Goal: Task Accomplishment & Management: Manage account settings

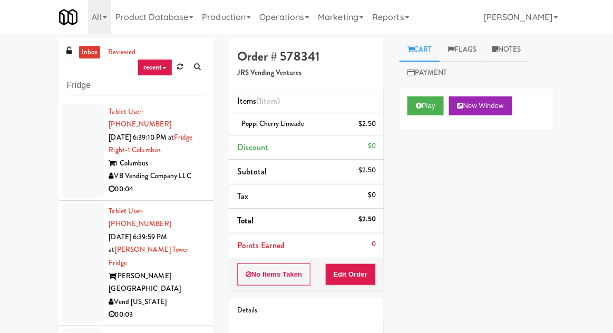
click at [93, 55] on link "inbox" at bounding box center [90, 52] width 22 height 13
click at [82, 166] on div at bounding box center [83, 151] width 42 height 94
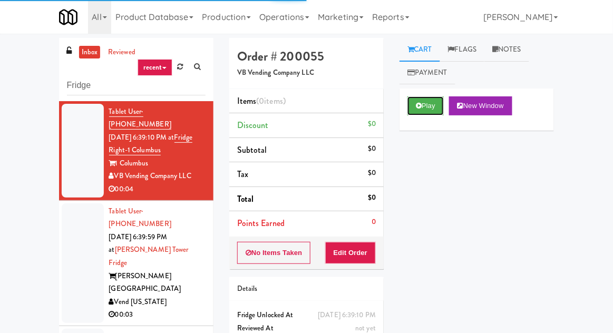
click at [425, 114] on button "Play" at bounding box center [425, 105] width 36 height 19
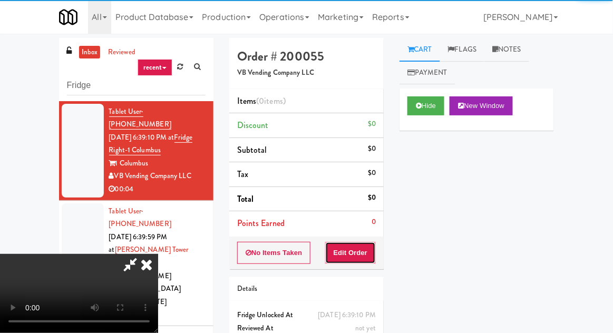
click at [339, 259] on button "Edit Order" at bounding box center [350, 253] width 51 height 22
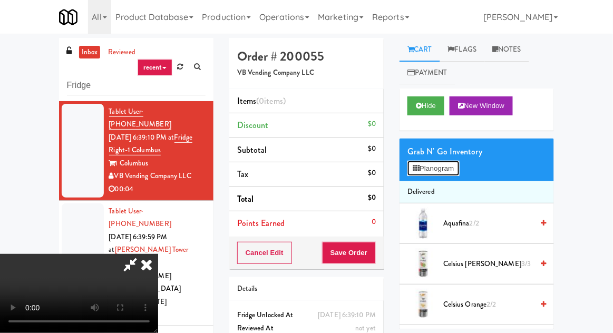
click at [424, 173] on button "Planogram" at bounding box center [433, 169] width 52 height 16
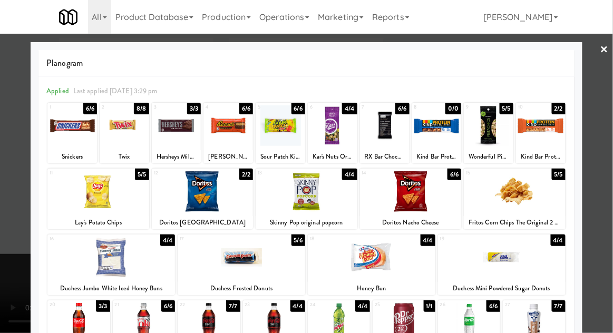
click at [383, 123] on div at bounding box center [385, 125] width 50 height 41
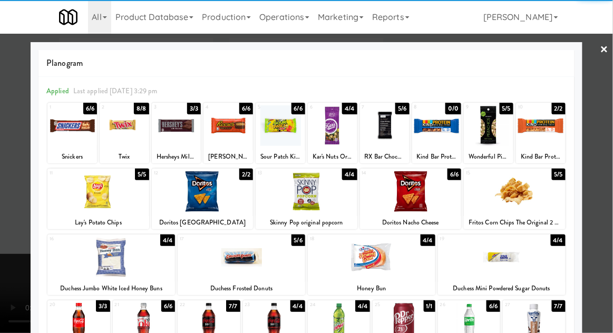
click at [13, 219] on div at bounding box center [306, 166] width 613 height 333
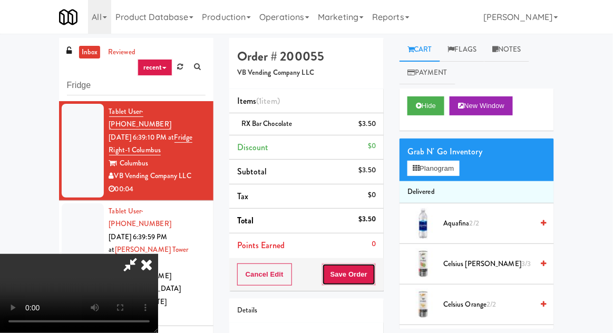
click at [368, 268] on button "Save Order" at bounding box center [349, 275] width 54 height 22
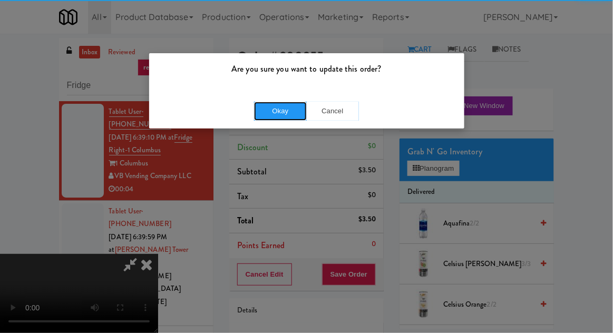
click at [278, 110] on button "Okay" at bounding box center [280, 111] width 53 height 19
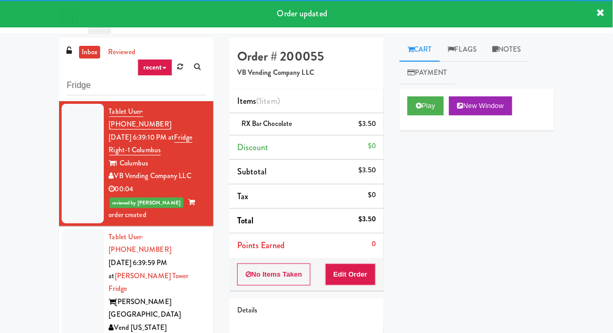
click at [87, 260] on div at bounding box center [83, 289] width 42 height 120
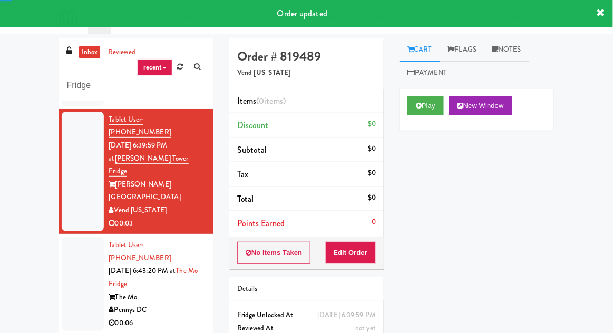
scroll to position [123, 0]
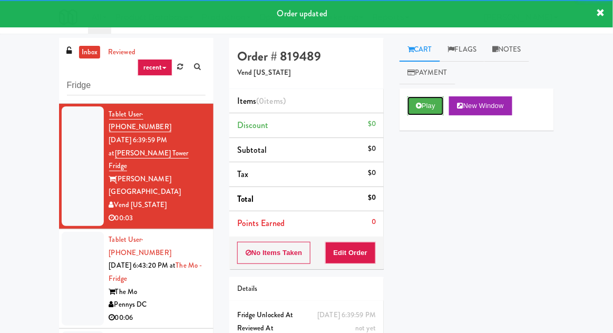
click at [421, 98] on button "Play" at bounding box center [425, 105] width 36 height 19
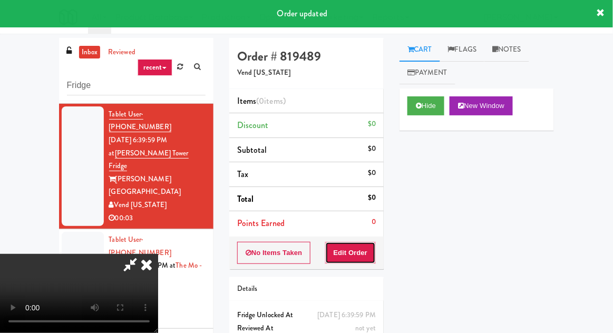
click at [349, 260] on button "Edit Order" at bounding box center [350, 253] width 51 height 22
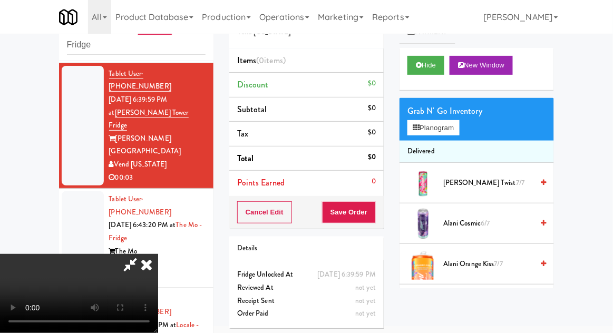
scroll to position [38, 0]
click at [422, 134] on button "Planogram" at bounding box center [433, 128] width 52 height 16
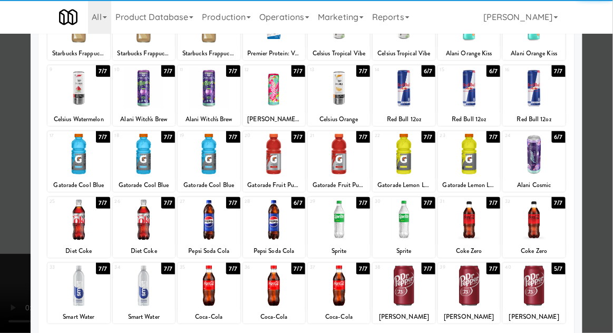
scroll to position [110, 0]
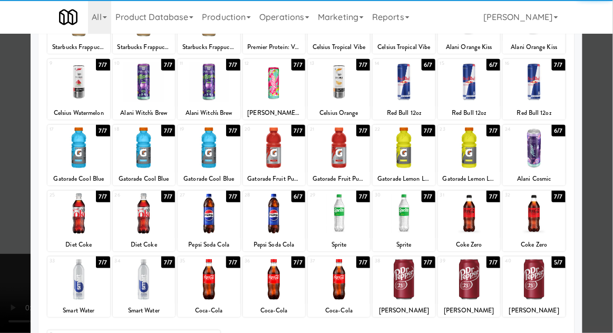
click at [214, 283] on div at bounding box center [209, 279] width 62 height 41
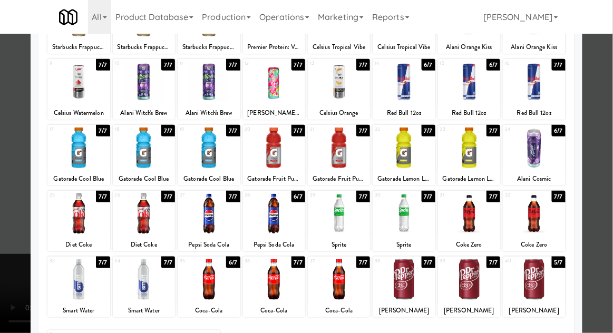
click at [16, 292] on div at bounding box center [306, 166] width 613 height 333
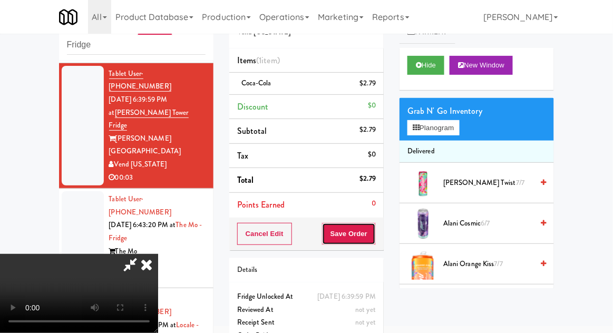
click at [375, 232] on button "Save Order" at bounding box center [349, 234] width 54 height 22
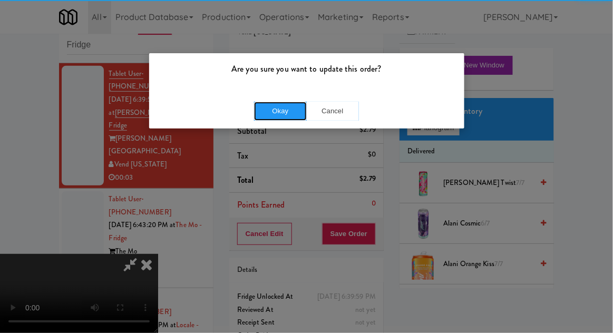
click at [279, 103] on button "Okay" at bounding box center [280, 111] width 53 height 19
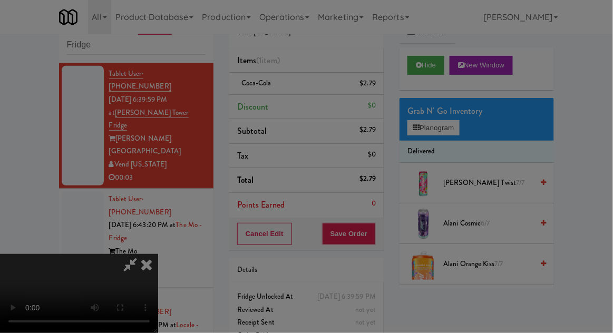
click at [278, 112] on div at bounding box center [306, 166] width 613 height 333
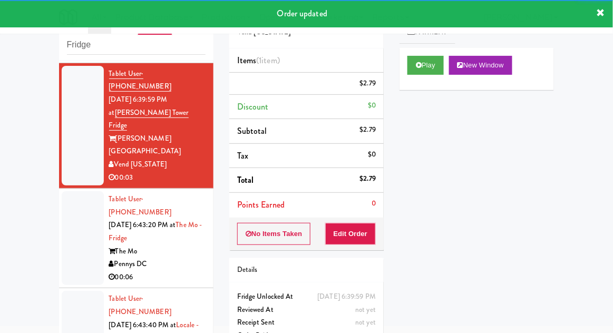
click at [81, 196] on div at bounding box center [83, 238] width 42 height 94
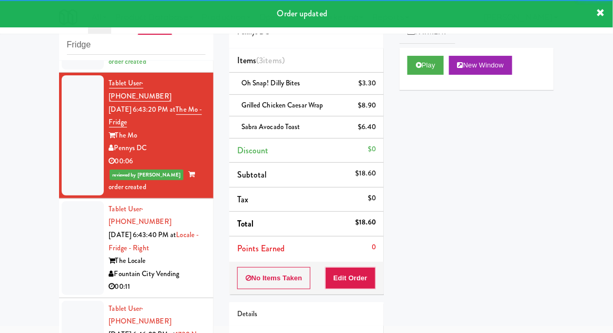
scroll to position [265, 0]
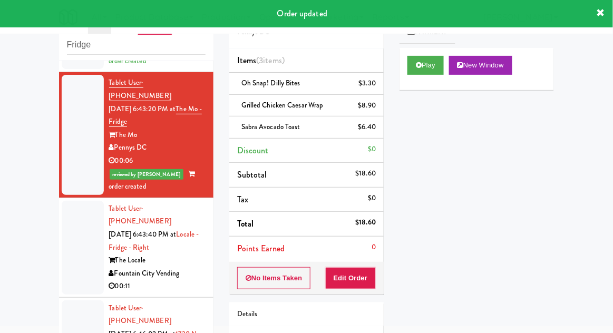
click at [82, 215] on div at bounding box center [83, 248] width 42 height 94
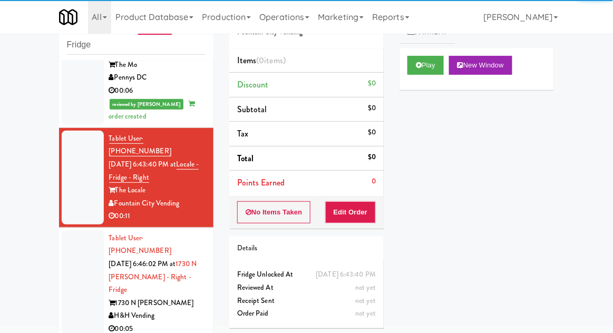
scroll to position [336, 0]
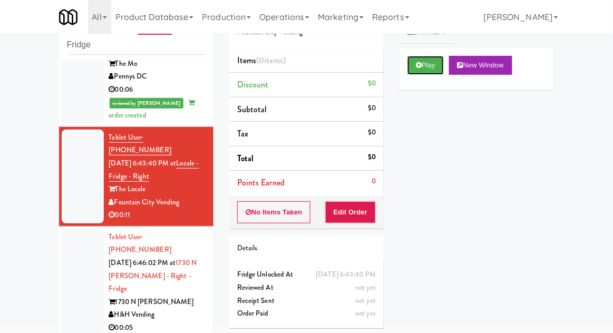
click at [419, 60] on button "Play" at bounding box center [425, 65] width 36 height 19
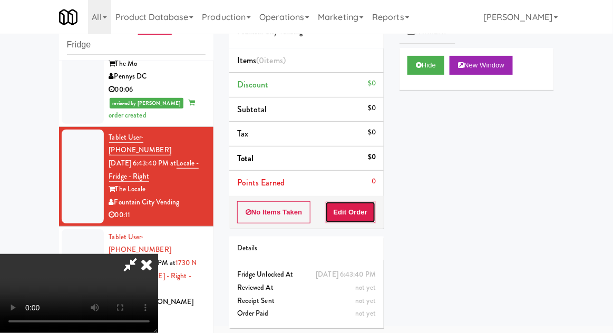
click at [367, 219] on button "Edit Order" at bounding box center [350, 212] width 51 height 22
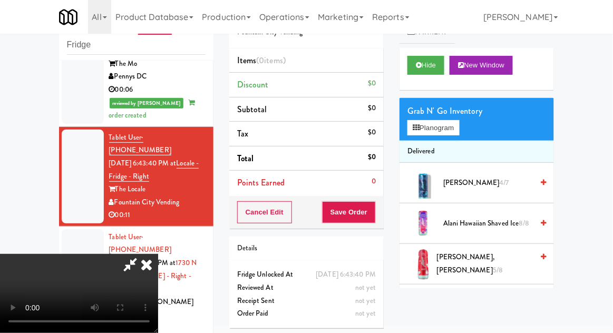
scroll to position [38, 0]
click at [408, 133] on button "Planogram" at bounding box center [433, 128] width 52 height 16
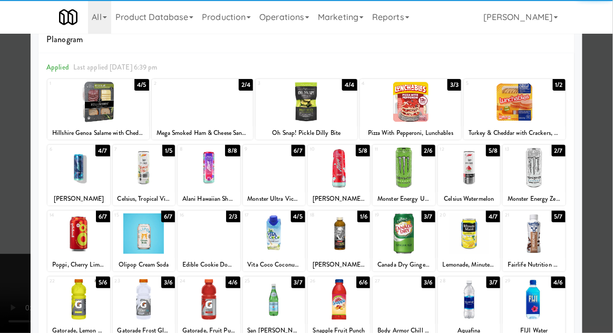
scroll to position [41, 0]
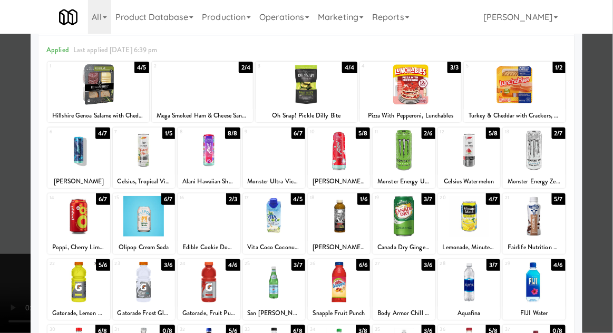
click at [137, 219] on div at bounding box center [144, 216] width 62 height 41
click at [25, 291] on div at bounding box center [306, 166] width 613 height 333
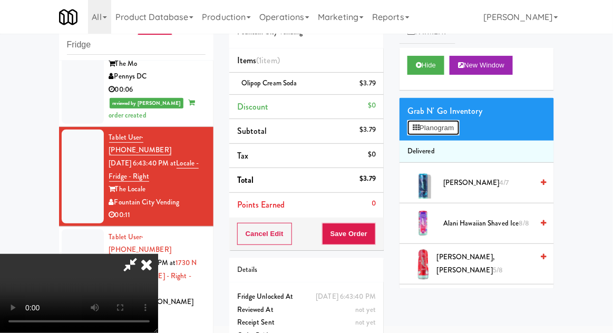
click at [414, 133] on button "Planogram" at bounding box center [433, 128] width 52 height 16
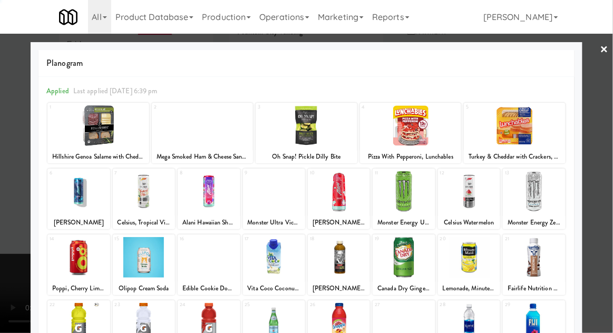
scroll to position [133, 0]
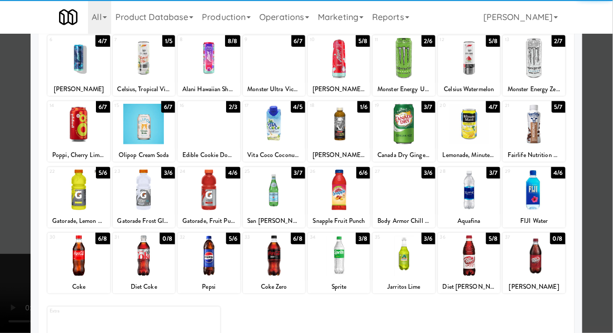
click at [475, 190] on div at bounding box center [469, 190] width 62 height 41
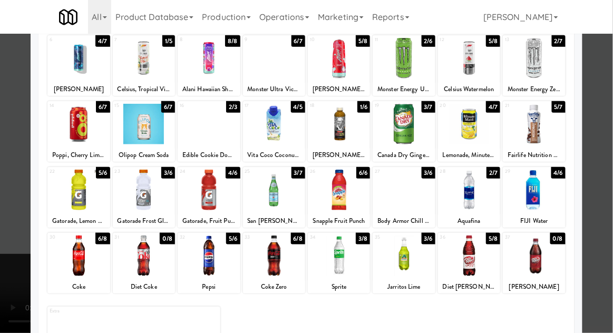
click at [13, 240] on div at bounding box center [306, 166] width 613 height 333
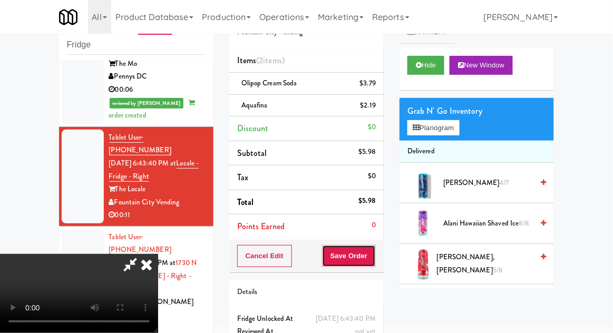
click at [373, 256] on button "Save Order" at bounding box center [349, 256] width 54 height 22
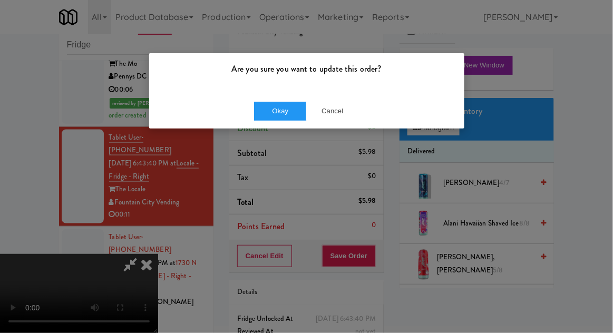
click at [274, 133] on div "Are you sure you want to update this order? Okay Cancel" at bounding box center [306, 166] width 613 height 333
click at [264, 118] on button "Okay" at bounding box center [280, 111] width 53 height 19
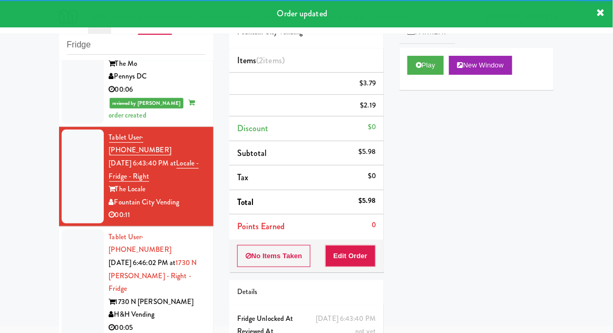
click at [61, 227] on li "Tablet User · (508) 614-5662 [DATE] 6:46:02 PM at 1730 N [PERSON_NAME] - Right …" at bounding box center [136, 283] width 154 height 113
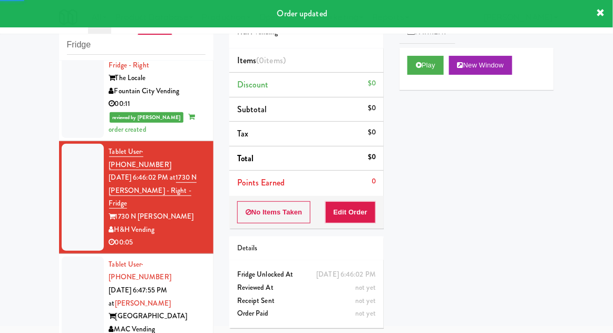
scroll to position [448, 0]
click at [429, 60] on button "Play" at bounding box center [425, 65] width 36 height 19
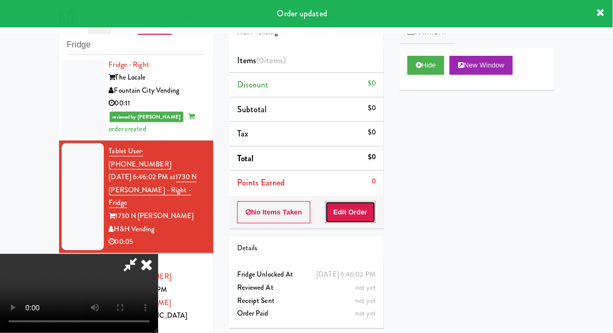
click at [370, 219] on button "Edit Order" at bounding box center [350, 212] width 51 height 22
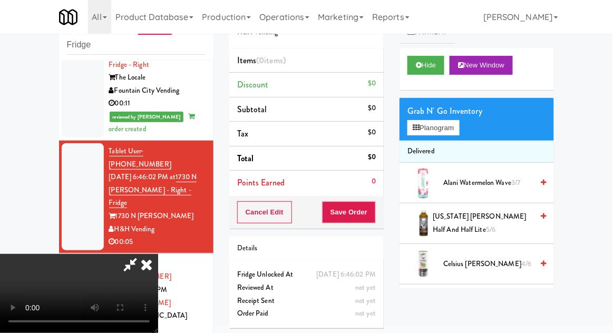
scroll to position [0, 0]
click at [432, 124] on button "Planogram" at bounding box center [433, 128] width 52 height 16
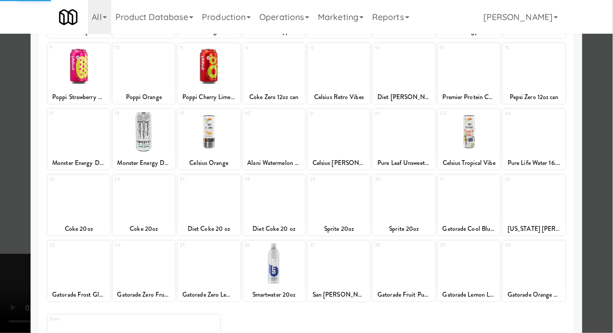
scroll to position [133, 0]
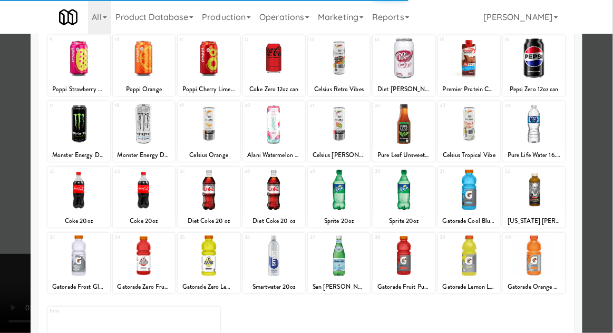
click at [270, 245] on div at bounding box center [274, 256] width 62 height 41
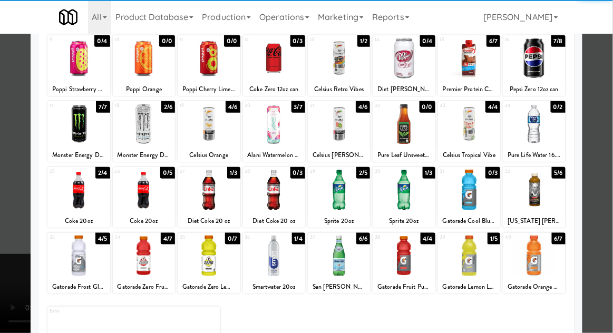
click at [26, 274] on div at bounding box center [306, 166] width 613 height 333
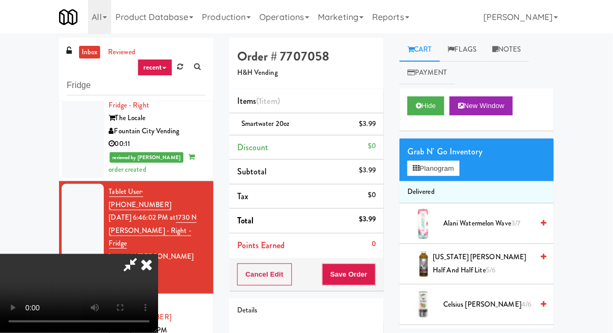
scroll to position [41, 0]
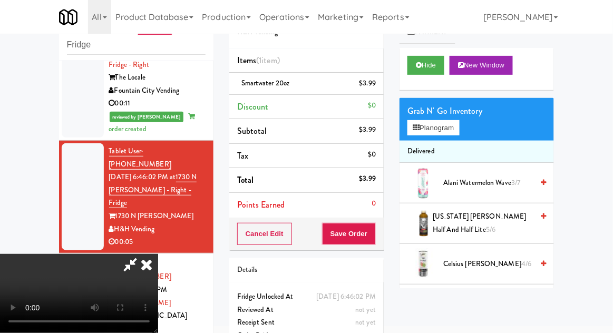
click at [142, 254] on icon at bounding box center [130, 264] width 24 height 21
click at [373, 231] on button "Save Order" at bounding box center [349, 234] width 54 height 22
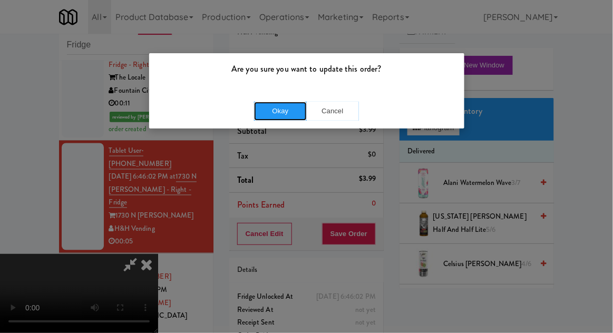
click at [271, 112] on button "Okay" at bounding box center [280, 111] width 53 height 19
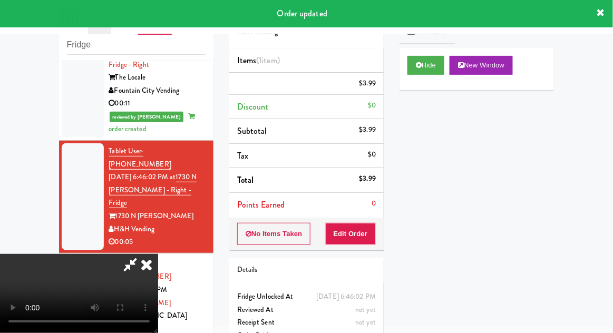
scroll to position [0, 0]
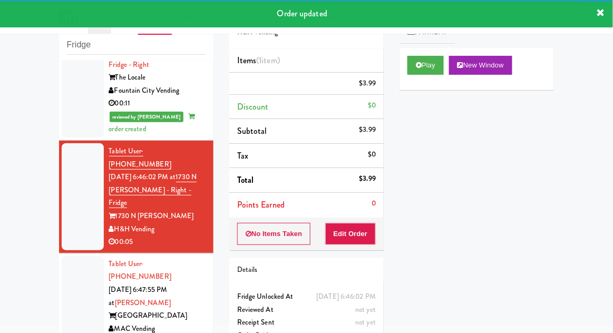
click at [69, 256] on div at bounding box center [83, 309] width 42 height 107
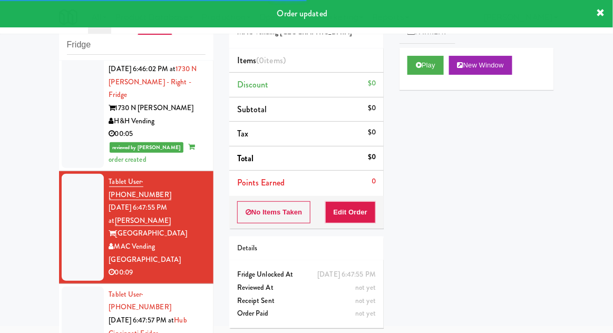
scroll to position [559, 0]
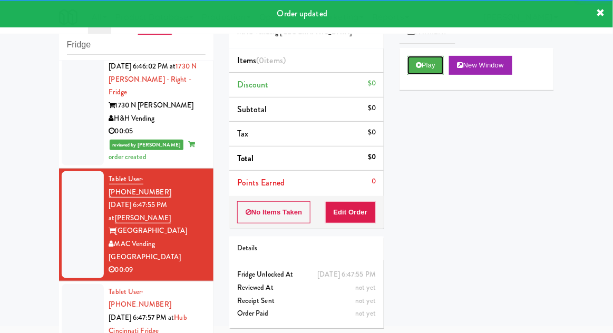
click at [431, 64] on button "Play" at bounding box center [425, 65] width 36 height 19
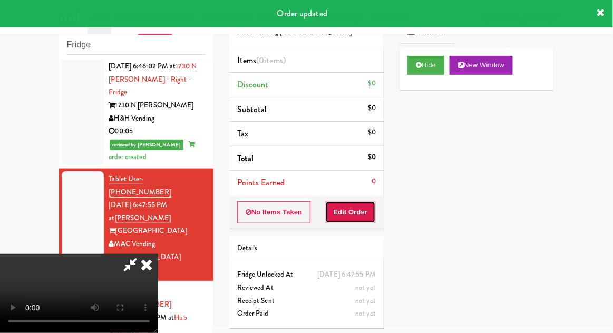
click at [363, 218] on button "Edit Order" at bounding box center [350, 212] width 51 height 22
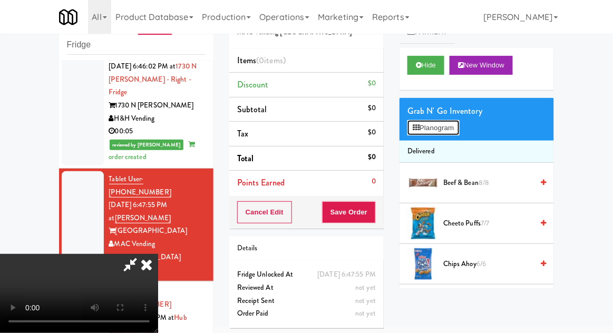
click at [424, 130] on button "Planogram" at bounding box center [433, 128] width 52 height 16
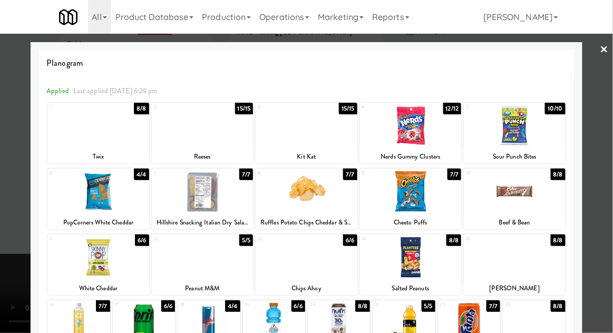
click at [341, 319] on div at bounding box center [339, 323] width 62 height 41
click at [19, 305] on div at bounding box center [306, 166] width 613 height 333
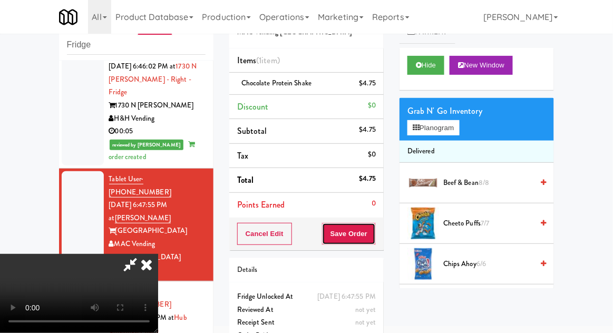
click at [373, 238] on button "Save Order" at bounding box center [349, 234] width 54 height 22
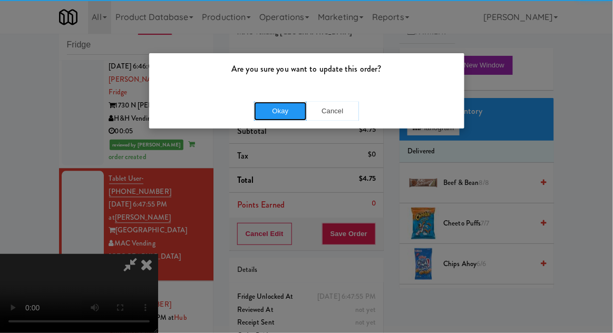
click at [280, 111] on button "Okay" at bounding box center [280, 111] width 53 height 19
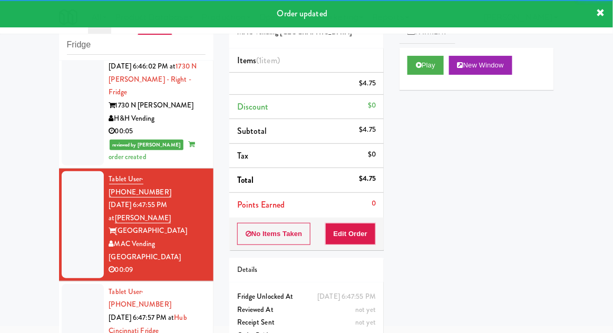
click at [60, 281] on li "Tablet User · (513) 320-6723 [DATE] 6:47:57 PM at Hub Cincinnati Fridge Hub [GE…" at bounding box center [136, 331] width 154 height 100
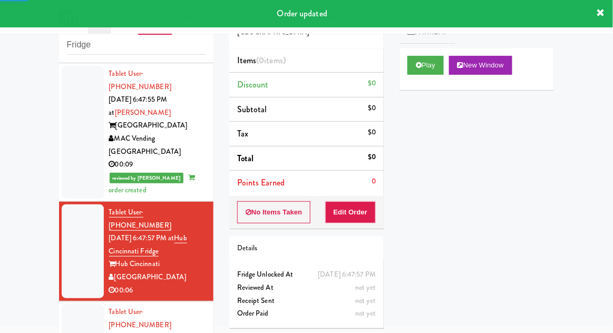
scroll to position [669, 0]
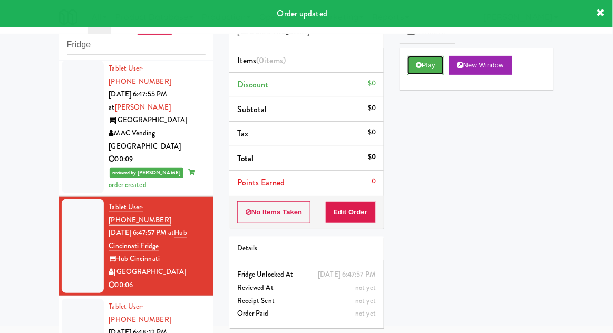
click at [413, 72] on button "Play" at bounding box center [425, 65] width 36 height 19
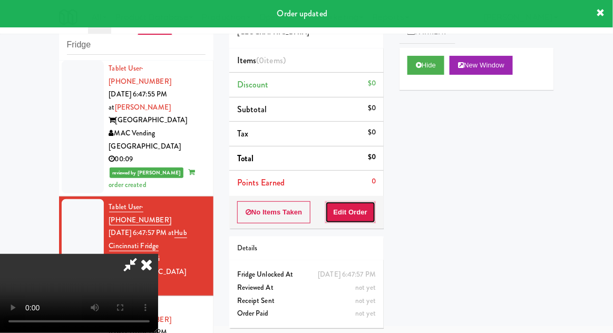
click at [354, 213] on button "Edit Order" at bounding box center [350, 212] width 51 height 22
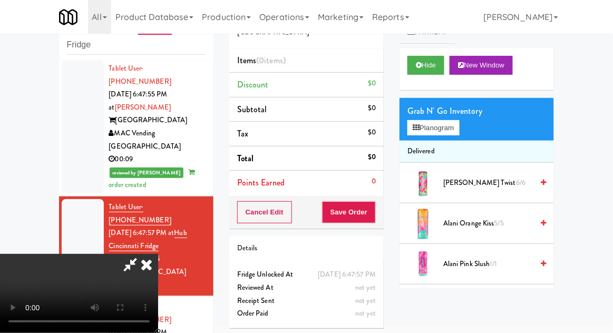
scroll to position [0, 0]
click at [440, 129] on button "Planogram" at bounding box center [433, 128] width 52 height 16
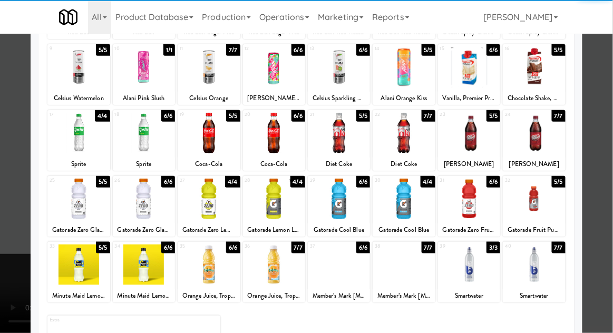
scroll to position [125, 0]
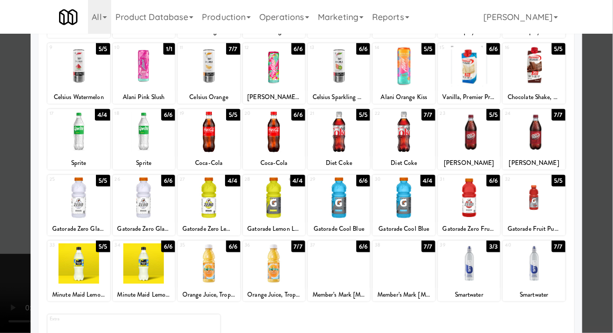
click at [400, 203] on div at bounding box center [404, 198] width 62 height 41
click at [39, 271] on div "Applied Last applied [DATE] 9:11 am 1 7/7 Red Bull 2 7/7 Red Bull 3 6/6 Red Bul…" at bounding box center [306, 168] width 536 height 433
click at [15, 260] on div at bounding box center [306, 166] width 613 height 333
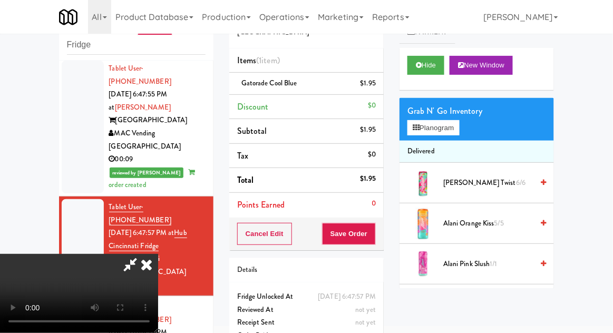
scroll to position [38, 0]
click at [372, 237] on button "Save Order" at bounding box center [349, 234] width 54 height 22
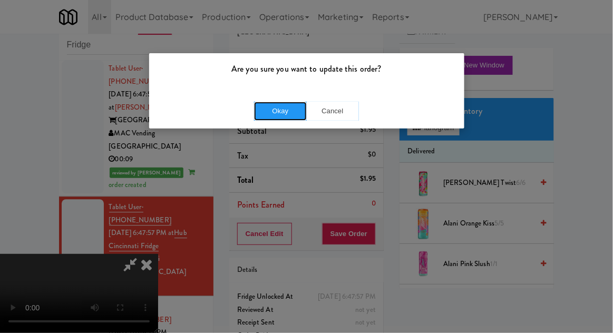
click at [275, 107] on button "Okay" at bounding box center [280, 111] width 53 height 19
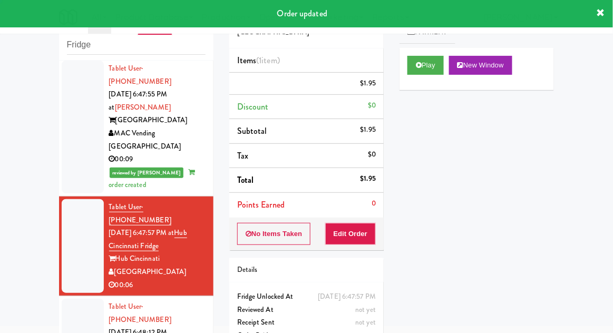
scroll to position [0, 0]
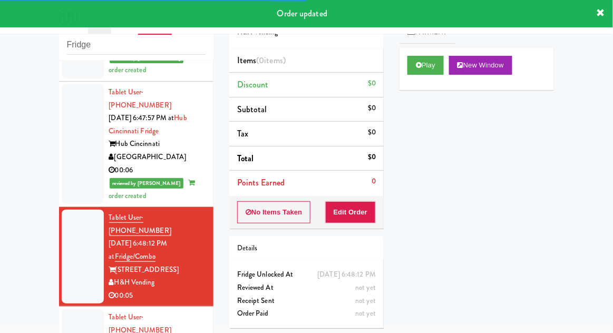
scroll to position [785, 0]
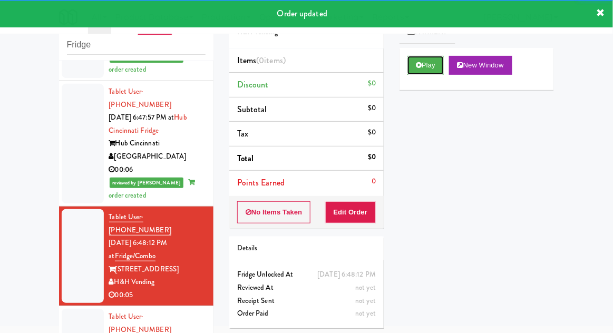
click at [420, 66] on icon at bounding box center [419, 65] width 6 height 7
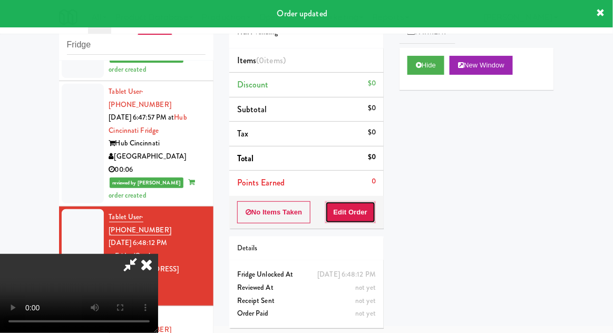
click at [352, 209] on button "Edit Order" at bounding box center [350, 212] width 51 height 22
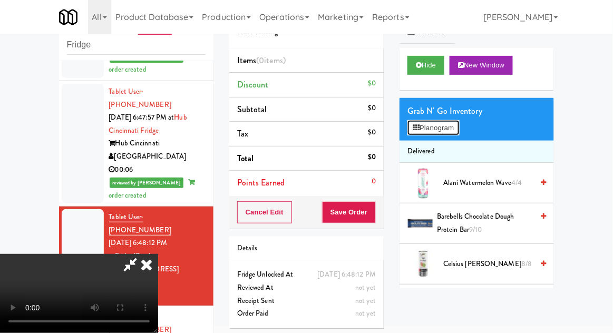
click at [420, 126] on button "Planogram" at bounding box center [433, 128] width 52 height 16
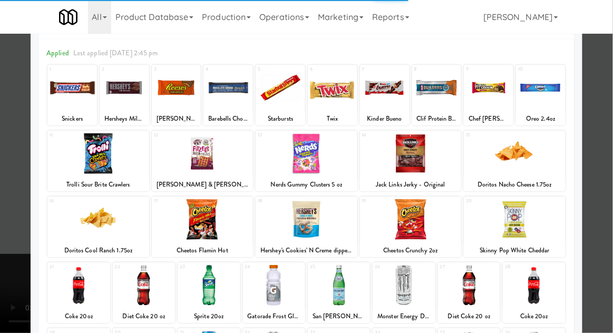
scroll to position [59, 0]
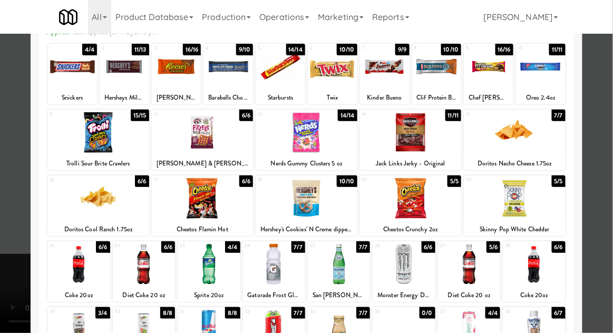
click at [201, 260] on div at bounding box center [209, 264] width 62 height 41
click at [7, 311] on div at bounding box center [306, 166] width 613 height 333
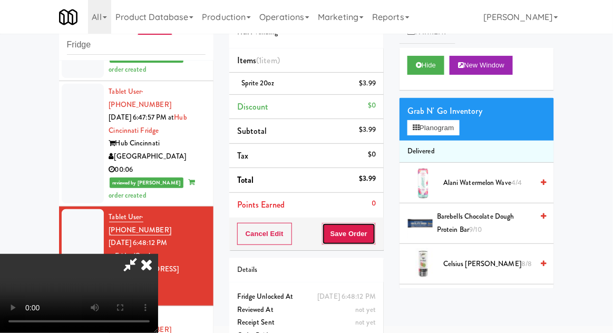
click at [374, 230] on button "Save Order" at bounding box center [349, 234] width 54 height 22
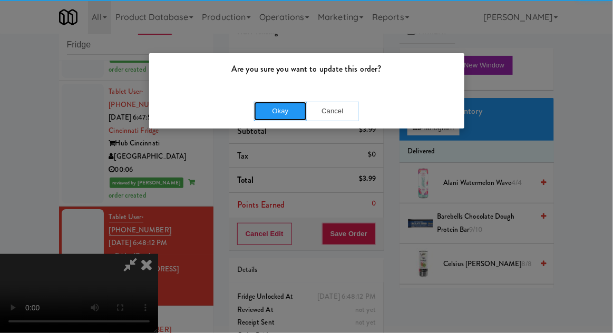
click at [276, 110] on button "Okay" at bounding box center [280, 111] width 53 height 19
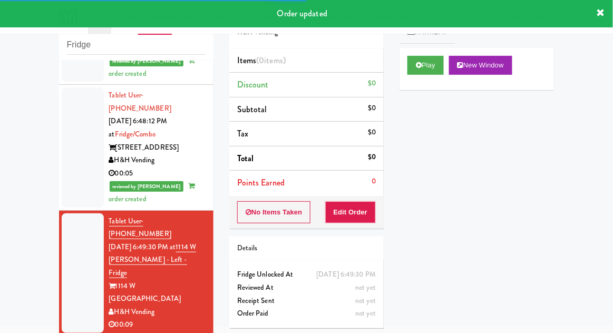
scroll to position [907, 0]
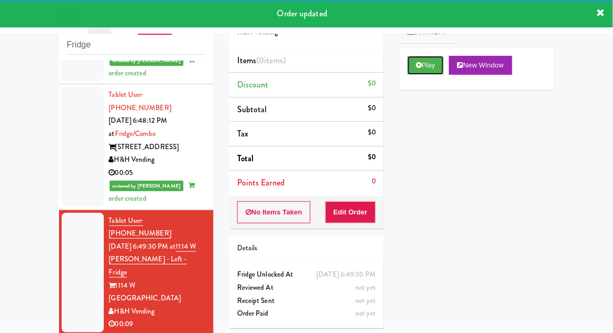
click at [430, 74] on button "Play" at bounding box center [425, 65] width 36 height 19
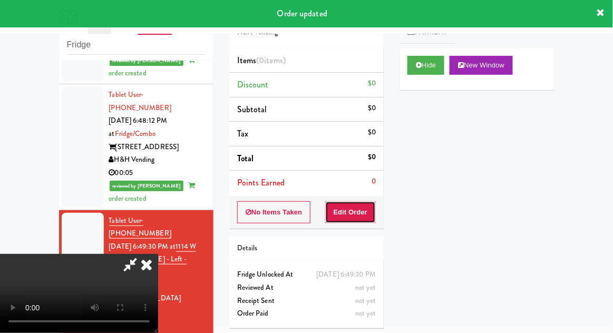
click at [364, 221] on button "Edit Order" at bounding box center [350, 212] width 51 height 22
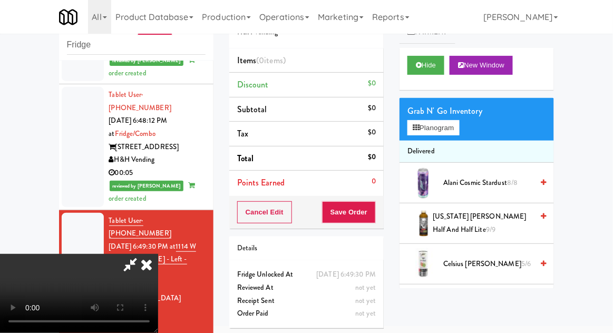
scroll to position [0, 0]
click at [425, 134] on button "Planogram" at bounding box center [433, 128] width 52 height 16
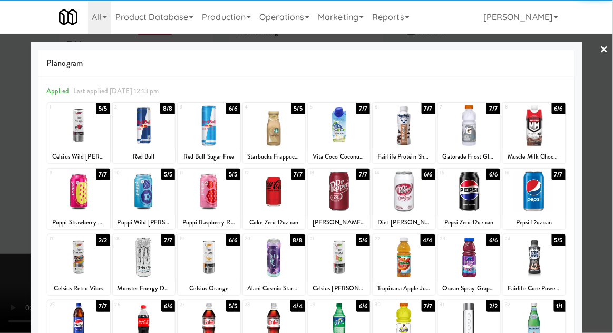
click at [135, 199] on div at bounding box center [144, 191] width 62 height 41
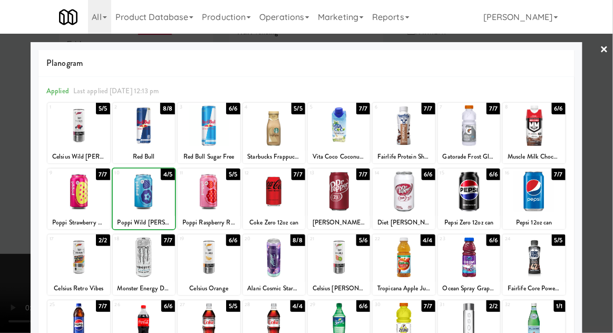
click at [23, 298] on div at bounding box center [306, 166] width 613 height 333
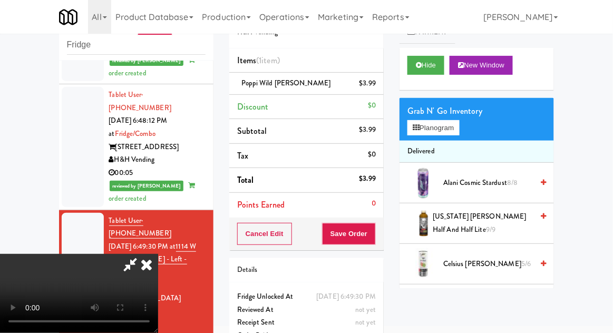
scroll to position [38, 0]
click at [374, 237] on button "Save Order" at bounding box center [349, 234] width 54 height 22
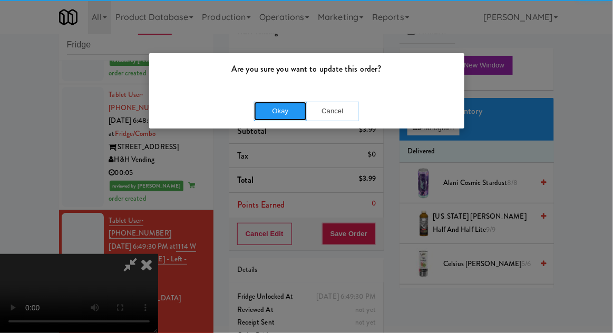
click at [270, 105] on button "Okay" at bounding box center [280, 111] width 53 height 19
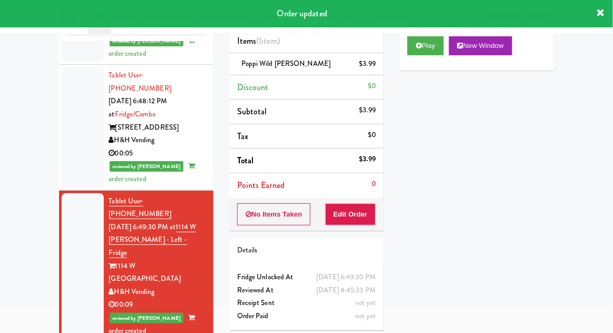
scroll to position [89, 0]
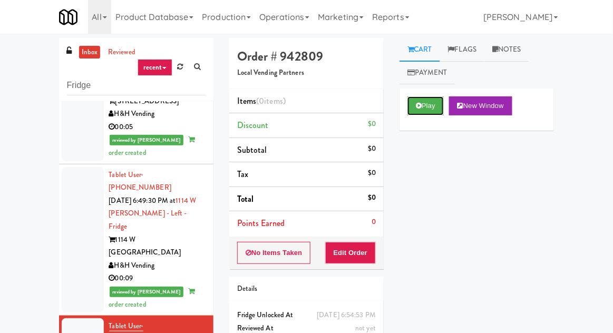
click at [412, 102] on button "Play" at bounding box center [425, 105] width 36 height 19
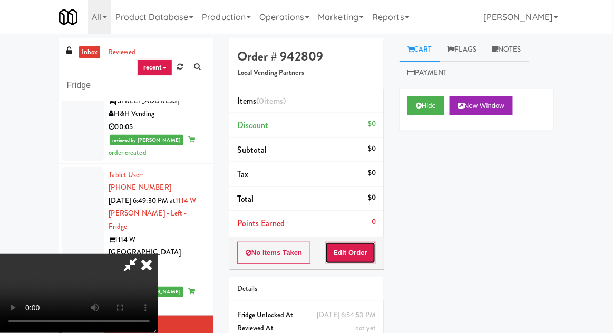
click at [353, 242] on button "Edit Order" at bounding box center [350, 253] width 51 height 22
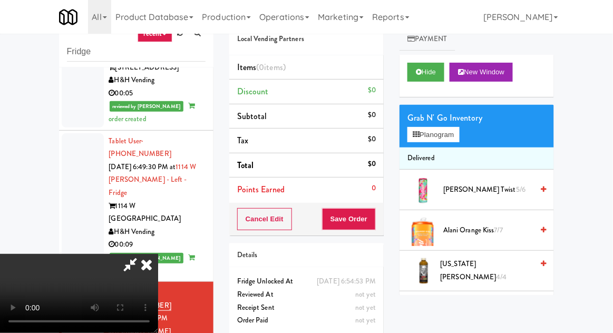
scroll to position [41, 0]
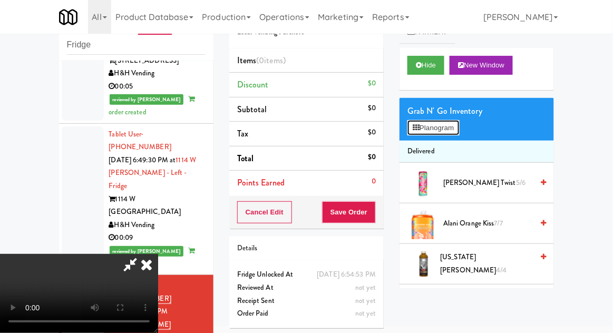
click at [433, 133] on button "Planogram" at bounding box center [433, 128] width 52 height 16
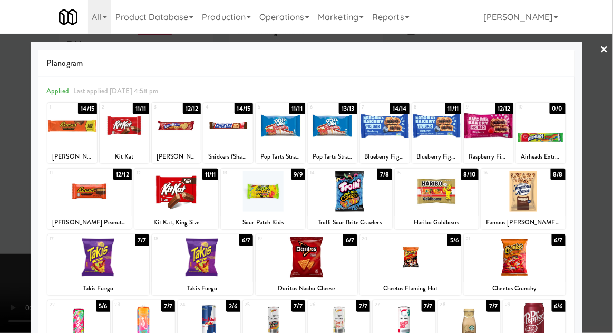
click at [176, 134] on div at bounding box center [177, 125] width 50 height 41
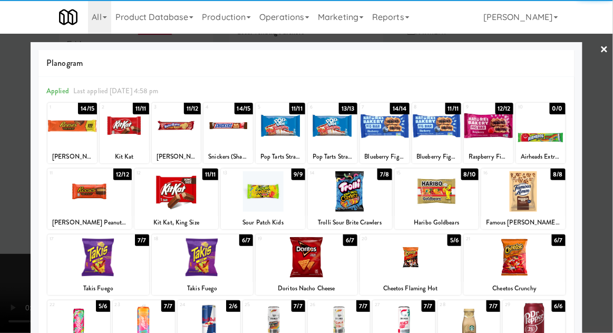
click at [17, 230] on div at bounding box center [306, 166] width 613 height 333
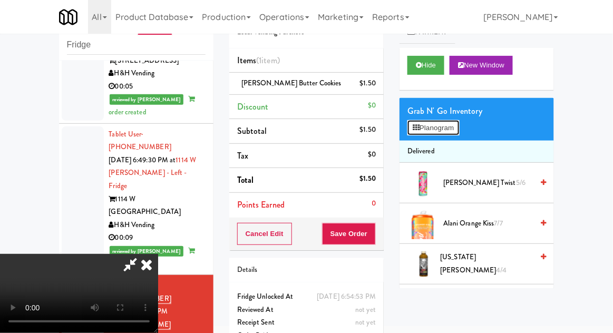
click at [429, 124] on button "Planogram" at bounding box center [433, 128] width 52 height 16
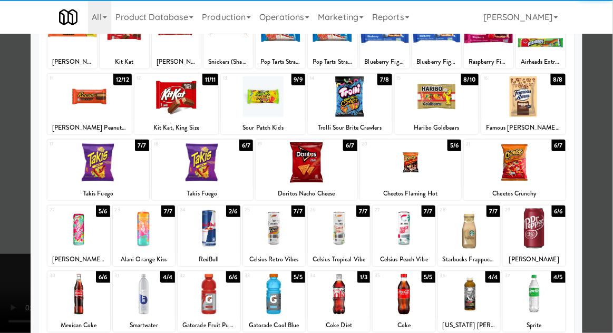
scroll to position [96, 0]
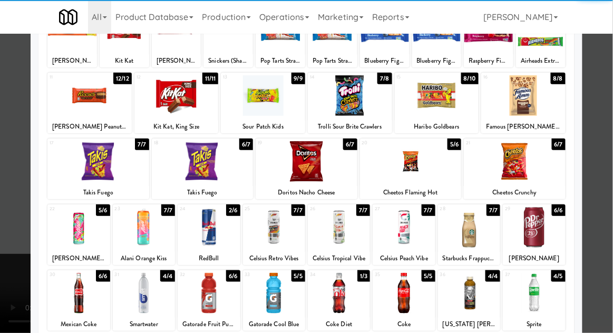
click at [342, 298] on div at bounding box center [339, 293] width 62 height 41
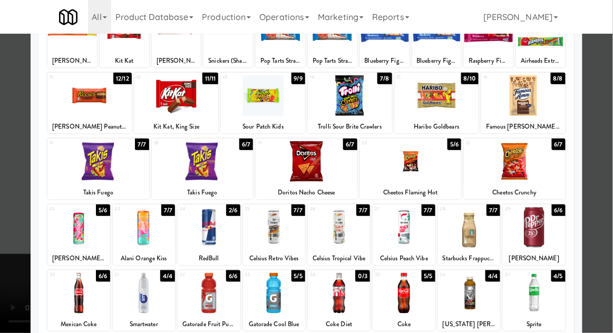
click at [26, 299] on div at bounding box center [306, 166] width 613 height 333
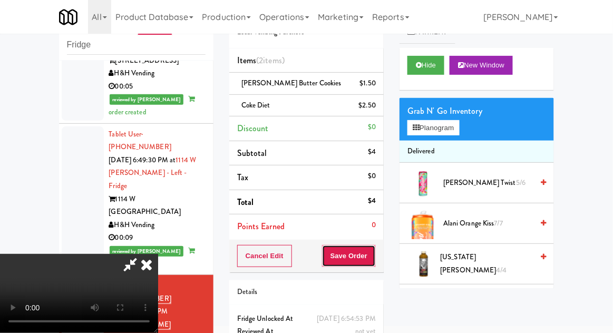
click at [374, 260] on button "Save Order" at bounding box center [349, 256] width 54 height 22
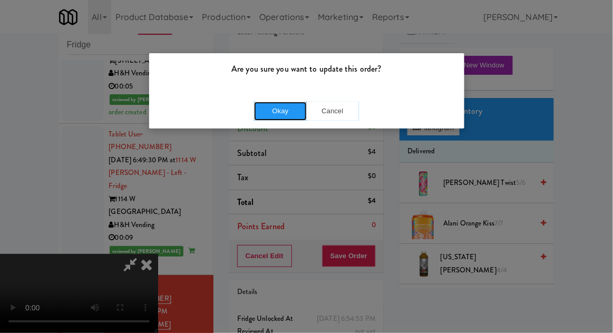
click at [269, 105] on button "Okay" at bounding box center [280, 111] width 53 height 19
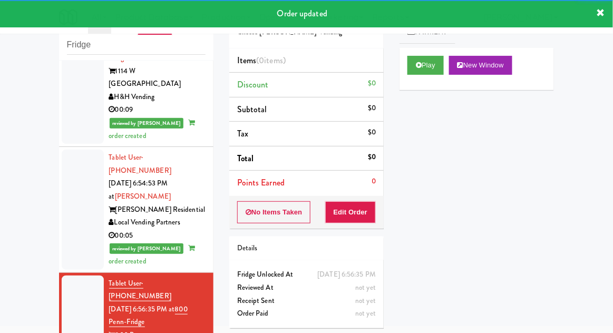
scroll to position [1122, 0]
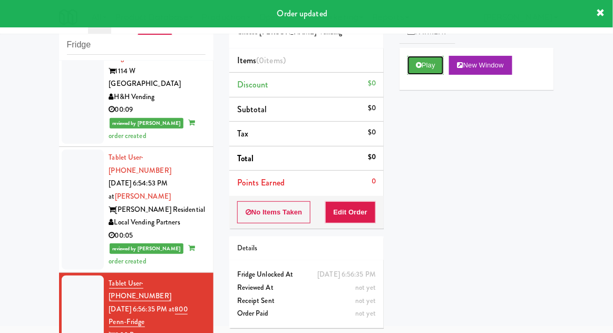
click at [425, 59] on button "Play" at bounding box center [425, 65] width 36 height 19
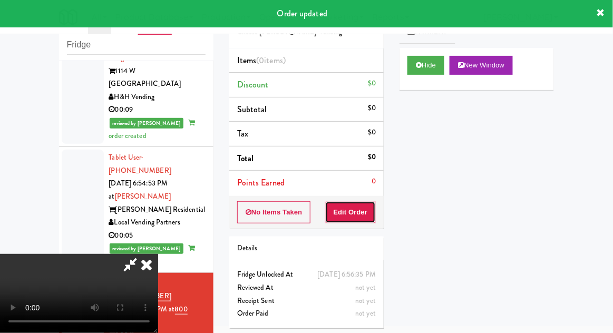
click at [364, 213] on button "Edit Order" at bounding box center [350, 212] width 51 height 22
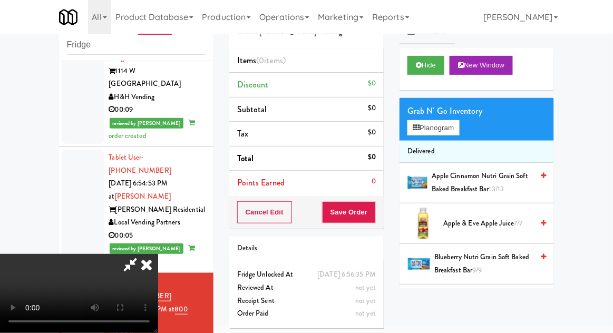
scroll to position [38, 0]
click at [430, 127] on button "Planogram" at bounding box center [433, 128] width 52 height 16
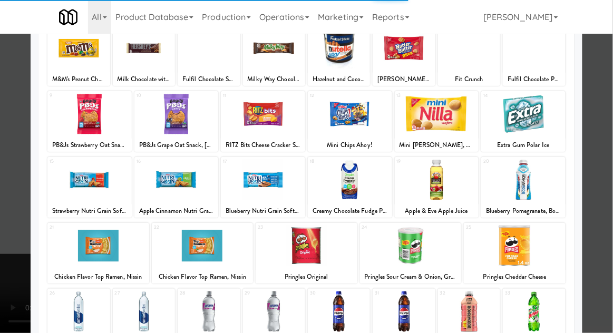
scroll to position [78, 0]
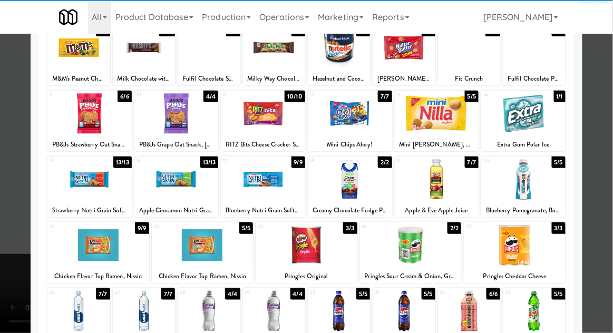
click at [414, 304] on div at bounding box center [404, 311] width 62 height 41
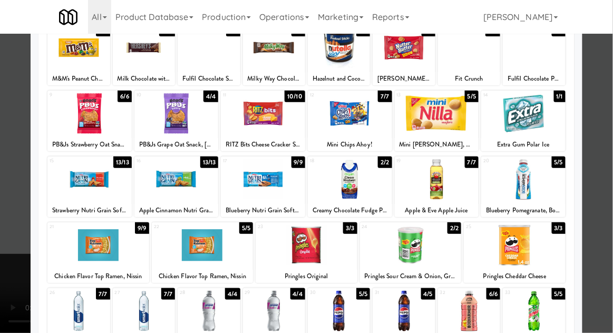
click at [6, 294] on div at bounding box center [306, 166] width 613 height 333
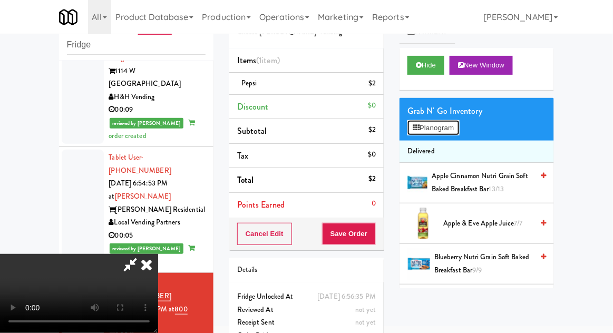
click at [431, 130] on button "Planogram" at bounding box center [433, 128] width 52 height 16
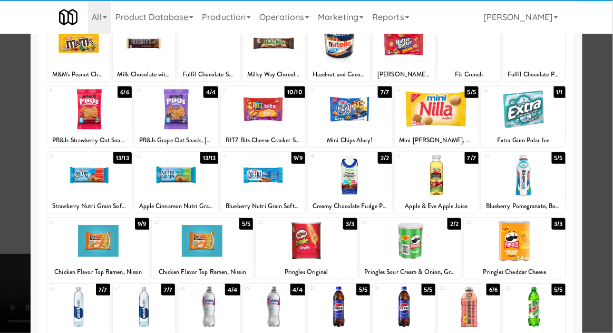
scroll to position [85, 0]
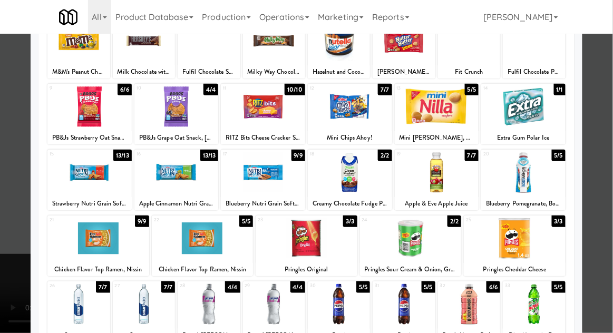
click at [435, 167] on div at bounding box center [437, 172] width 84 height 41
click at [3, 252] on div at bounding box center [306, 166] width 613 height 333
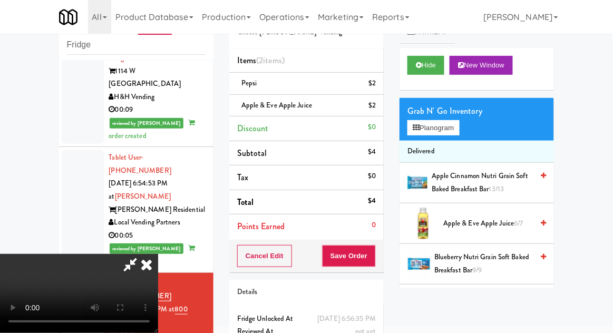
scroll to position [48, 0]
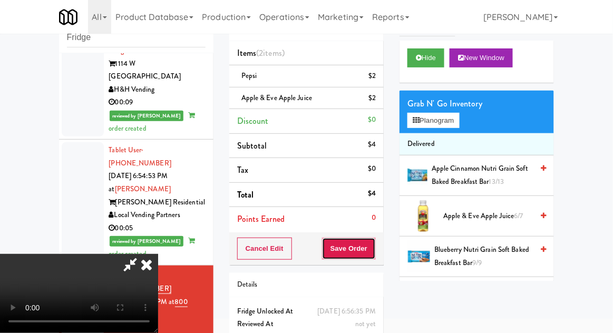
click at [374, 241] on button "Save Order" at bounding box center [349, 249] width 54 height 22
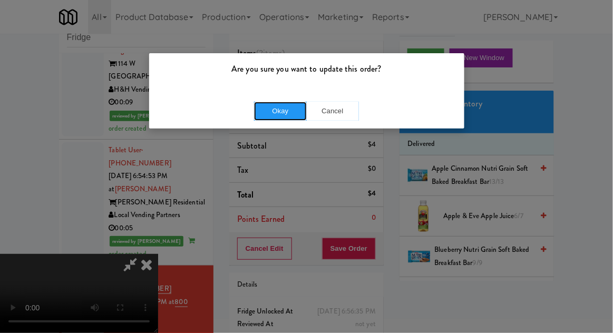
click at [264, 110] on button "Okay" at bounding box center [280, 111] width 53 height 19
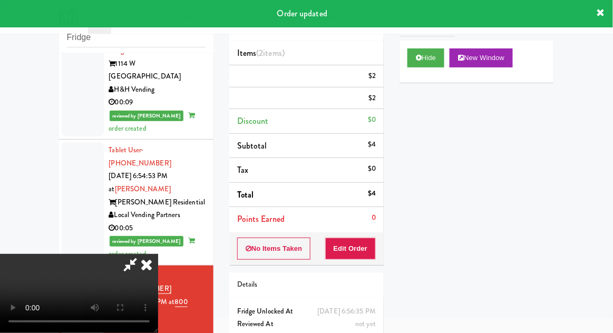
scroll to position [0, 0]
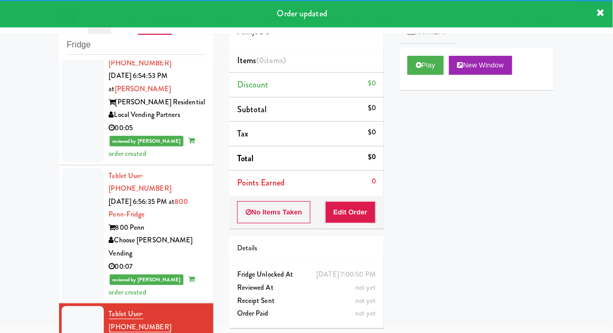
scroll to position [1237, 0]
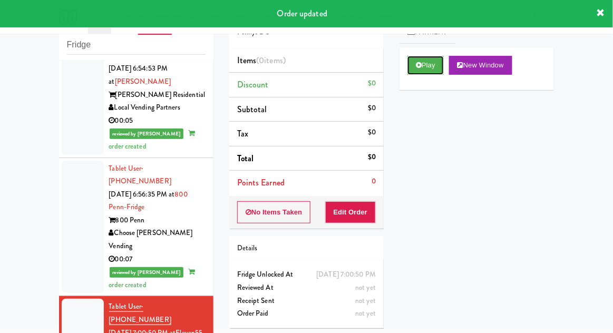
click at [415, 68] on button "Play" at bounding box center [425, 65] width 36 height 19
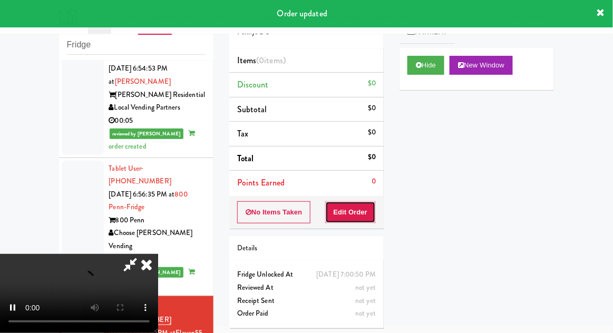
click at [344, 214] on button "Edit Order" at bounding box center [350, 212] width 51 height 22
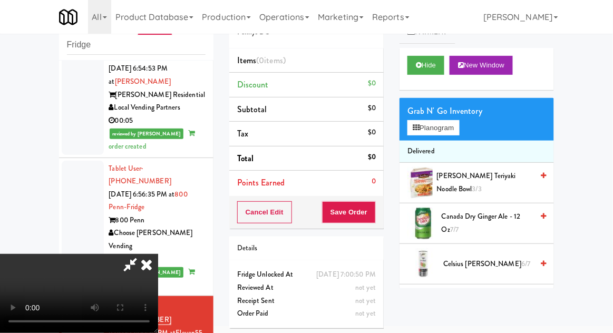
scroll to position [38, 0]
click at [436, 124] on button "Planogram" at bounding box center [433, 128] width 52 height 16
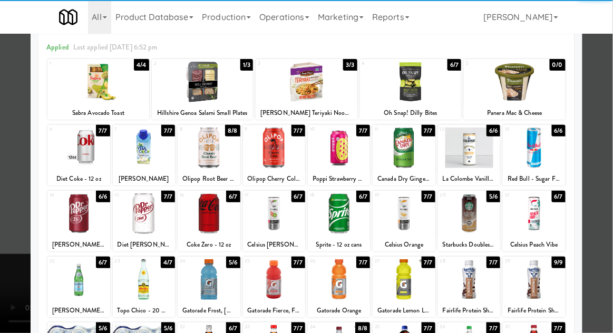
scroll to position [55, 0]
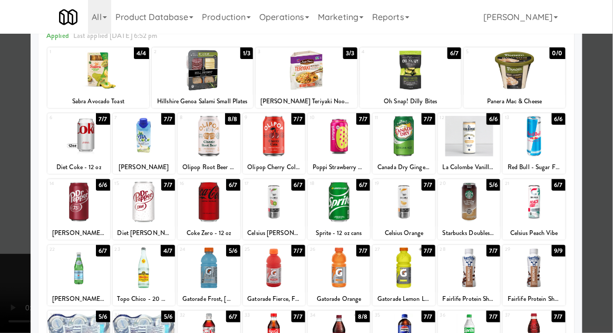
click at [290, 284] on div at bounding box center [274, 268] width 62 height 41
click at [20, 276] on div at bounding box center [306, 166] width 613 height 333
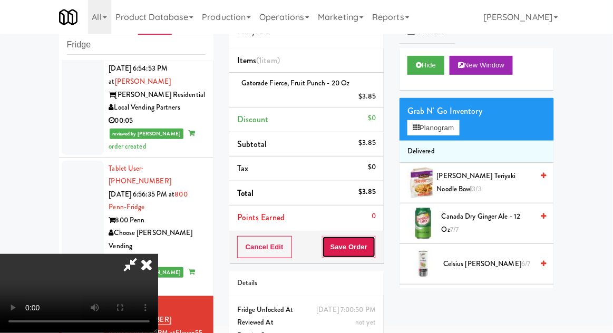
click at [372, 247] on button "Save Order" at bounding box center [349, 247] width 54 height 22
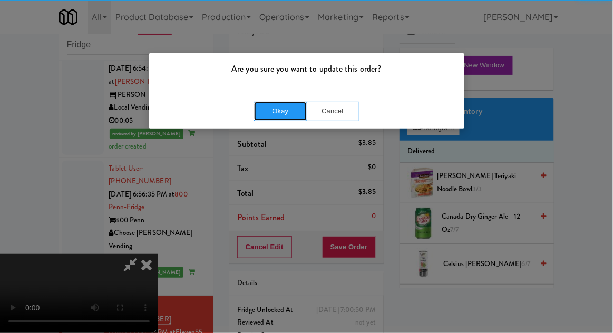
click at [264, 115] on button "Okay" at bounding box center [280, 111] width 53 height 19
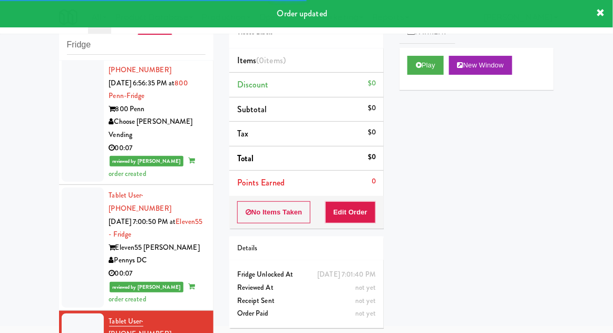
scroll to position [1354, 0]
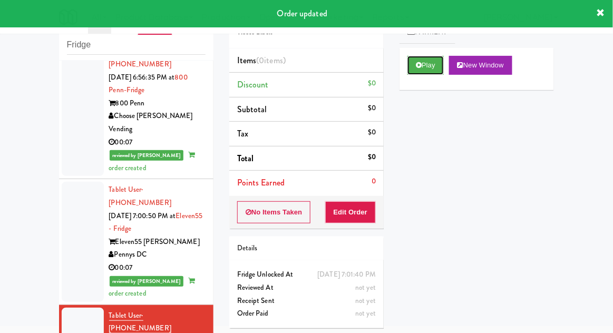
click at [432, 67] on button "Play" at bounding box center [425, 65] width 36 height 19
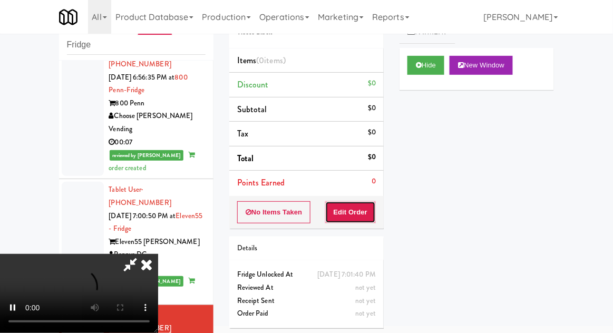
click at [372, 220] on button "Edit Order" at bounding box center [350, 212] width 51 height 22
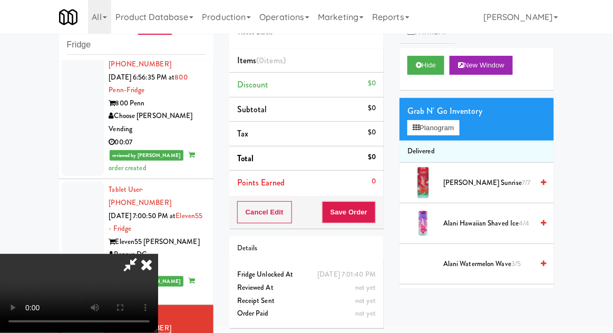
scroll to position [62, 0]
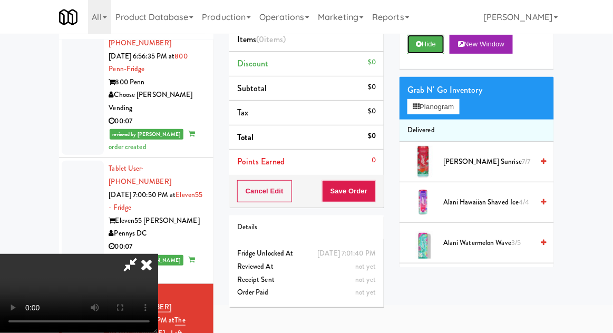
click at [423, 50] on button "Hide" at bounding box center [425, 44] width 37 height 19
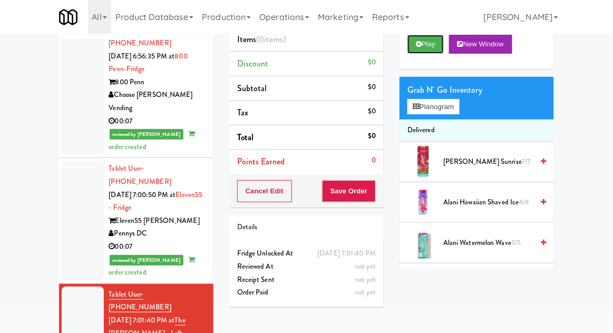
click at [411, 50] on button "Play" at bounding box center [425, 44] width 36 height 19
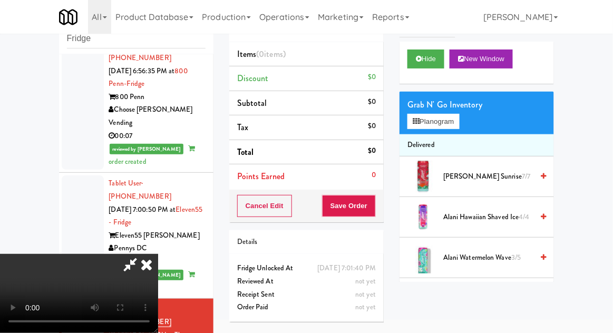
scroll to position [41, 0]
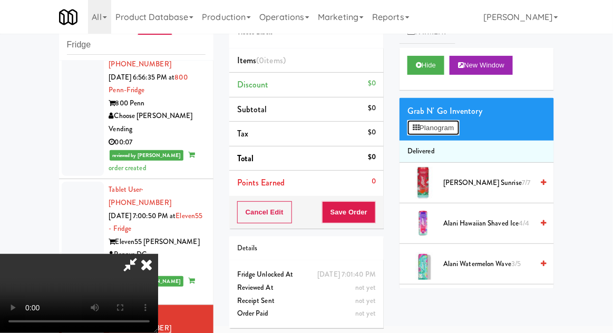
click at [456, 132] on button "Planogram" at bounding box center [433, 128] width 52 height 16
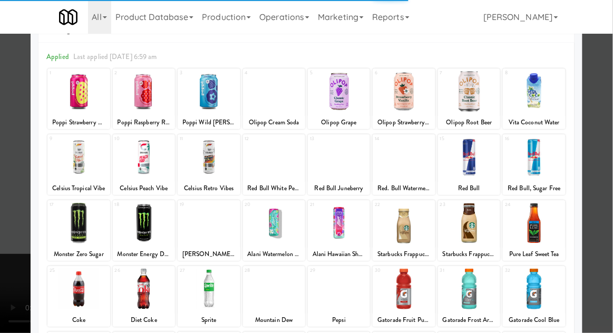
scroll to position [55, 0]
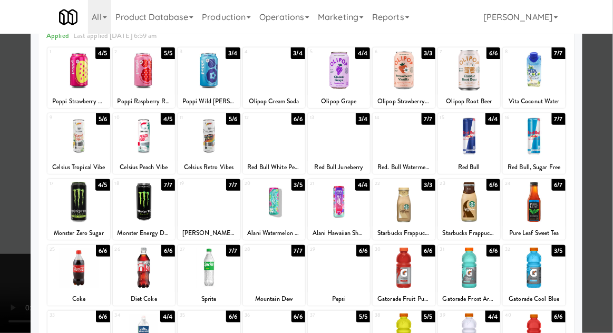
click at [406, 211] on div at bounding box center [404, 202] width 62 height 41
click at [610, 85] on div at bounding box center [306, 166] width 613 height 333
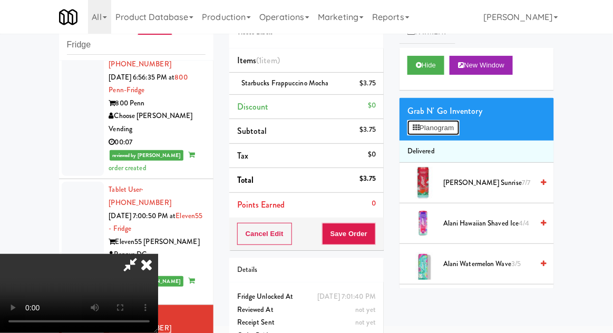
click at [459, 131] on button "Planogram" at bounding box center [433, 128] width 52 height 16
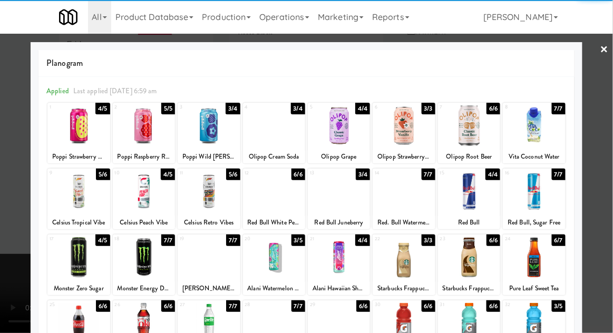
click at [403, 258] on div at bounding box center [404, 257] width 62 height 41
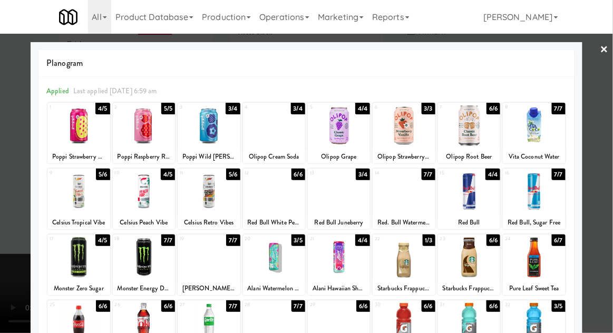
click at [610, 91] on div at bounding box center [306, 166] width 613 height 333
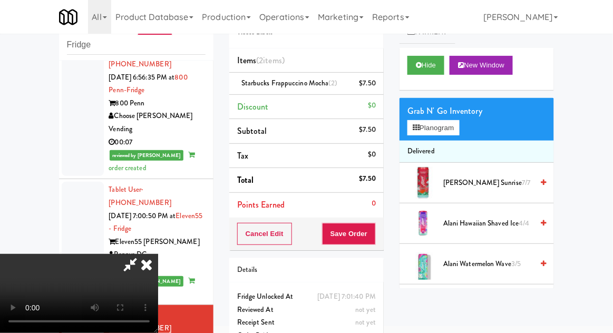
scroll to position [38, 0]
click at [371, 230] on button "Save Order" at bounding box center [349, 234] width 54 height 22
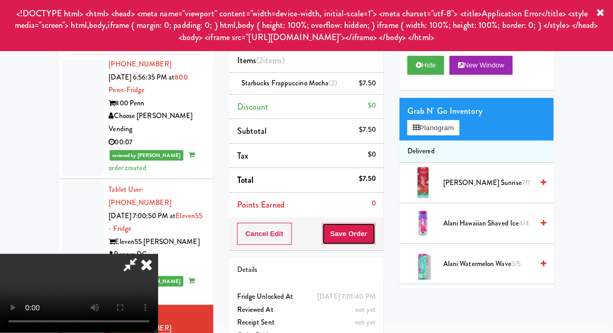
scroll to position [0, 0]
click at [375, 237] on button "Save Order" at bounding box center [349, 234] width 54 height 22
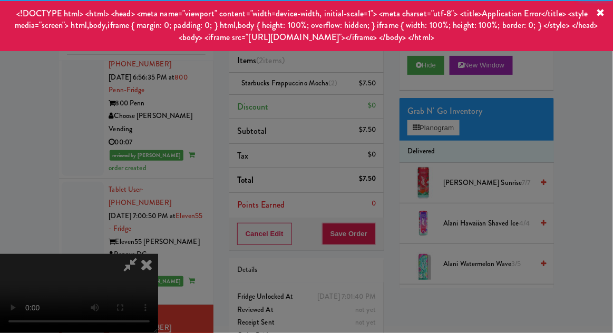
click at [0, 0] on div "Are you sure you want to update this order? Okay Cancel" at bounding box center [0, 0] width 0 height 0
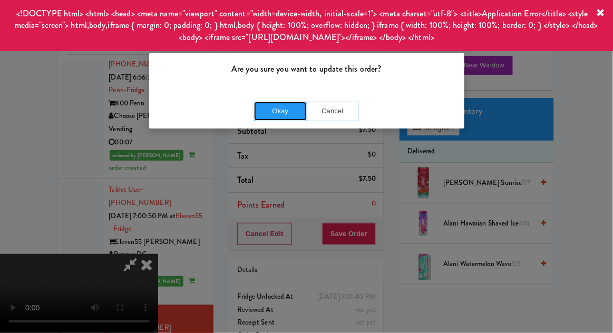
click at [277, 115] on button "Okay" at bounding box center [280, 111] width 53 height 19
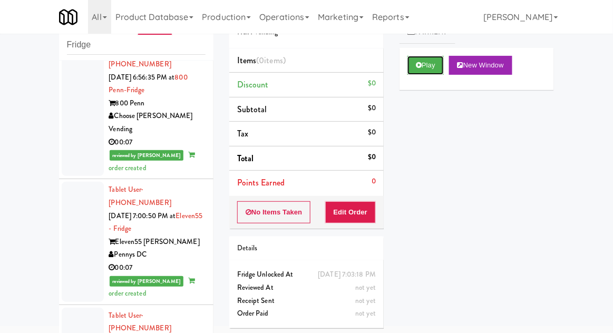
click at [426, 61] on button "Play" at bounding box center [425, 65] width 36 height 19
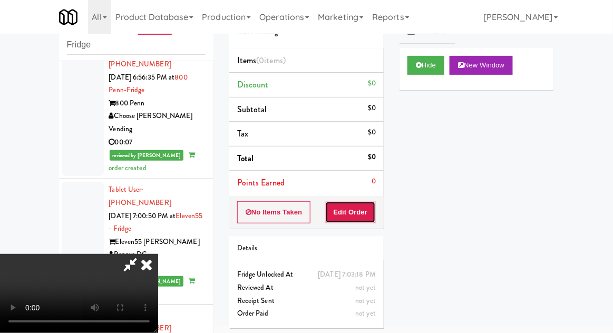
click at [356, 220] on button "Edit Order" at bounding box center [350, 212] width 51 height 22
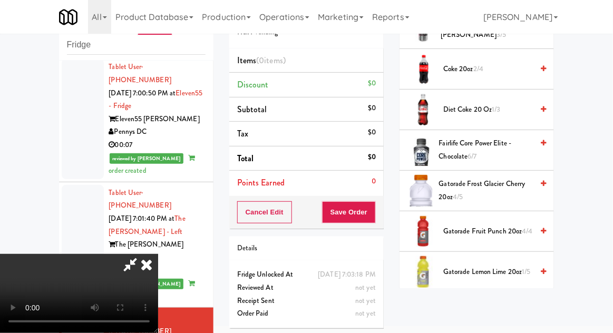
scroll to position [397, 0]
click at [517, 141] on span "Fairlife Core Power Elite - Chocolate 6/7" at bounding box center [486, 151] width 94 height 26
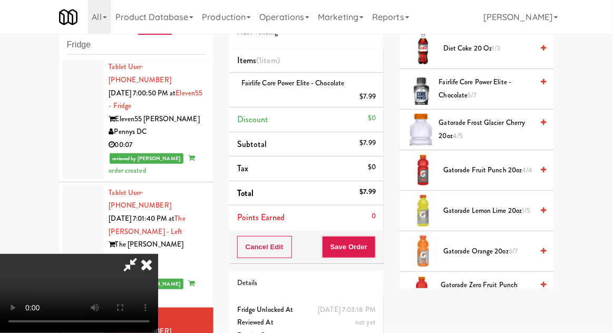
scroll to position [454, 0]
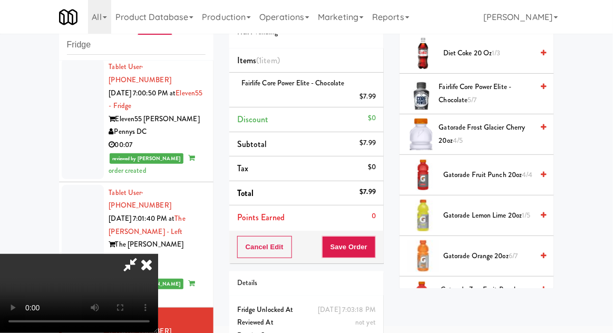
click at [513, 129] on span "Gatorade Frost Glacier Cherry 20oz 4/5" at bounding box center [486, 134] width 94 height 26
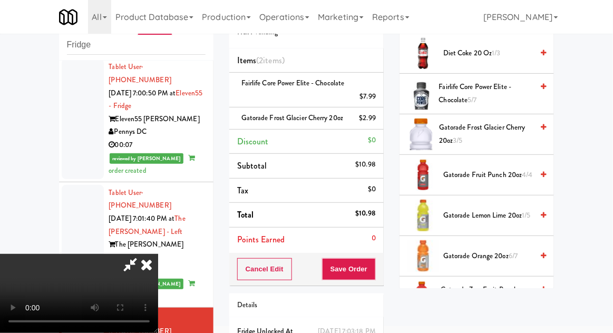
scroll to position [74, 0]
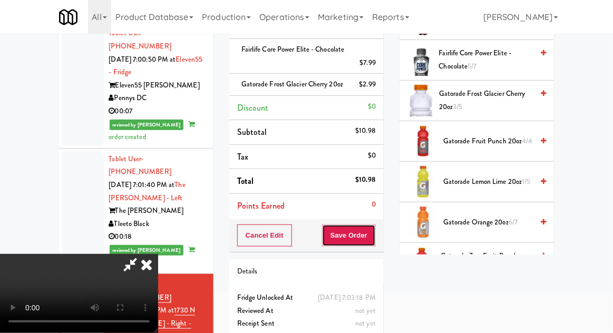
click at [375, 247] on button "Save Order" at bounding box center [349, 236] width 54 height 22
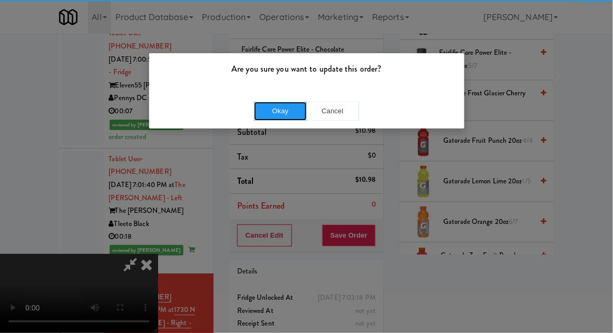
click at [284, 104] on button "Okay" at bounding box center [280, 111] width 53 height 19
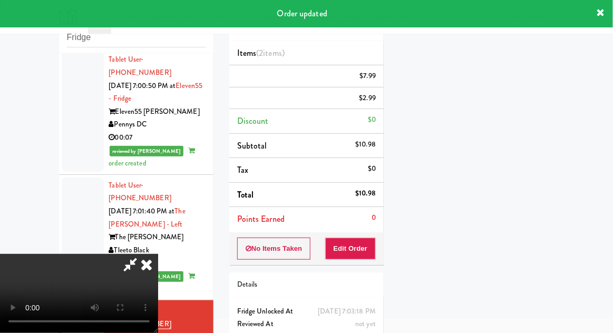
scroll to position [0, 0]
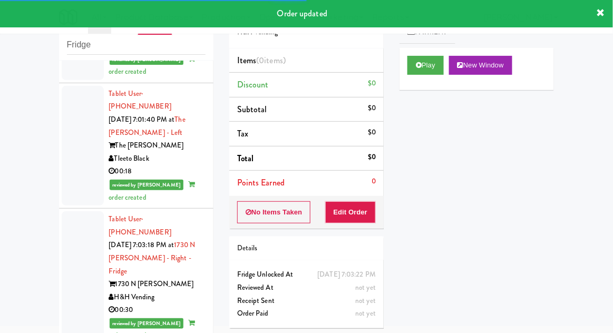
scroll to position [1575, 0]
click at [416, 74] on button "Play" at bounding box center [425, 65] width 36 height 19
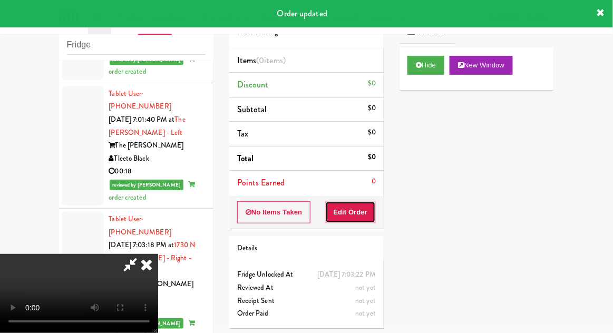
click at [358, 216] on button "Edit Order" at bounding box center [350, 212] width 51 height 22
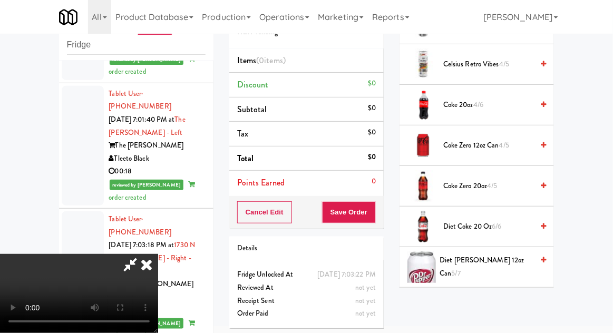
scroll to position [323, 0]
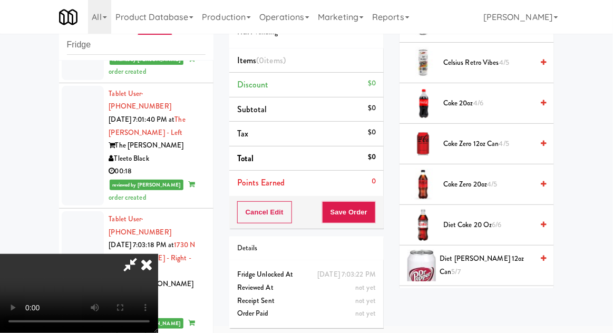
click at [511, 143] on span "Coke Zero 12oz can 4/5" at bounding box center [488, 144] width 90 height 13
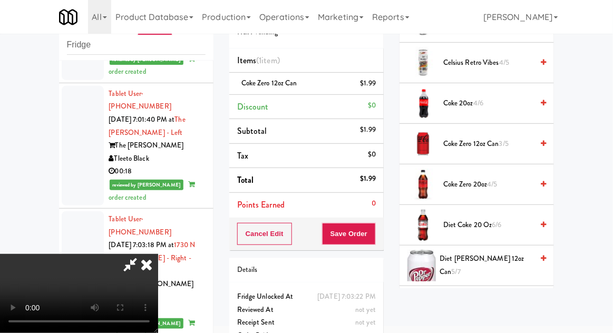
click at [509, 143] on span "3/5" at bounding box center [503, 144] width 9 height 10
click at [371, 237] on button "Save Order" at bounding box center [349, 234] width 54 height 22
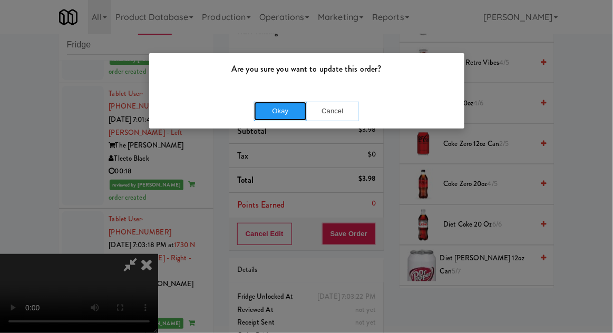
click at [274, 109] on button "Okay" at bounding box center [280, 111] width 53 height 19
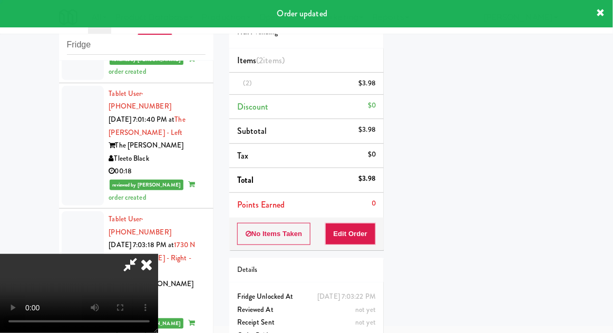
scroll to position [104, 0]
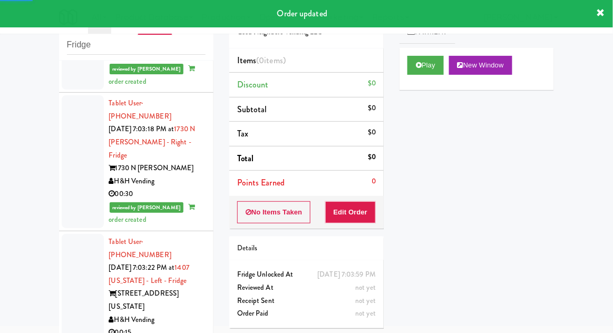
scroll to position [1695, 0]
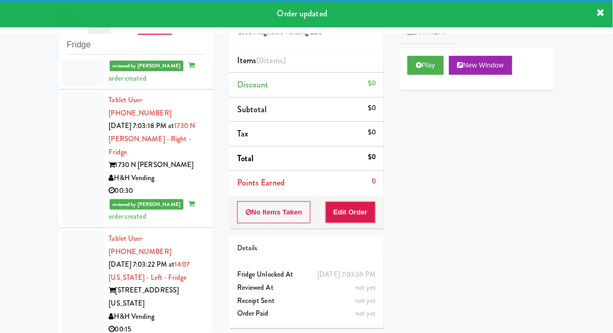
click at [422, 71] on button "Play" at bounding box center [425, 65] width 36 height 19
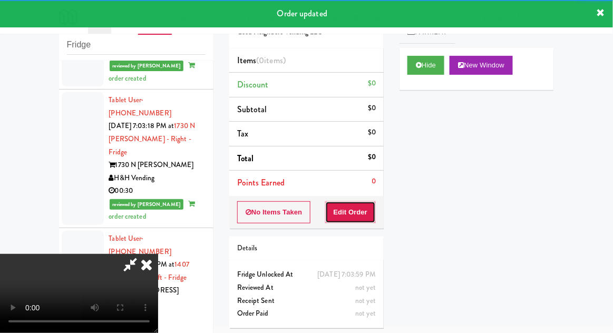
click at [362, 211] on button "Edit Order" at bounding box center [350, 212] width 51 height 22
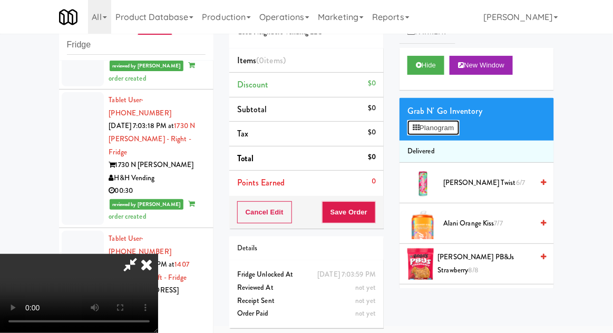
click at [459, 129] on button "Planogram" at bounding box center [433, 128] width 52 height 16
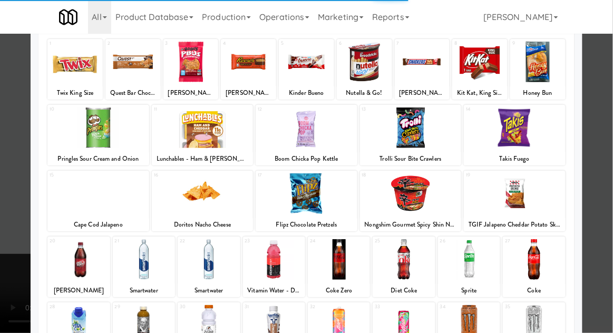
scroll to position [69, 0]
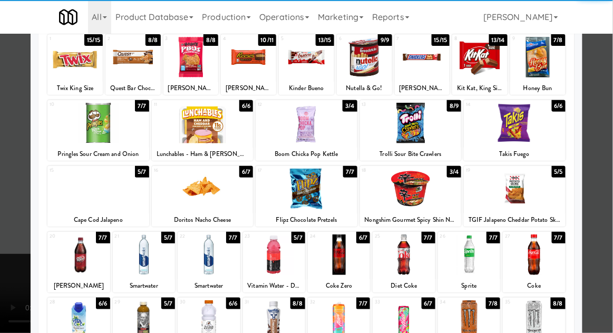
click at [196, 269] on div at bounding box center [209, 255] width 62 height 41
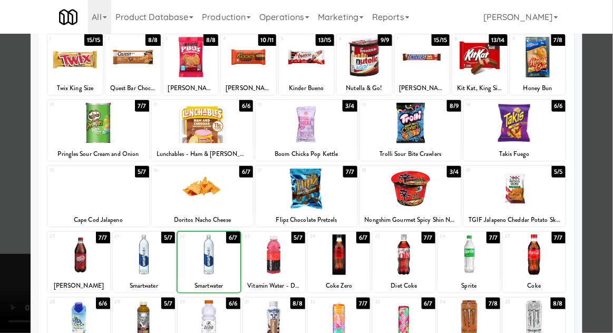
click at [599, 129] on div at bounding box center [306, 166] width 613 height 333
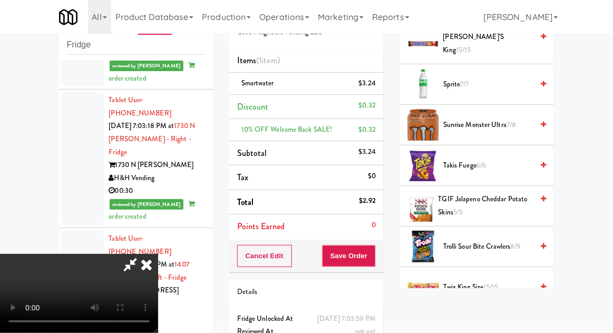
scroll to position [1361, 0]
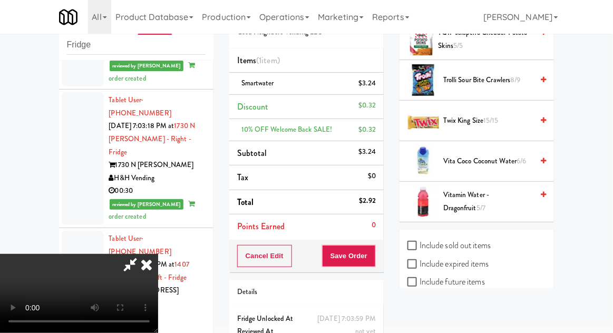
click at [491, 238] on label "Include sold out items" at bounding box center [448, 246] width 83 height 16
click at [420, 242] on input "Include sold out items" at bounding box center [413, 246] width 12 height 8
checkbox input "true"
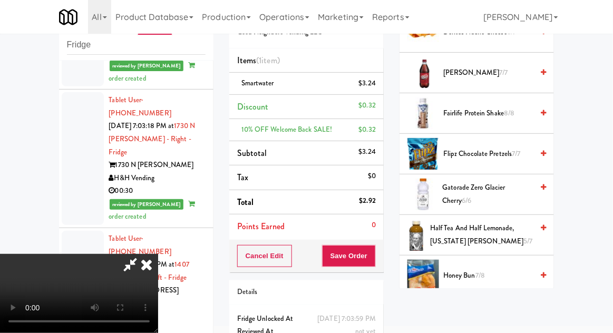
scroll to position [481, 0]
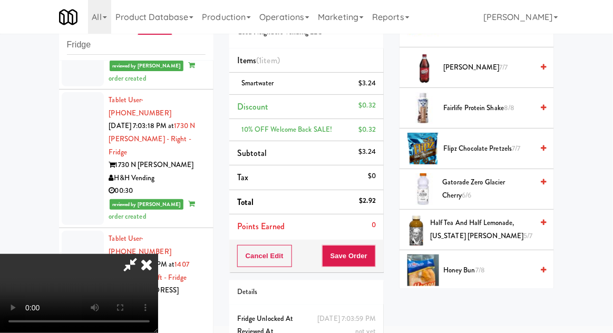
click at [500, 223] on span "Half Tea and Half Lemonade, [US_STATE] [PERSON_NAME] 5/7" at bounding box center [481, 230] width 103 height 26
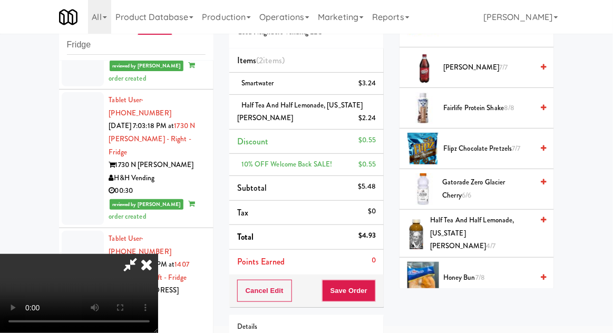
click at [279, 119] on div "Half Tea and Half Lemonade, [US_STATE] [PERSON_NAME] $2.24" at bounding box center [306, 112] width 139 height 26
click at [377, 121] on icon at bounding box center [376, 122] width 5 height 7
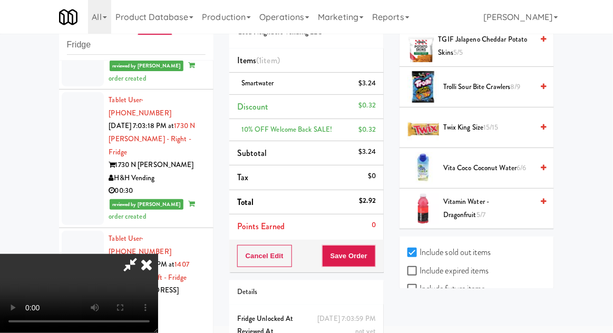
scroll to position [1355, 0]
click at [506, 200] on span "Vitamin Water - Dragonfruit 5/7" at bounding box center [488, 208] width 90 height 26
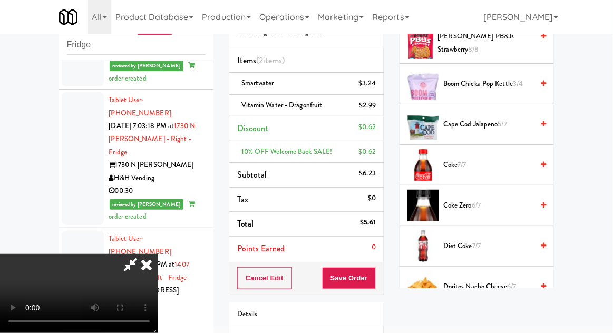
scroll to position [0, 0]
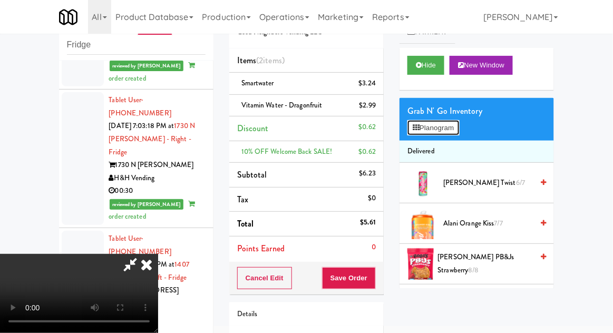
click at [459, 133] on button "Planogram" at bounding box center [433, 128] width 52 height 16
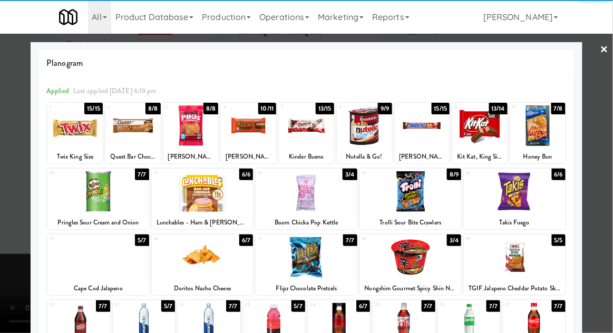
click at [185, 131] on div at bounding box center [190, 125] width 55 height 41
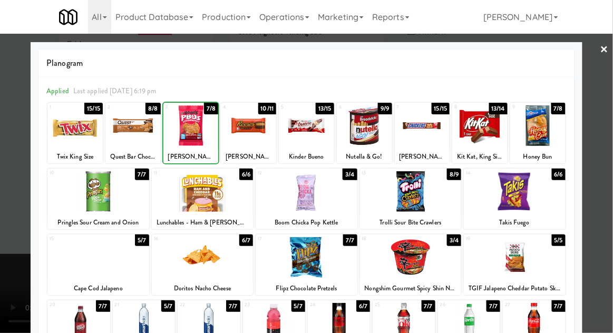
click at [605, 121] on div at bounding box center [306, 166] width 613 height 333
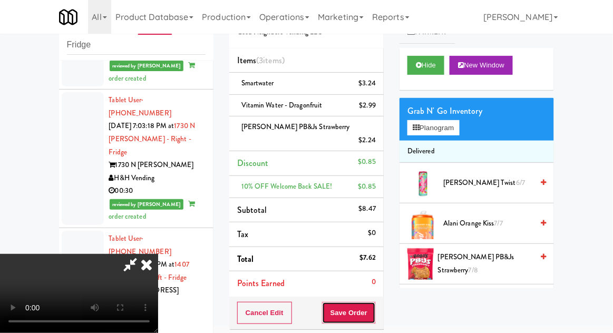
click at [373, 302] on button "Save Order" at bounding box center [349, 313] width 54 height 22
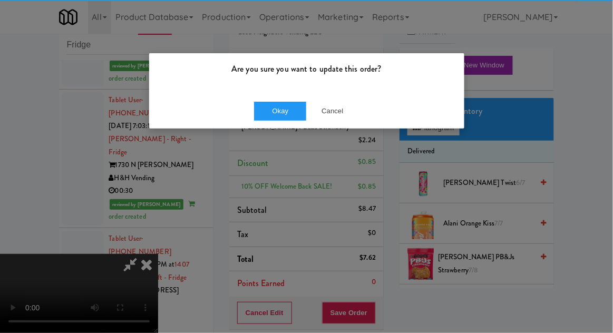
click at [277, 128] on div "Okay Cancel" at bounding box center [306, 110] width 315 height 35
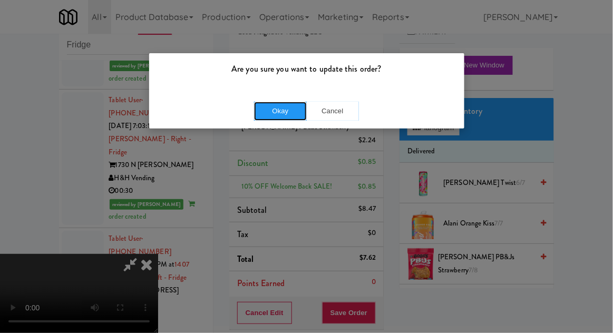
click at [283, 109] on button "Okay" at bounding box center [280, 111] width 53 height 19
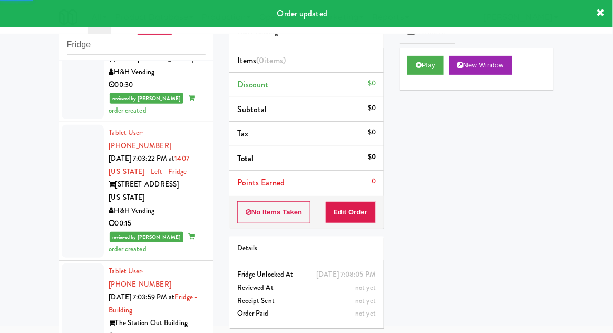
scroll to position [1815, 0]
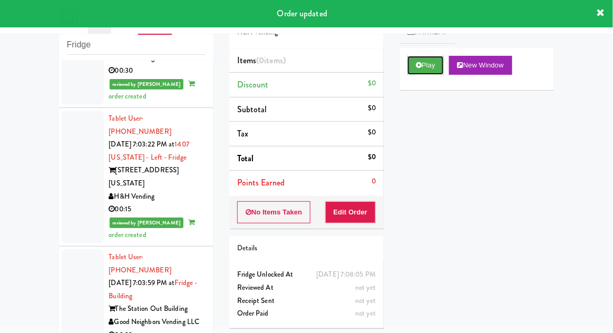
click at [415, 74] on button "Play" at bounding box center [425, 65] width 36 height 19
click at [354, 209] on button "Edit Order" at bounding box center [350, 212] width 51 height 22
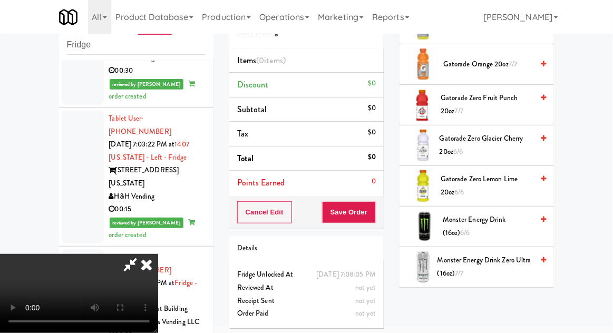
scroll to position [901, 0]
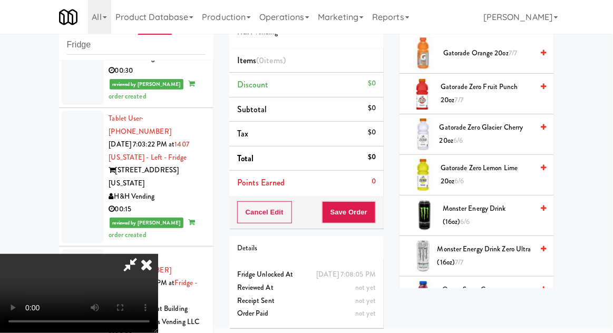
click at [504, 168] on span "Gatorade Zero Lemon Lime 20oz 6/6" at bounding box center [487, 175] width 92 height 26
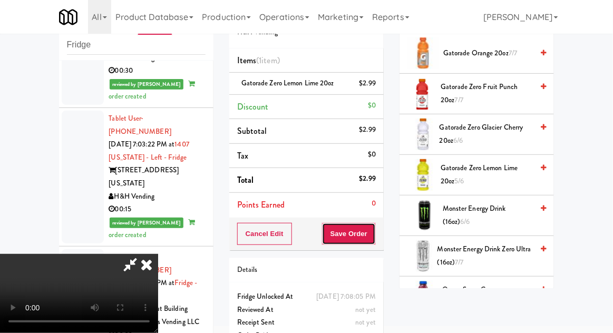
click at [368, 232] on button "Save Order" at bounding box center [349, 234] width 54 height 22
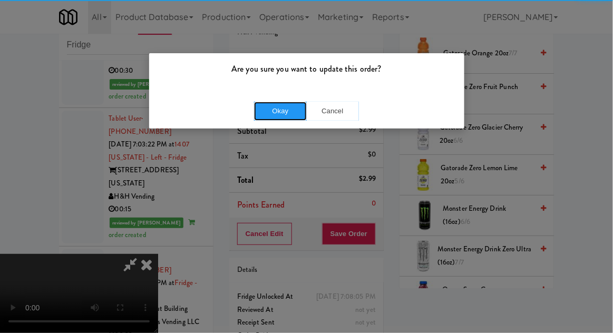
click at [286, 113] on button "Okay" at bounding box center [280, 111] width 53 height 19
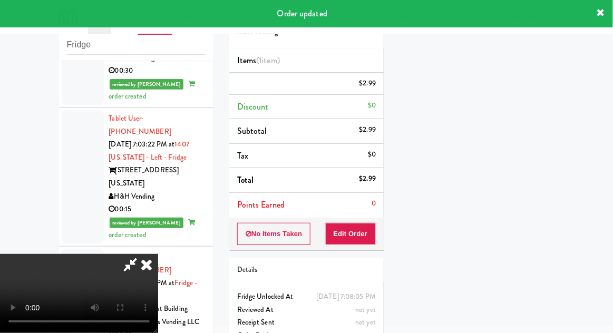
scroll to position [0, 0]
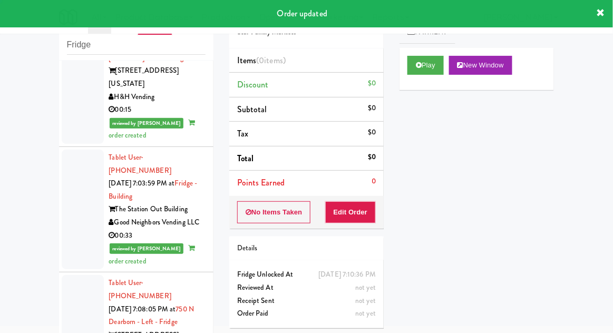
scroll to position [1917, 0]
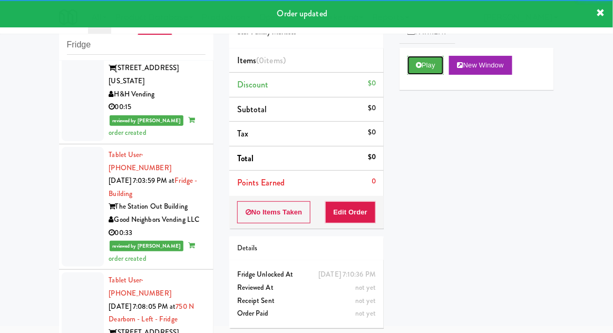
click at [410, 60] on button "Play" at bounding box center [425, 65] width 36 height 19
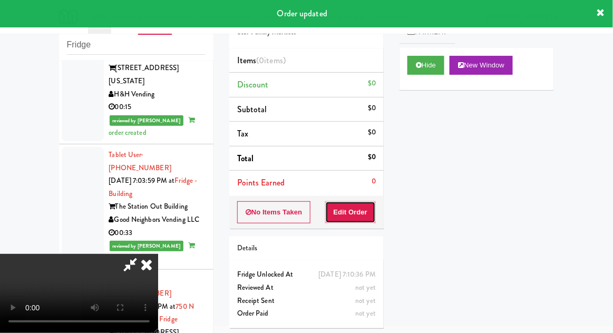
click at [356, 207] on button "Edit Order" at bounding box center [350, 212] width 51 height 22
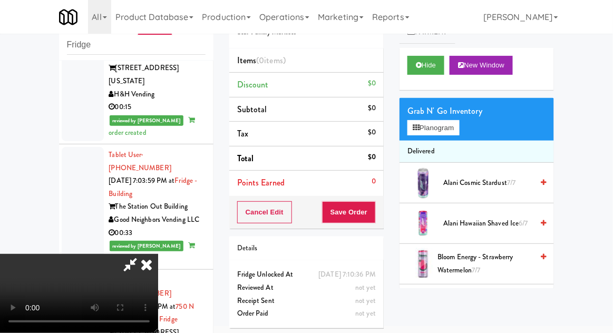
scroll to position [0, 0]
click at [456, 141] on li "Delivered" at bounding box center [477, 152] width 154 height 22
click at [453, 134] on button "Planogram" at bounding box center [433, 128] width 52 height 16
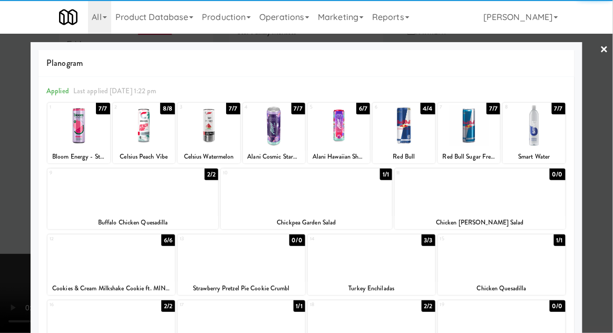
click at [544, 137] on div at bounding box center [534, 125] width 62 height 41
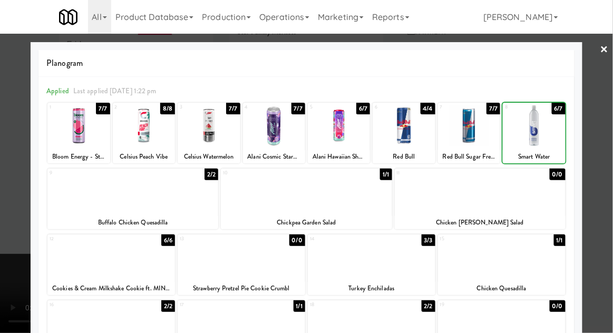
click at [606, 123] on div at bounding box center [306, 166] width 613 height 333
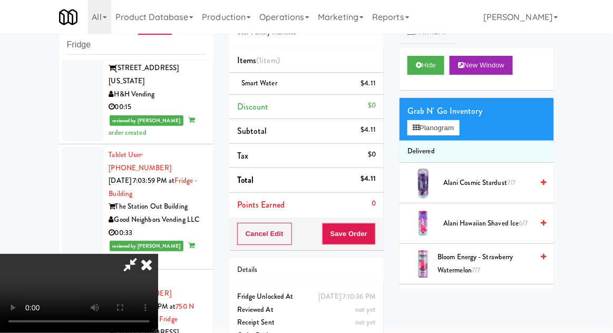
scroll to position [38, 0]
click at [376, 228] on button "Save Order" at bounding box center [349, 234] width 54 height 22
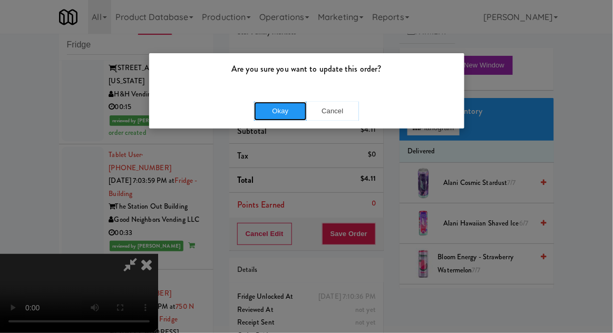
click at [270, 115] on button "Okay" at bounding box center [280, 111] width 53 height 19
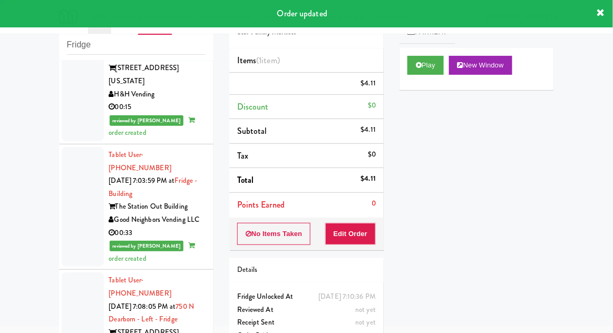
scroll to position [0, 0]
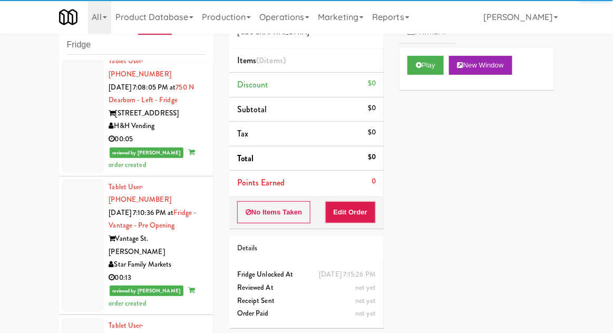
scroll to position [2136, 0]
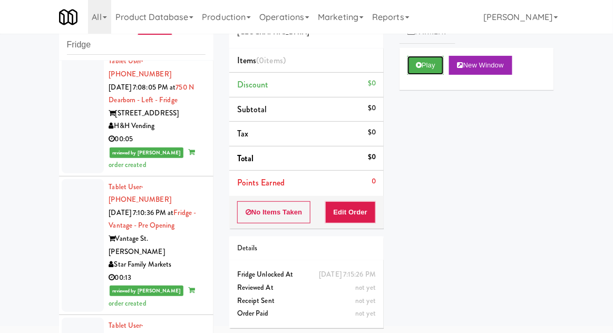
click at [432, 72] on button "Play" at bounding box center [425, 65] width 36 height 19
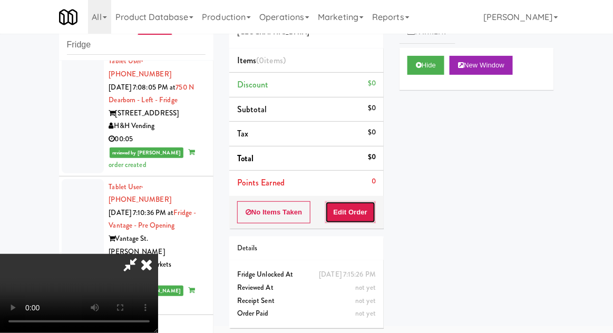
click at [364, 211] on button "Edit Order" at bounding box center [350, 212] width 51 height 22
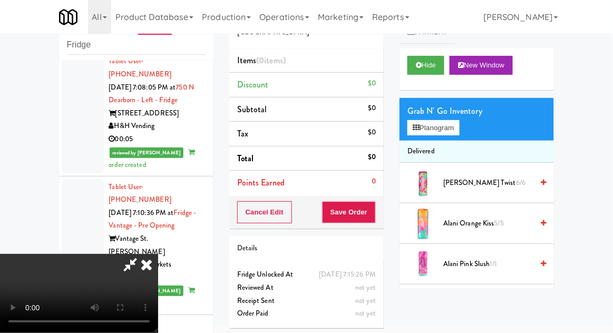
scroll to position [38, 0]
click at [455, 121] on button "Planogram" at bounding box center [433, 128] width 52 height 16
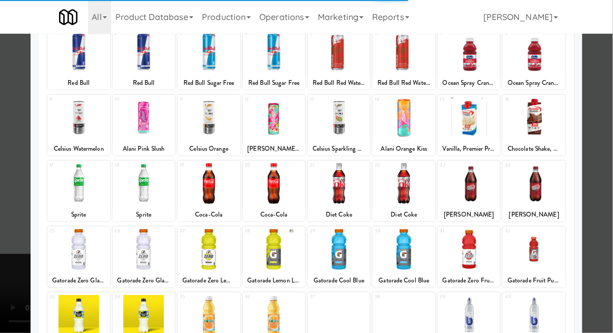
scroll to position [74, 0]
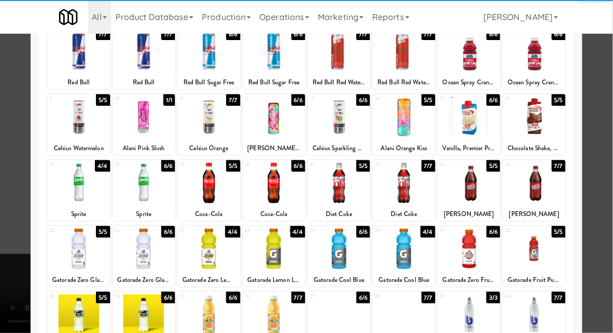
click at [396, 320] on div at bounding box center [404, 315] width 62 height 41
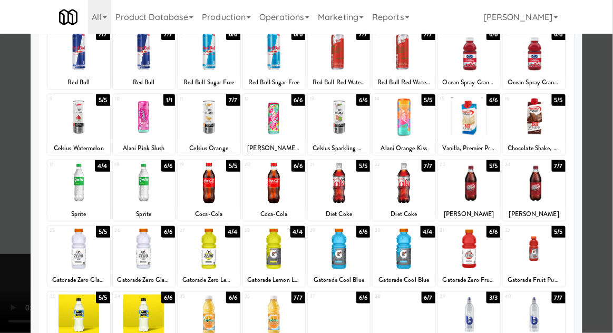
click at [609, 85] on div at bounding box center [306, 166] width 613 height 333
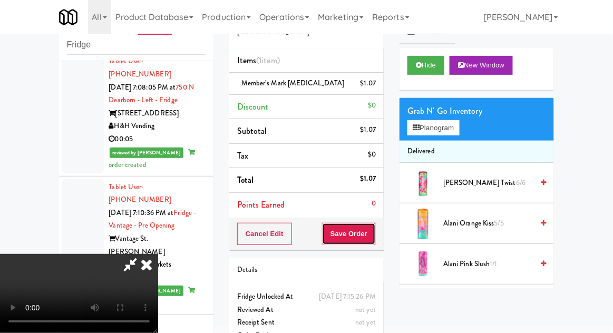
click at [376, 239] on button "Save Order" at bounding box center [349, 234] width 54 height 22
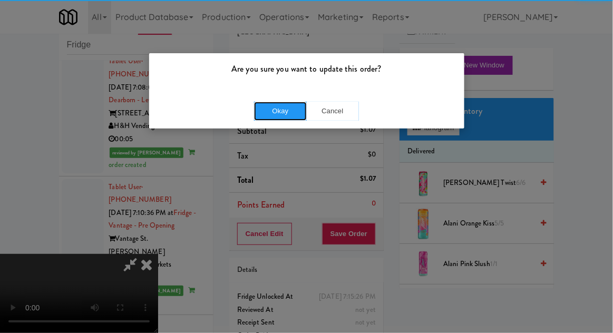
click at [280, 107] on button "Okay" at bounding box center [280, 111] width 53 height 19
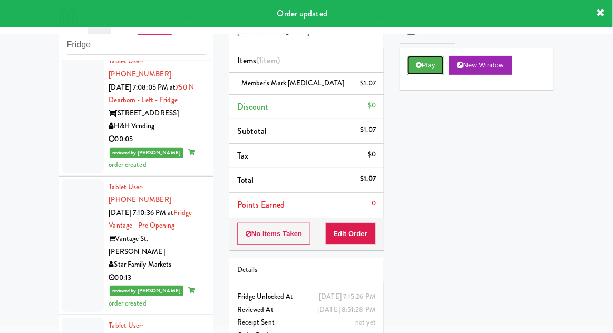
click at [408, 62] on button "Play" at bounding box center [425, 65] width 36 height 19
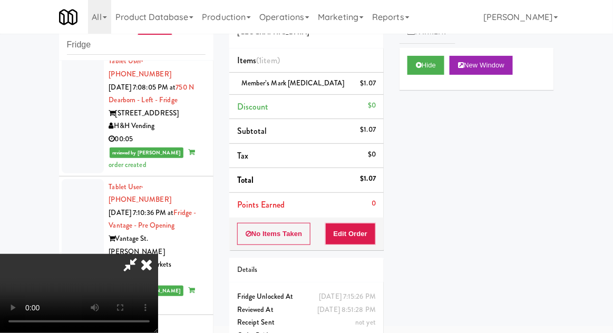
click at [158, 254] on icon at bounding box center [146, 264] width 23 height 21
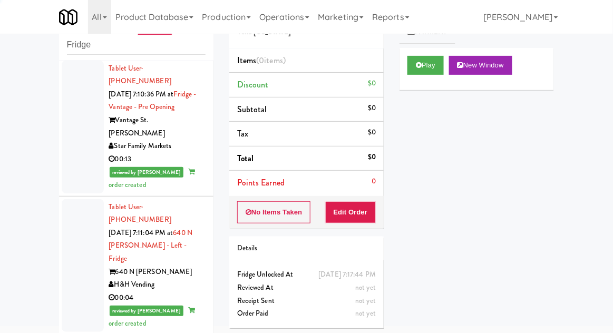
scroll to position [2267, 0]
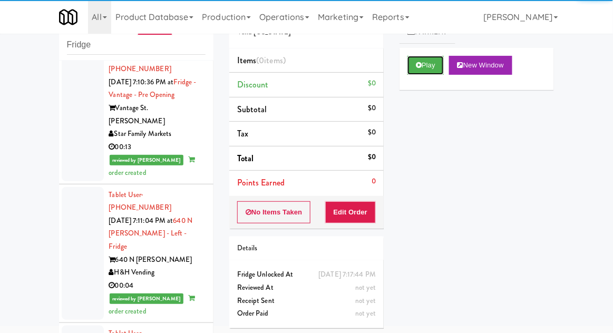
click at [415, 72] on button "Play" at bounding box center [425, 65] width 36 height 19
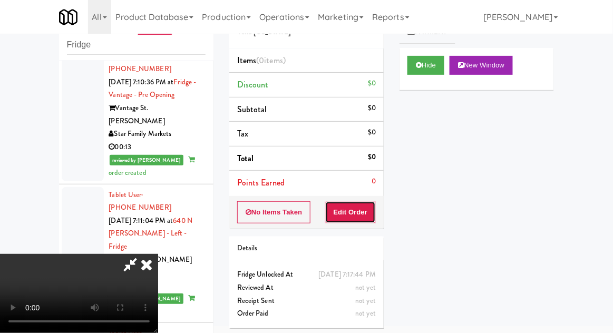
click at [355, 210] on button "Edit Order" at bounding box center [350, 212] width 51 height 22
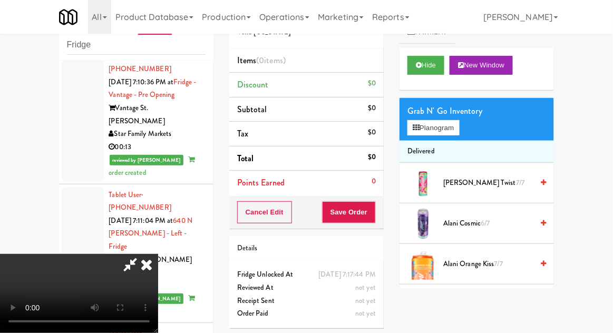
scroll to position [0, 0]
click at [459, 133] on button "Planogram" at bounding box center [433, 128] width 52 height 16
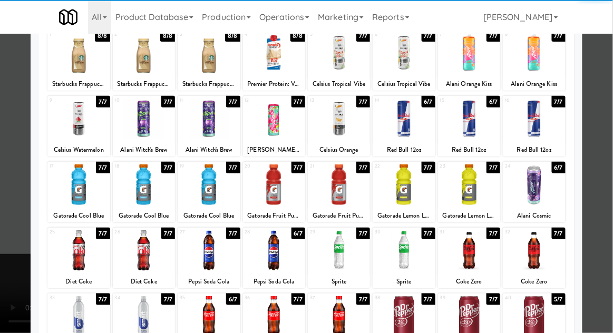
scroll to position [83, 0]
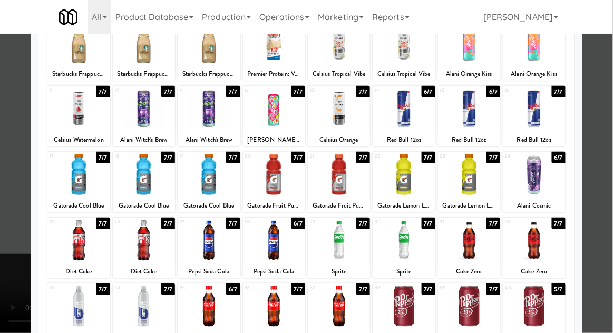
click at [344, 258] on div at bounding box center [339, 240] width 62 height 41
click at [606, 84] on div at bounding box center [306, 166] width 613 height 333
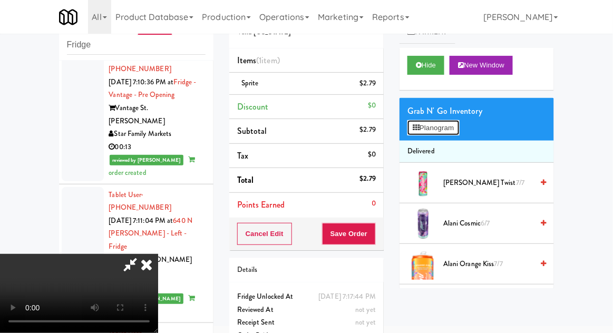
click at [457, 129] on button "Planogram" at bounding box center [433, 128] width 52 height 16
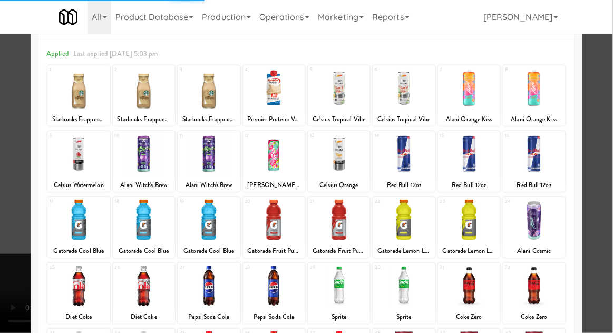
scroll to position [43, 0]
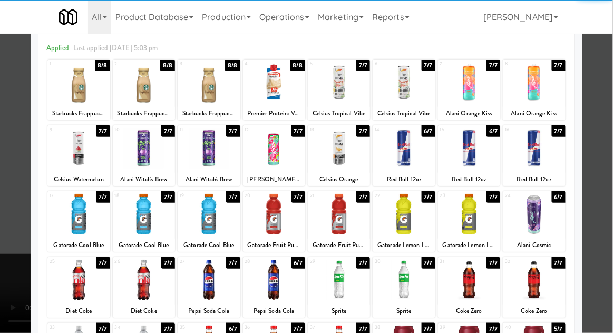
click at [476, 288] on div at bounding box center [469, 280] width 62 height 41
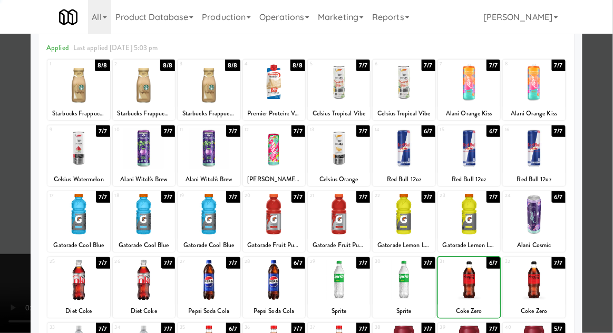
click at [607, 82] on div at bounding box center [306, 166] width 613 height 333
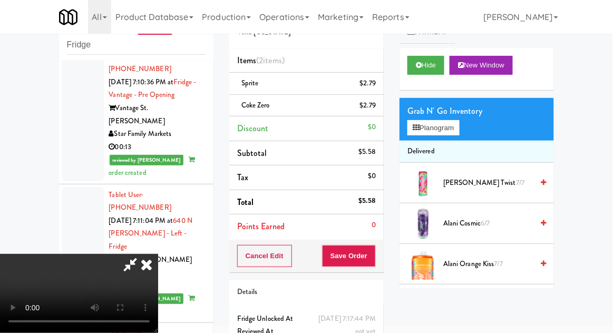
scroll to position [38, 0]
click at [372, 251] on button "Save Order" at bounding box center [349, 256] width 54 height 22
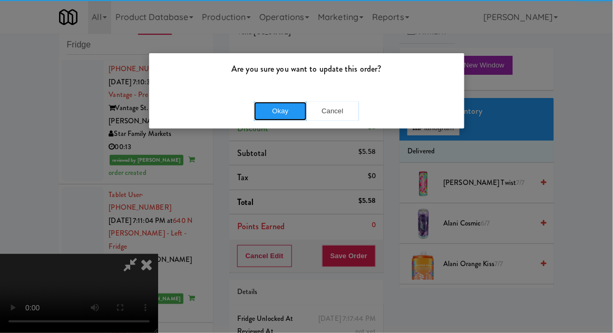
click at [275, 119] on button "Okay" at bounding box center [280, 111] width 53 height 19
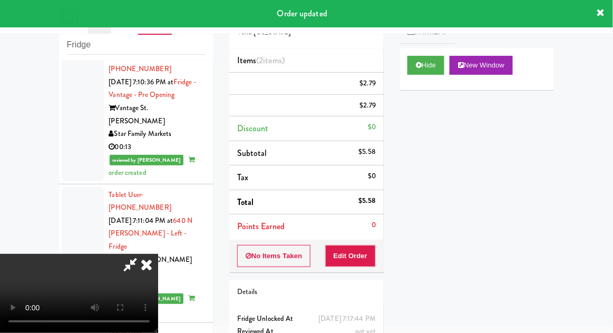
scroll to position [0, 0]
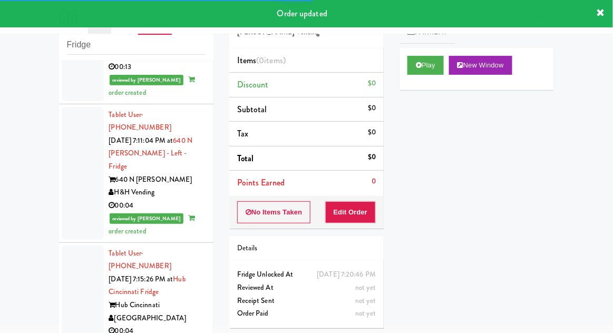
scroll to position [2357, 0]
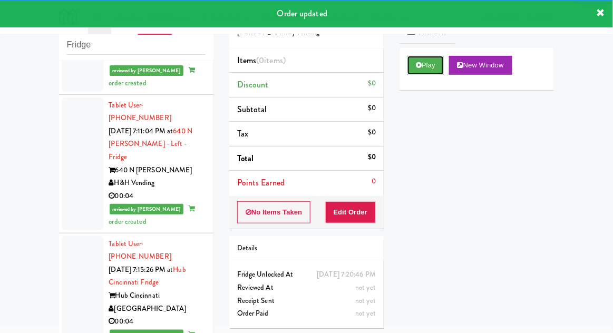
click at [412, 68] on button "Play" at bounding box center [425, 65] width 36 height 19
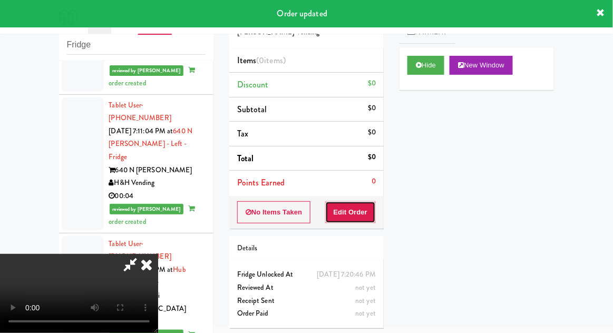
click at [351, 213] on button "Edit Order" at bounding box center [350, 212] width 51 height 22
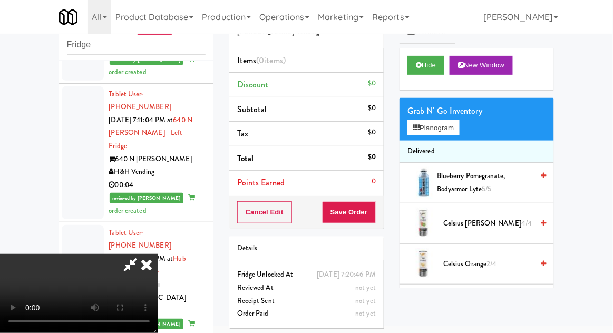
scroll to position [38, 0]
click at [425, 124] on button "Planogram" at bounding box center [433, 128] width 52 height 16
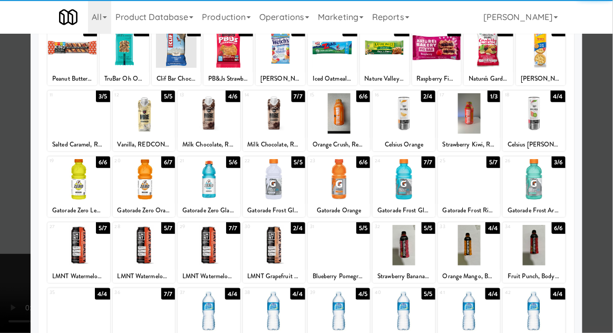
scroll to position [77, 0]
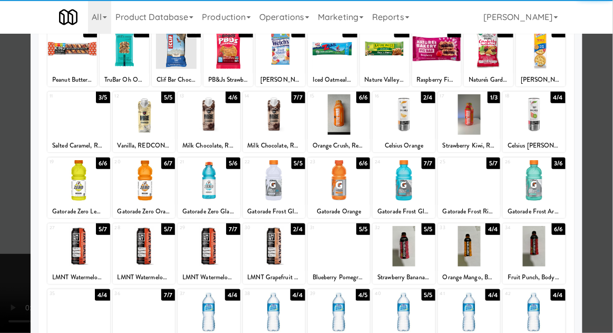
click at [342, 262] on div at bounding box center [339, 246] width 62 height 41
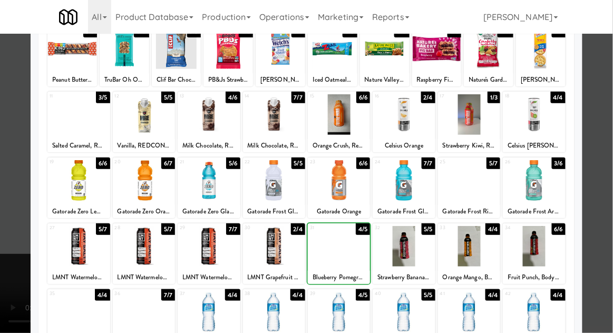
click at [606, 73] on div at bounding box center [306, 166] width 613 height 333
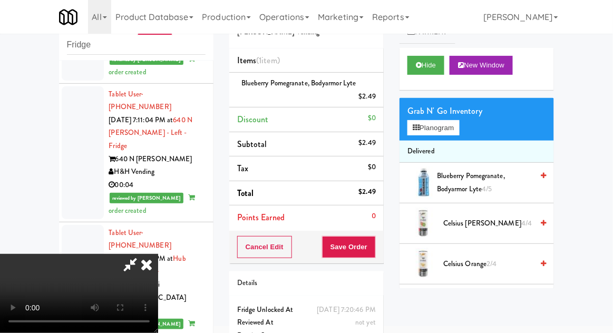
click at [381, 247] on div "Cancel Edit Save Order" at bounding box center [306, 247] width 154 height 33
click at [375, 254] on button "Save Order" at bounding box center [349, 247] width 54 height 22
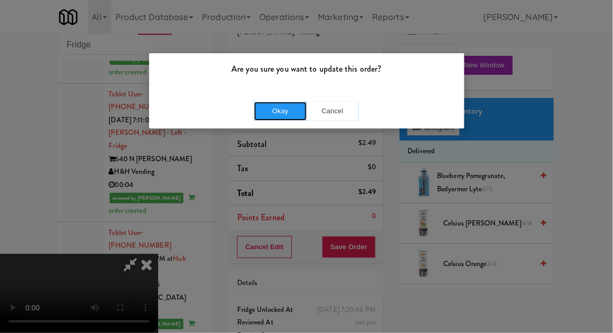
click at [263, 102] on button "Okay" at bounding box center [280, 111] width 53 height 19
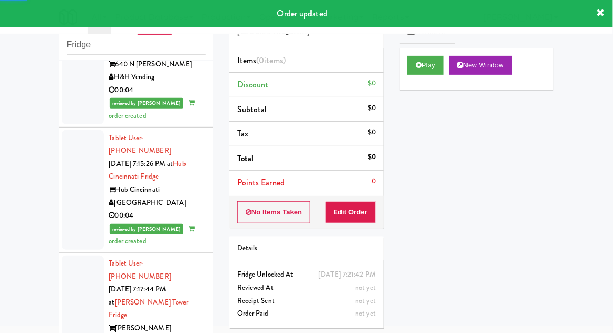
scroll to position [2473, 0]
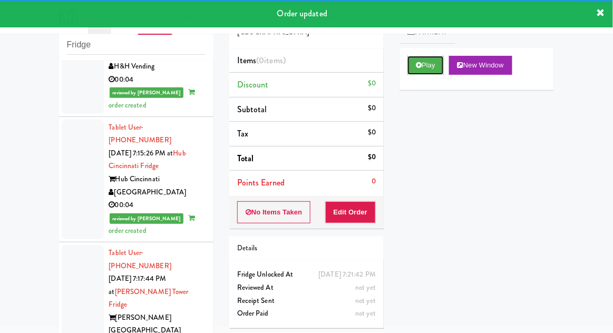
click at [410, 64] on button "Play" at bounding box center [425, 65] width 36 height 19
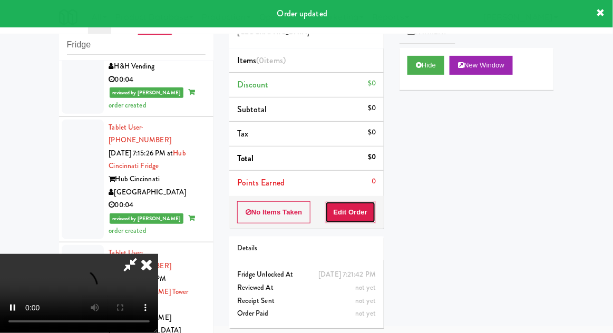
click at [358, 220] on button "Edit Order" at bounding box center [350, 212] width 51 height 22
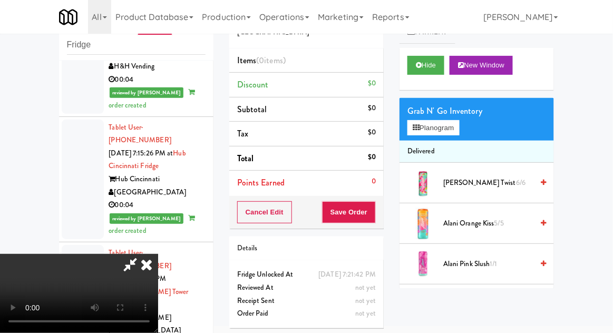
scroll to position [0, 0]
click at [442, 131] on button "Planogram" at bounding box center [433, 128] width 52 height 16
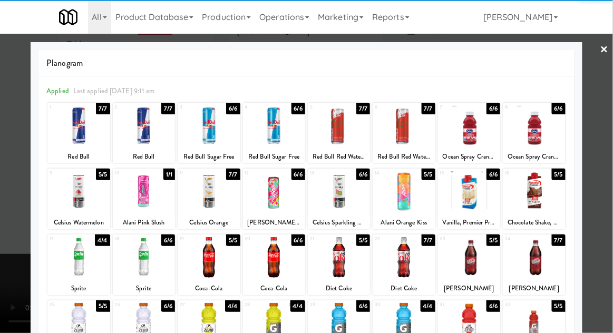
click at [339, 267] on div at bounding box center [339, 257] width 62 height 41
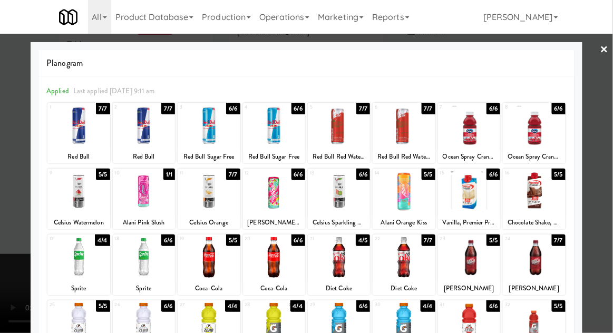
click at [605, 84] on div at bounding box center [306, 166] width 613 height 333
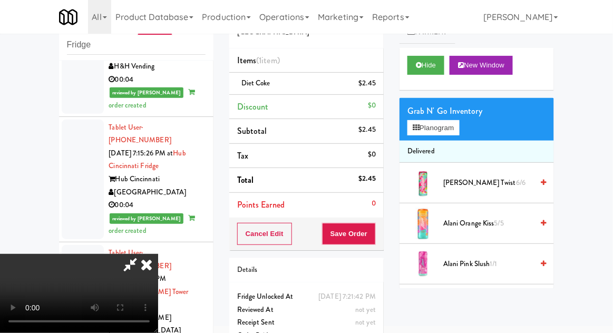
scroll to position [38, 0]
click at [374, 230] on button "Save Order" at bounding box center [349, 234] width 54 height 22
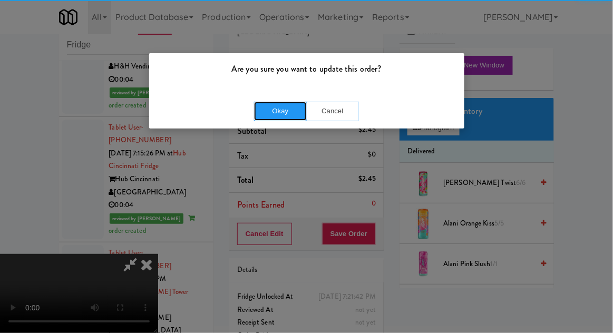
click at [304, 114] on button "Okay" at bounding box center [280, 111] width 53 height 19
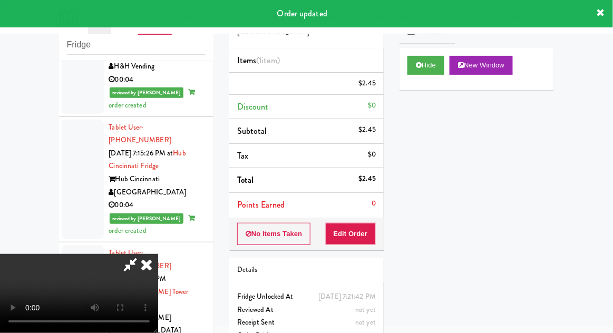
scroll to position [0, 0]
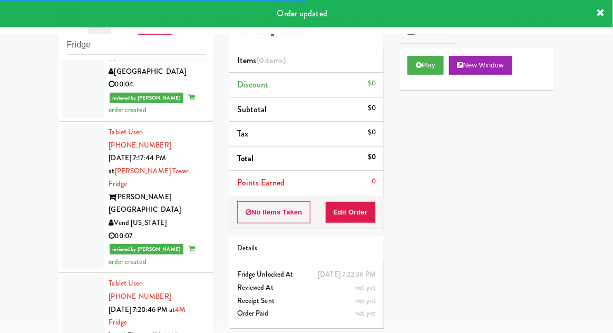
scroll to position [2598, 0]
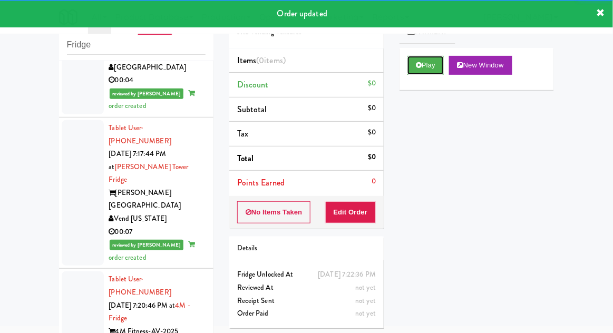
click at [410, 67] on button "Play" at bounding box center [425, 65] width 36 height 19
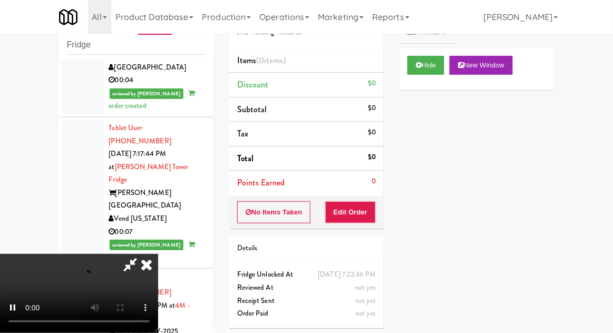
click at [347, 232] on div "Order # 1488084 JRS Vending Ventures Items (0 items ) Discount $0 Subtotal $0 T…" at bounding box center [306, 166] width 170 height 339
click at [341, 215] on button "Edit Order" at bounding box center [350, 212] width 51 height 22
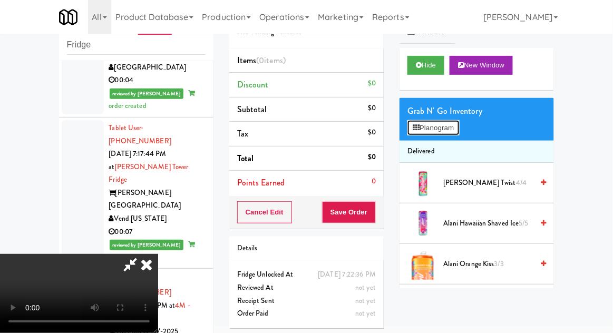
click at [432, 120] on button "Planogram" at bounding box center [433, 128] width 52 height 16
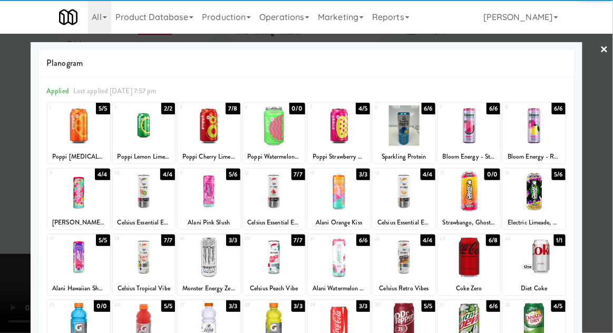
click at [216, 131] on div at bounding box center [209, 125] width 62 height 41
click at [6, 281] on div at bounding box center [306, 166] width 613 height 333
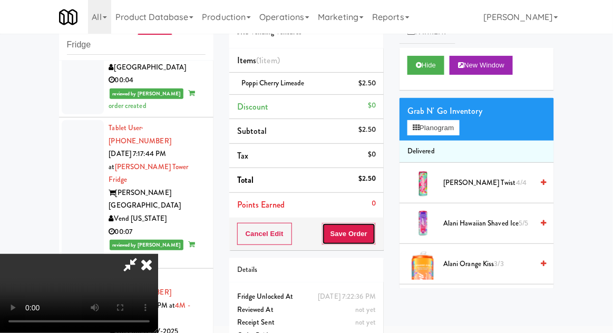
click at [375, 231] on button "Save Order" at bounding box center [349, 234] width 54 height 22
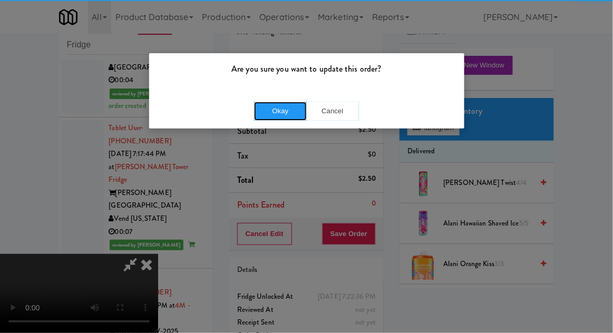
click at [270, 105] on button "Okay" at bounding box center [280, 111] width 53 height 19
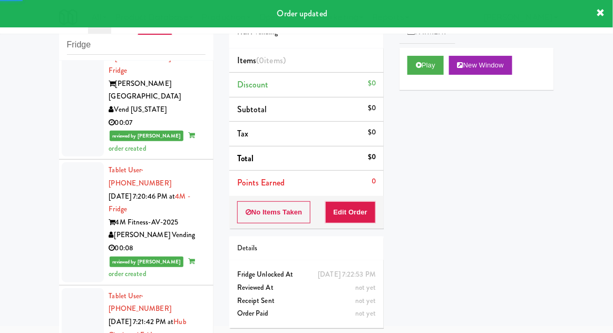
scroll to position [2707, 0]
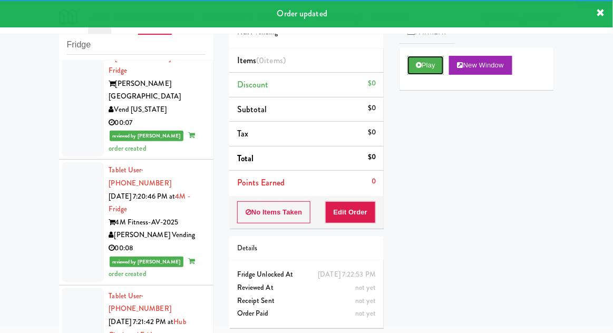
click at [412, 66] on button "Play" at bounding box center [425, 65] width 36 height 19
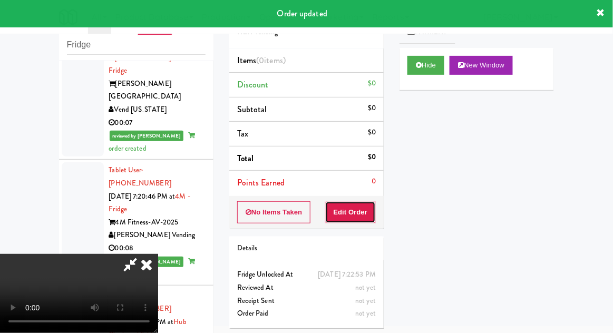
click at [353, 212] on button "Edit Order" at bounding box center [350, 212] width 51 height 22
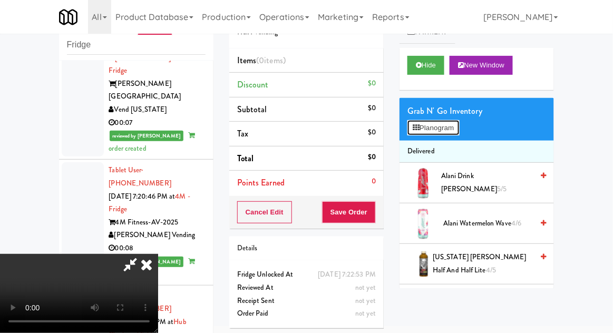
click at [459, 121] on button "Planogram" at bounding box center [433, 128] width 52 height 16
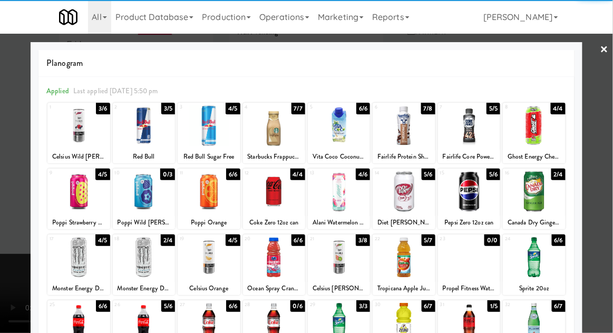
click at [404, 318] on div at bounding box center [404, 323] width 62 height 41
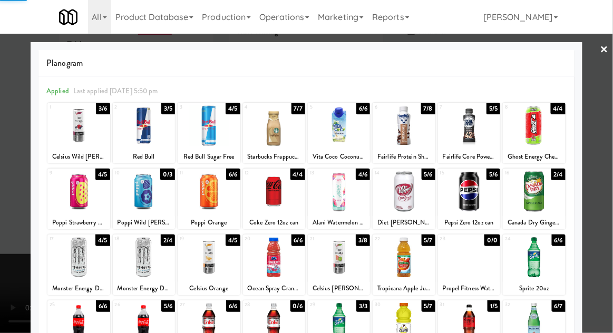
click at [612, 81] on div at bounding box center [306, 166] width 613 height 333
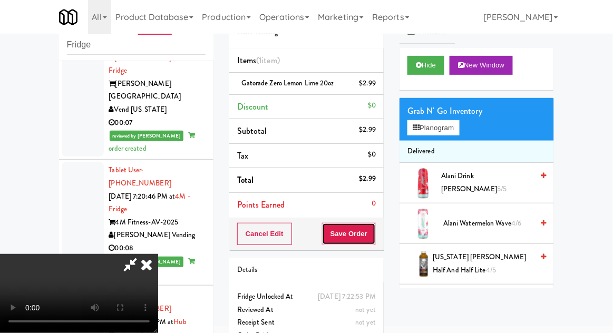
click at [373, 241] on button "Save Order" at bounding box center [349, 234] width 54 height 22
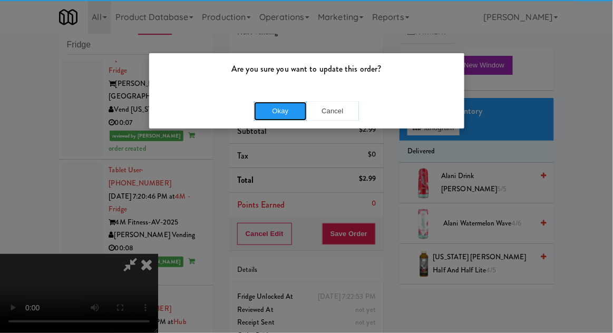
click at [281, 116] on button "Okay" at bounding box center [280, 111] width 53 height 19
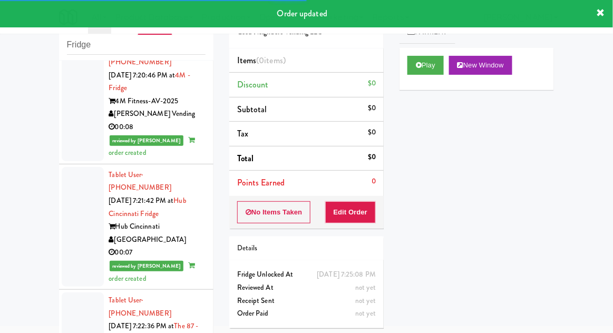
scroll to position [2828, 0]
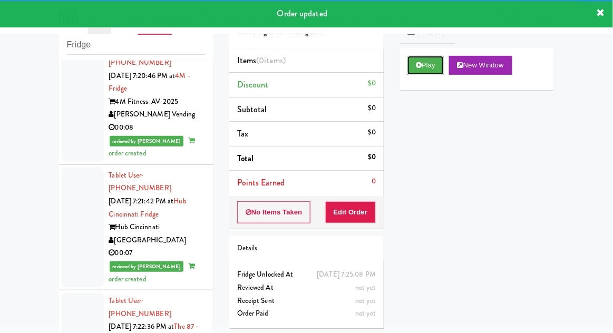
click at [425, 72] on button "Play" at bounding box center [425, 65] width 36 height 19
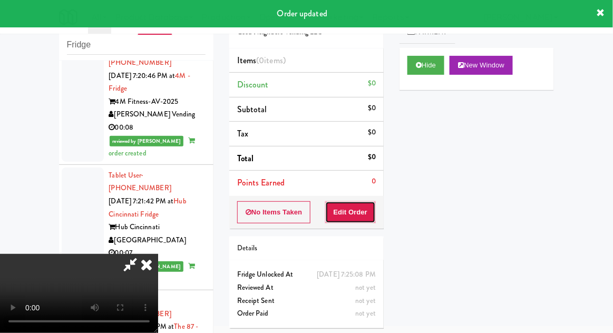
click at [358, 208] on button "Edit Order" at bounding box center [350, 212] width 51 height 22
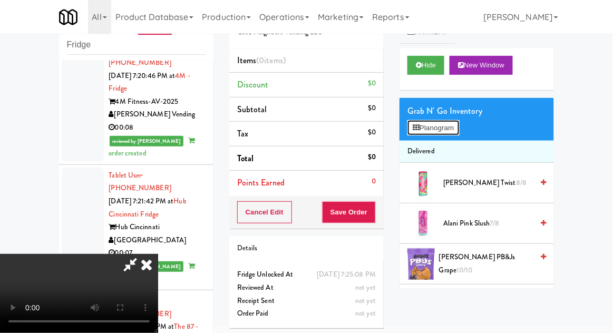
click at [459, 131] on button "Planogram" at bounding box center [433, 128] width 52 height 16
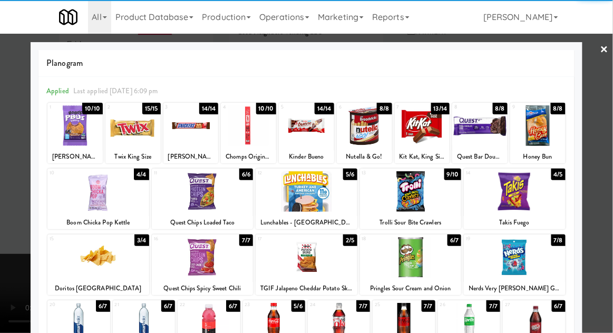
click at [302, 199] on div at bounding box center [307, 191] width 102 height 41
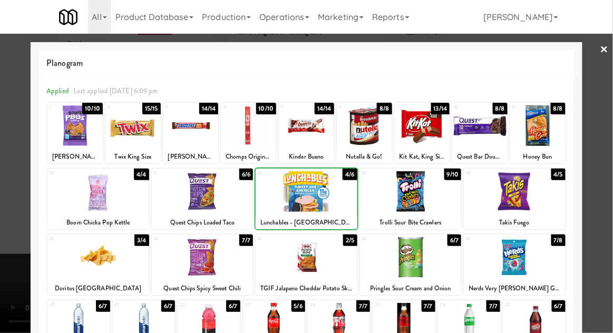
click at [608, 83] on div at bounding box center [306, 166] width 613 height 333
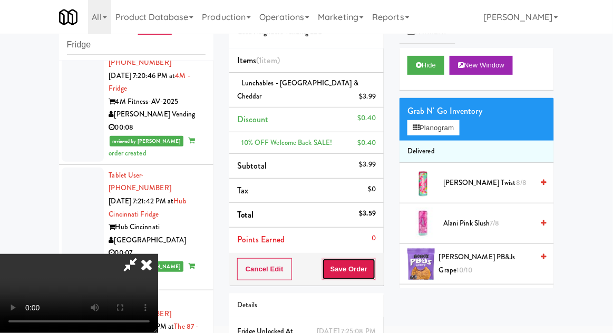
click at [369, 261] on button "Save Order" at bounding box center [349, 269] width 54 height 22
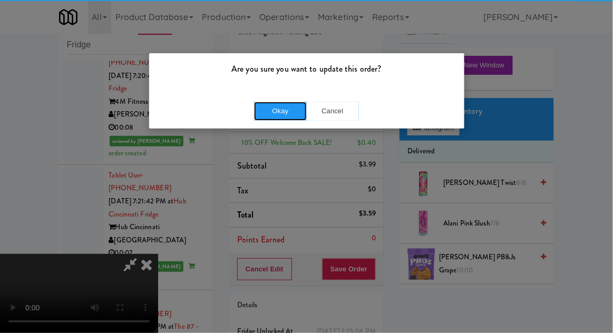
click at [290, 110] on button "Okay" at bounding box center [280, 111] width 53 height 19
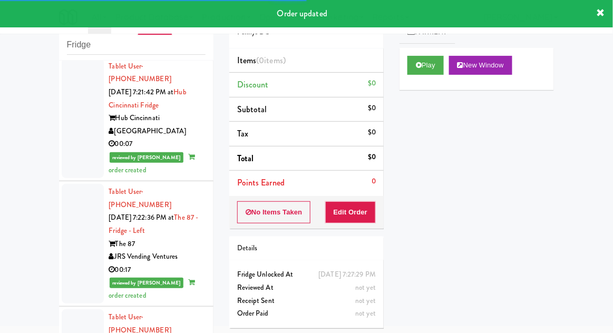
scroll to position [2937, 0]
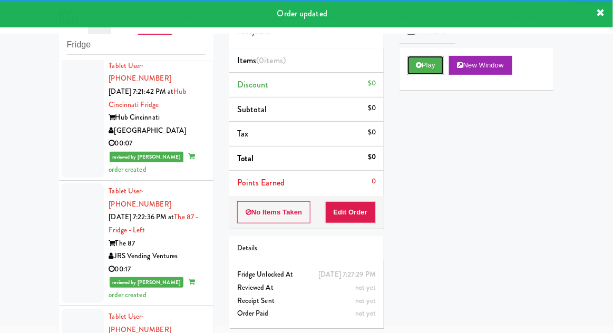
click at [417, 71] on button "Play" at bounding box center [425, 65] width 36 height 19
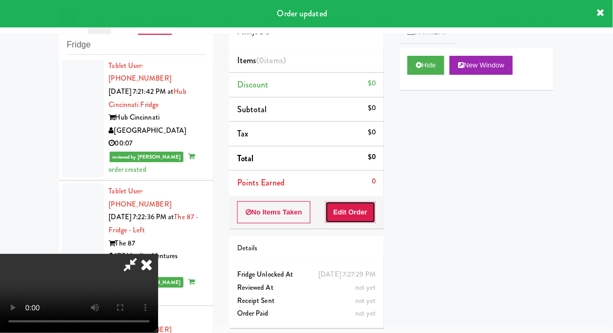
click at [338, 218] on button "Edit Order" at bounding box center [350, 212] width 51 height 22
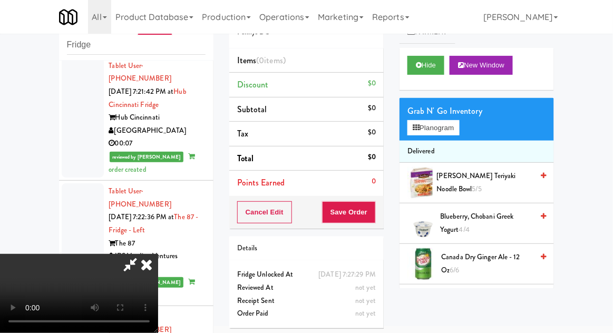
scroll to position [0, 0]
click at [158, 254] on icon at bounding box center [146, 264] width 23 height 21
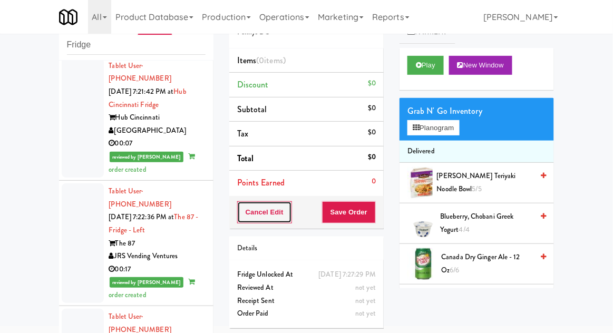
click at [251, 214] on button "Cancel Edit" at bounding box center [264, 212] width 55 height 22
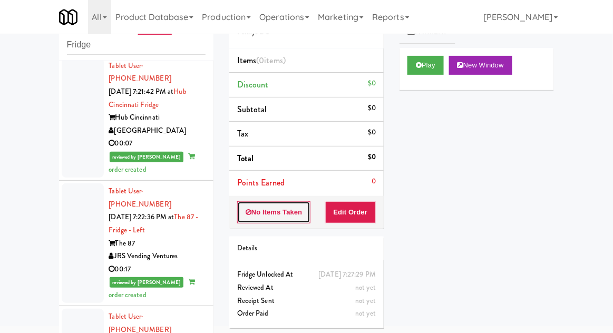
click at [246, 206] on button "No Items Taken" at bounding box center [274, 212] width 74 height 22
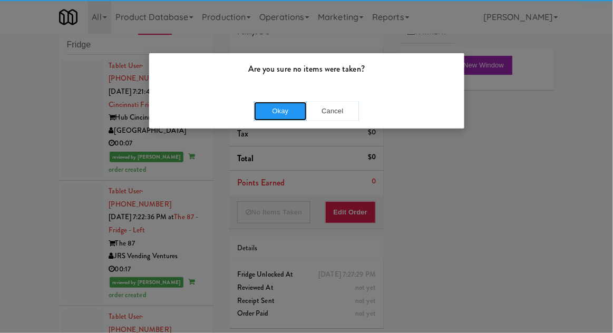
click at [257, 109] on button "Okay" at bounding box center [280, 111] width 53 height 19
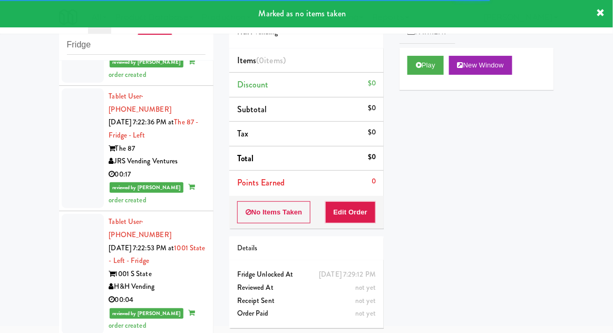
scroll to position [3058, 0]
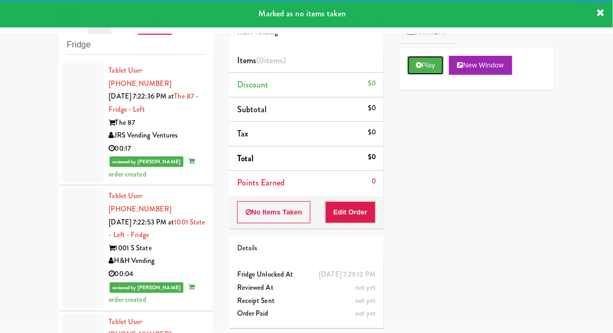
click at [426, 69] on button "Play" at bounding box center [425, 65] width 36 height 19
click at [362, 207] on button "Edit Order" at bounding box center [350, 212] width 51 height 22
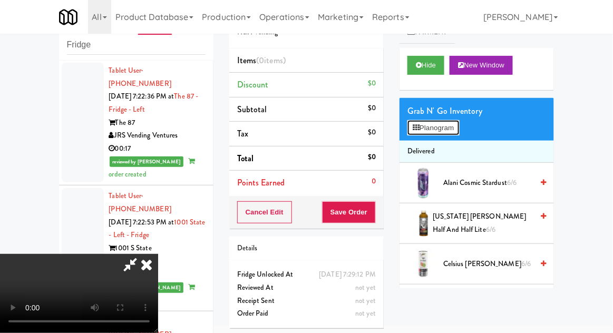
click at [459, 127] on button "Planogram" at bounding box center [433, 128] width 52 height 16
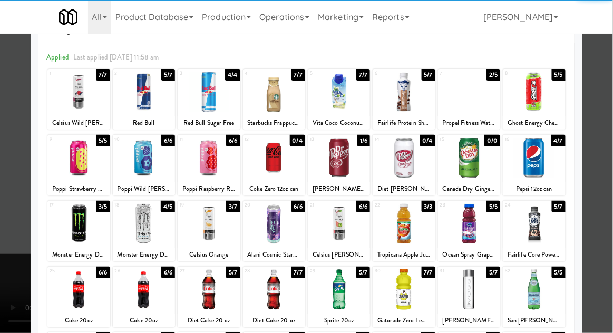
scroll to position [55, 0]
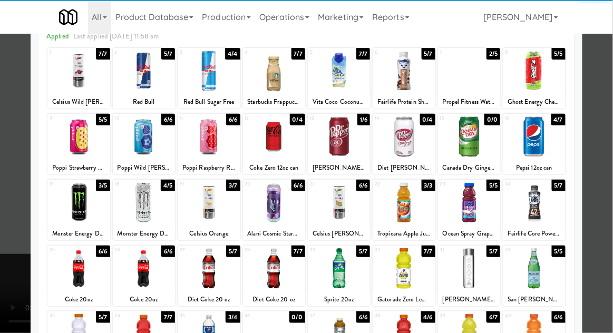
click at [192, 221] on div at bounding box center [209, 202] width 62 height 41
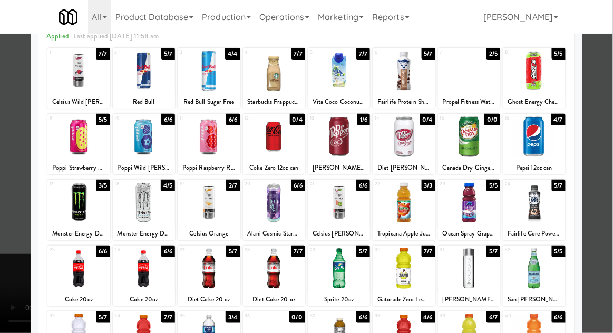
click at [605, 87] on div at bounding box center [306, 166] width 613 height 333
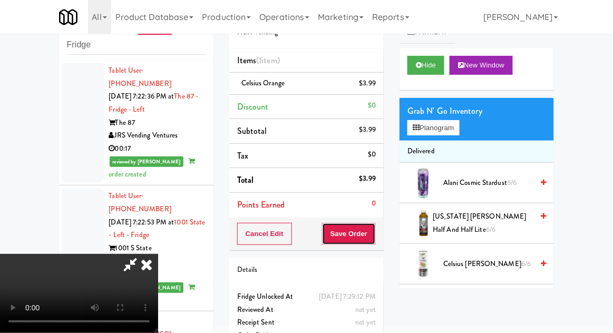
click at [372, 231] on button "Save Order" at bounding box center [349, 234] width 54 height 22
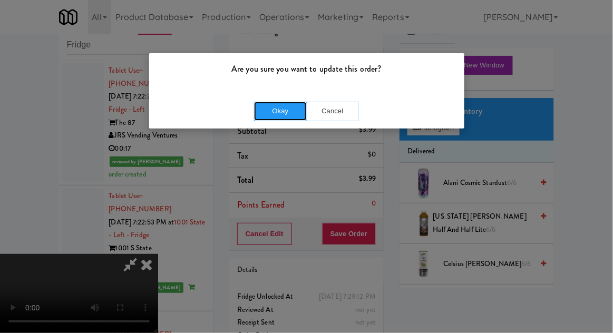
click at [270, 112] on button "Okay" at bounding box center [280, 111] width 53 height 19
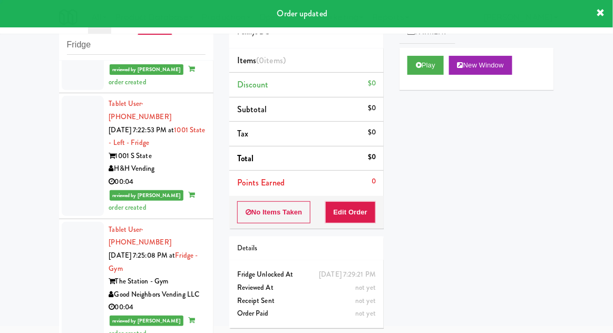
scroll to position [3151, 0]
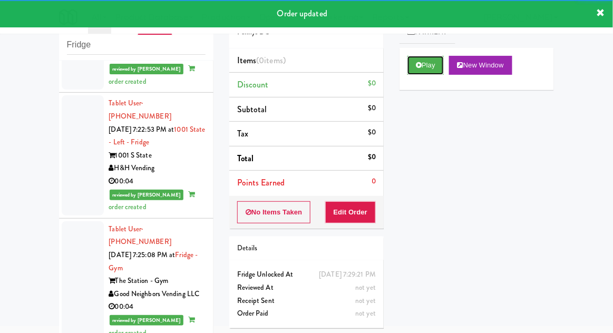
click at [414, 72] on button "Play" at bounding box center [425, 65] width 36 height 19
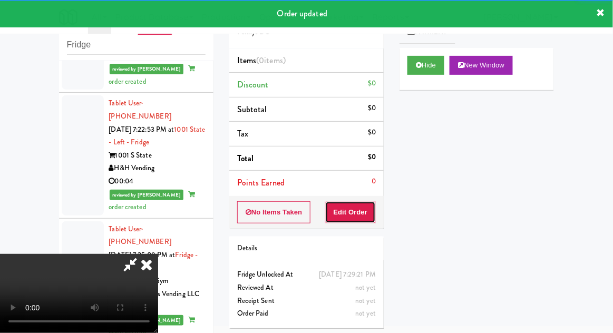
click at [356, 220] on button "Edit Order" at bounding box center [350, 212] width 51 height 22
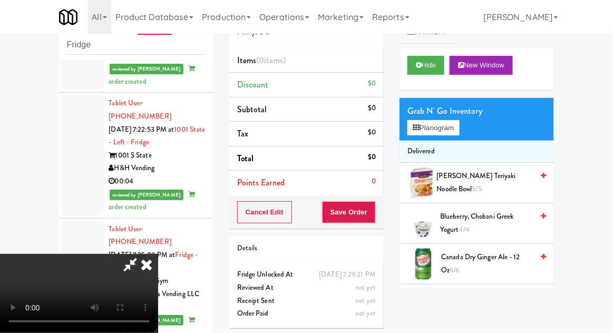
scroll to position [0, 0]
click at [459, 130] on button "Planogram" at bounding box center [433, 128] width 52 height 16
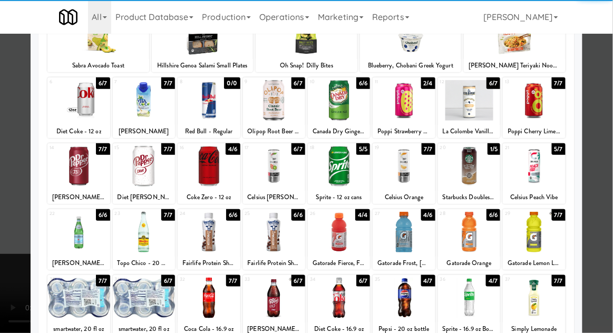
scroll to position [88, 0]
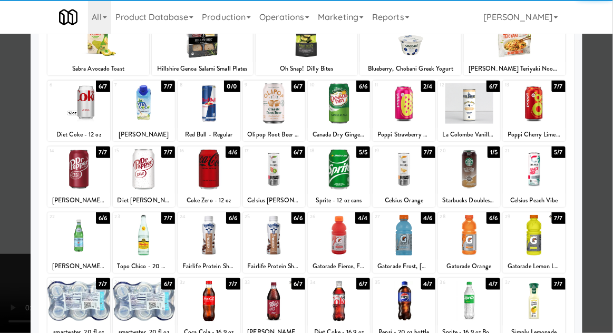
click at [147, 301] on div at bounding box center [144, 301] width 62 height 41
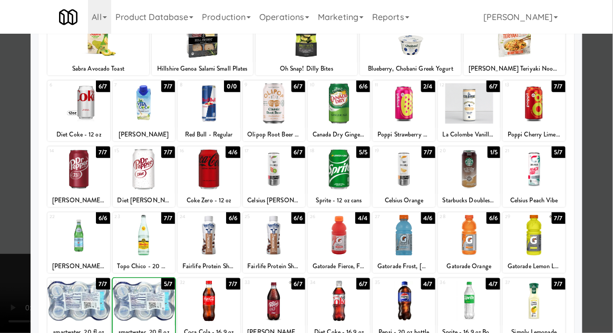
click at [609, 80] on div at bounding box center [306, 166] width 613 height 333
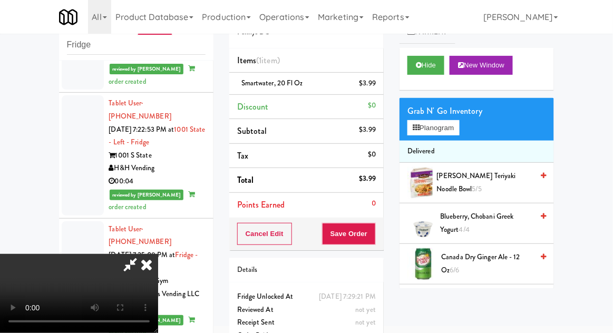
scroll to position [38, 0]
click at [374, 243] on button "Save Order" at bounding box center [349, 234] width 54 height 22
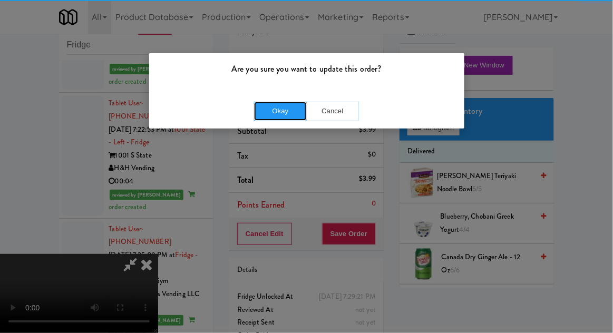
click at [279, 104] on button "Okay" at bounding box center [280, 111] width 53 height 19
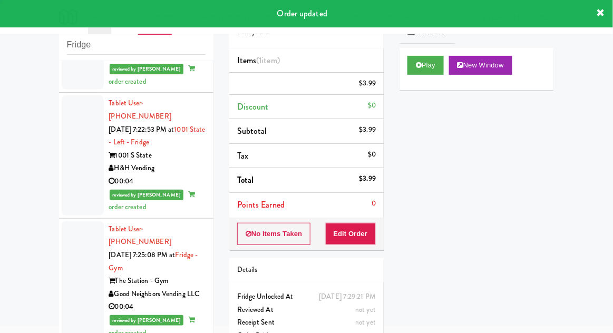
scroll to position [0, 0]
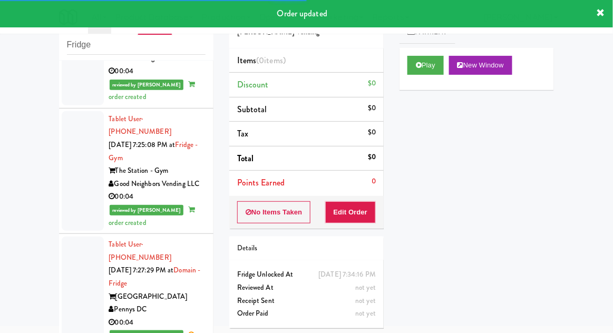
scroll to position [3262, 0]
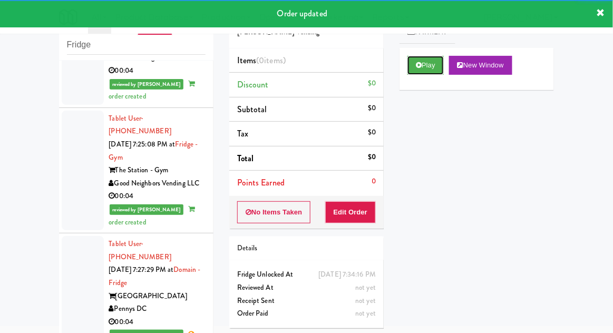
click at [408, 65] on button "Play" at bounding box center [425, 65] width 36 height 19
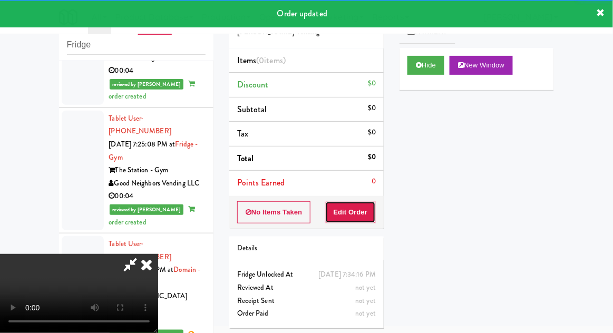
click at [358, 215] on button "Edit Order" at bounding box center [350, 212] width 51 height 22
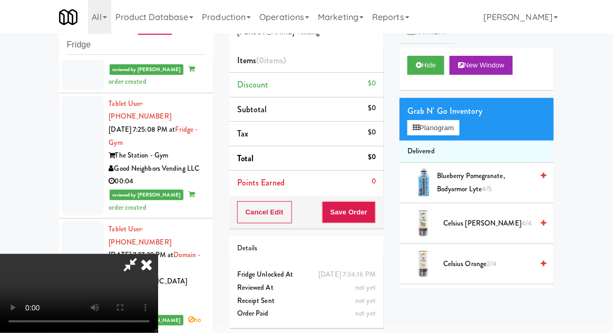
scroll to position [38, 0]
click at [422, 122] on button "Planogram" at bounding box center [433, 128] width 52 height 16
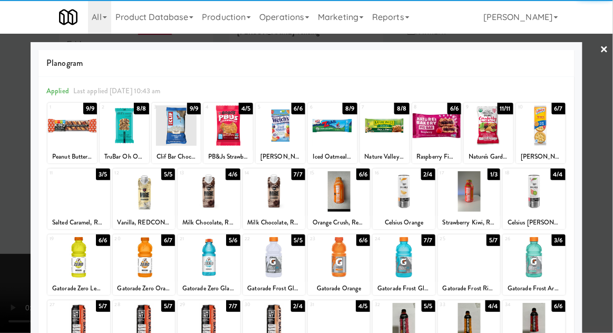
click at [216, 258] on div at bounding box center [209, 257] width 62 height 41
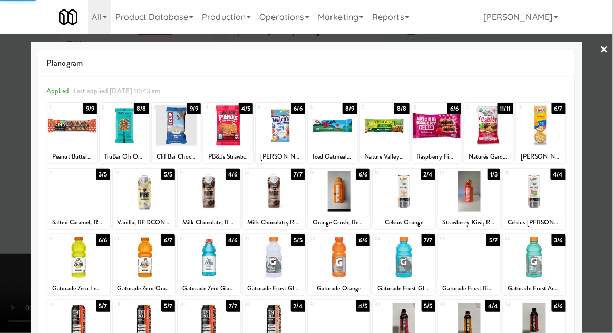
click at [604, 84] on div at bounding box center [306, 166] width 613 height 333
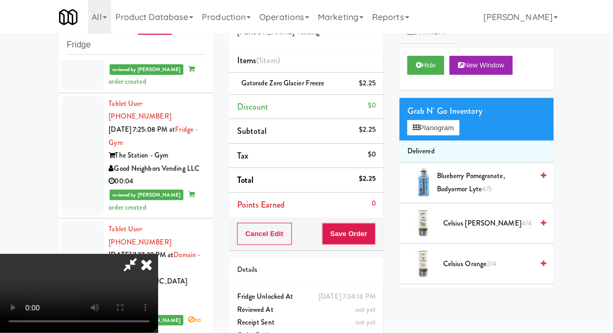
scroll to position [38, 0]
click at [382, 235] on div "Cancel Edit Save Order" at bounding box center [306, 234] width 154 height 33
click at [376, 242] on button "Save Order" at bounding box center [349, 234] width 54 height 22
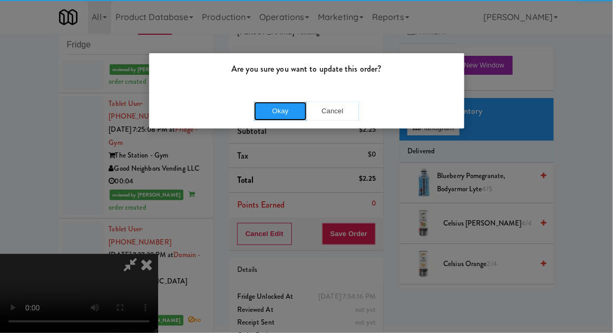
click at [270, 111] on button "Okay" at bounding box center [280, 111] width 53 height 19
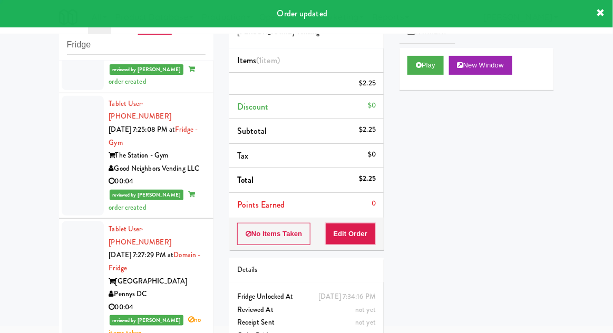
scroll to position [0, 0]
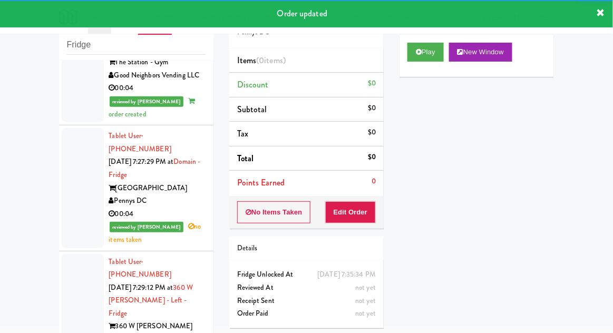
scroll to position [21, 0]
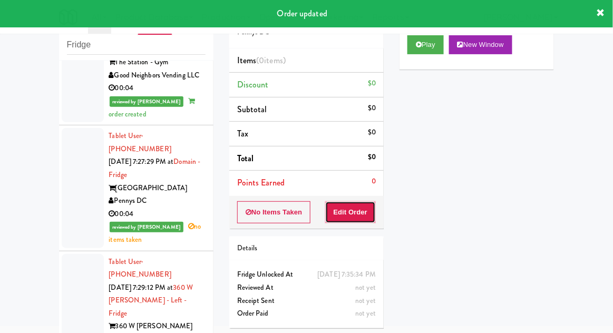
click at [348, 221] on button "Edit Order" at bounding box center [350, 212] width 51 height 22
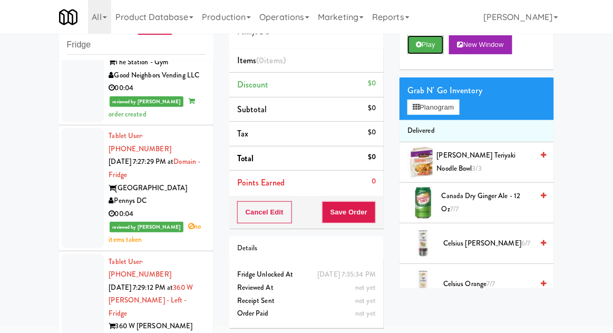
click at [420, 41] on button "Play" at bounding box center [425, 44] width 36 height 19
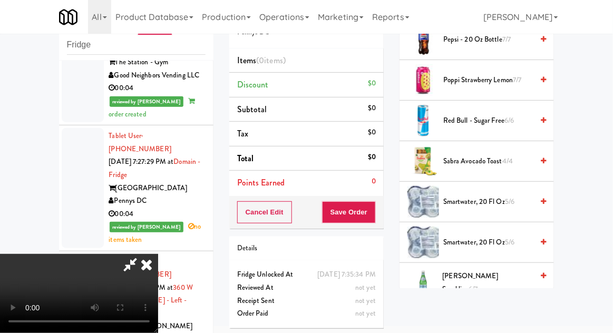
scroll to position [1113, 0]
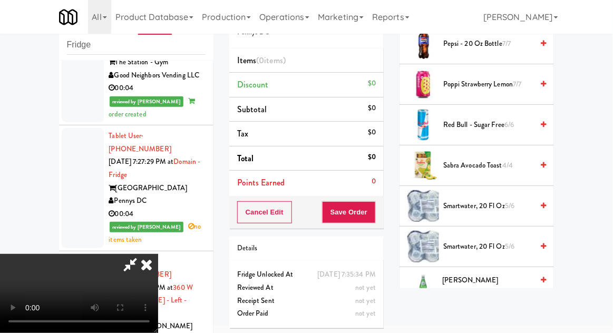
click at [518, 84] on span "7/7" at bounding box center [517, 84] width 8 height 10
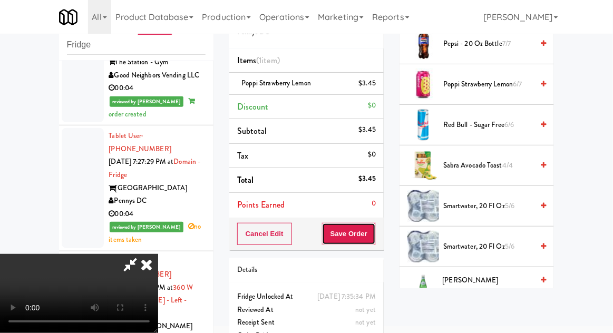
click at [373, 235] on button "Save Order" at bounding box center [349, 234] width 54 height 22
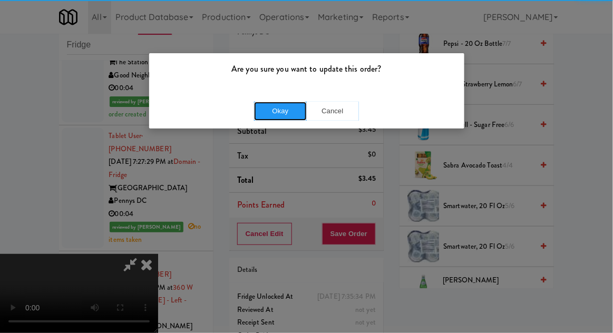
click at [276, 116] on button "Okay" at bounding box center [280, 111] width 53 height 19
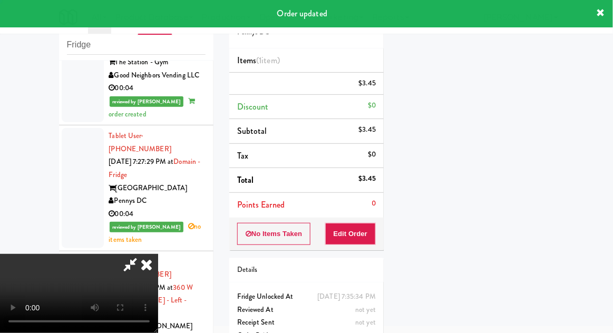
scroll to position [0, 0]
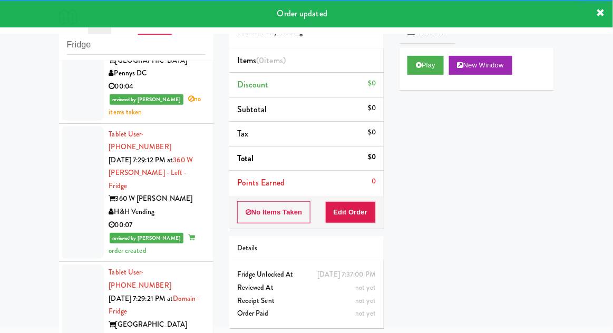
scroll to position [3499, 0]
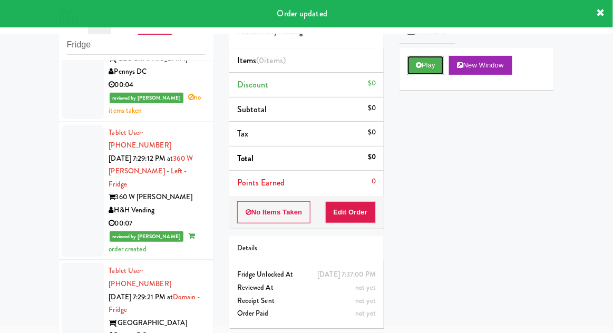
click at [422, 63] on button "Play" at bounding box center [425, 65] width 36 height 19
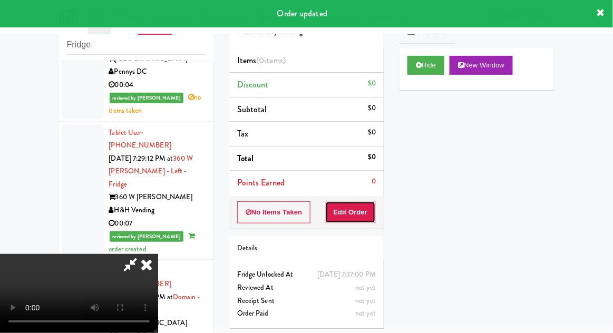
click at [359, 211] on button "Edit Order" at bounding box center [350, 212] width 51 height 22
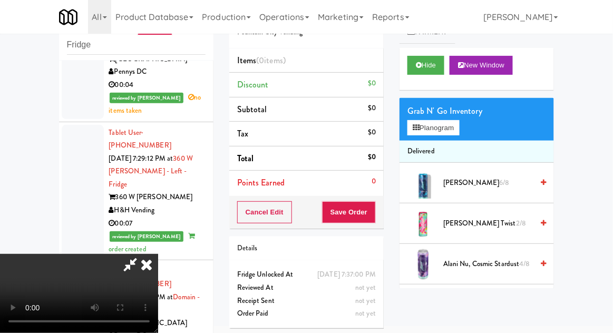
scroll to position [38, 0]
click at [474, 119] on div "Grab N' Go Inventory Planogram" at bounding box center [477, 119] width 154 height 43
click at [459, 128] on button "Planogram" at bounding box center [433, 128] width 52 height 16
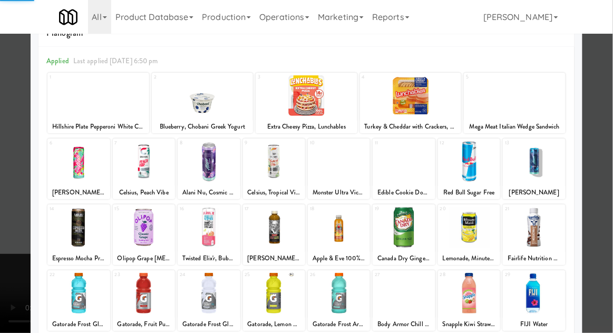
scroll to position [133, 0]
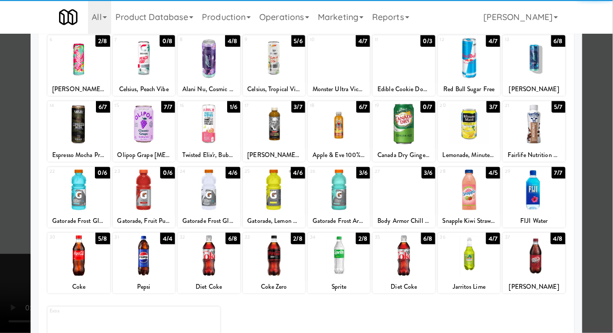
click at [542, 251] on div at bounding box center [534, 256] width 62 height 41
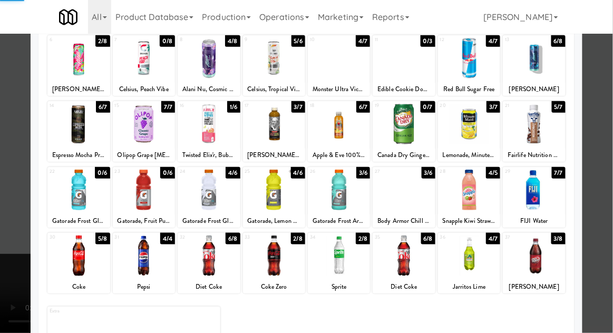
click at [606, 91] on div at bounding box center [306, 166] width 613 height 333
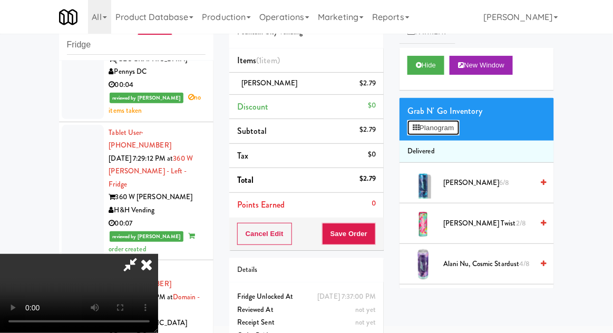
click at [419, 127] on icon at bounding box center [416, 127] width 7 height 7
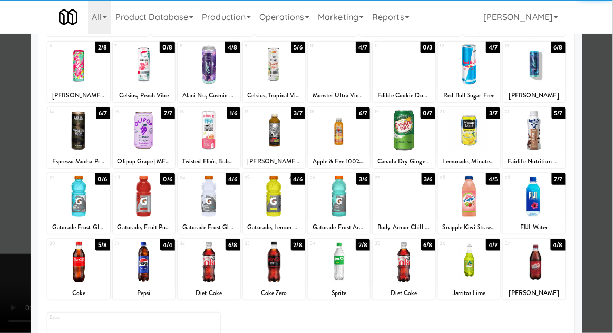
scroll to position [133, 0]
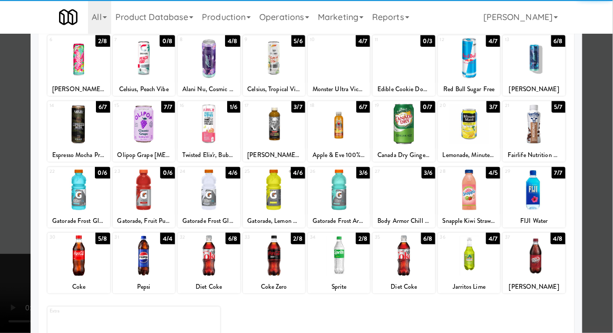
click at [542, 271] on div at bounding box center [534, 256] width 62 height 41
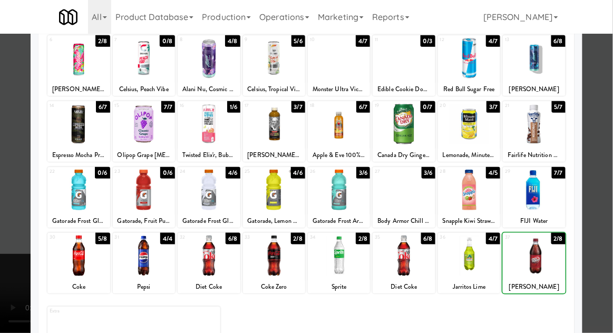
click at [608, 89] on div at bounding box center [306, 166] width 613 height 333
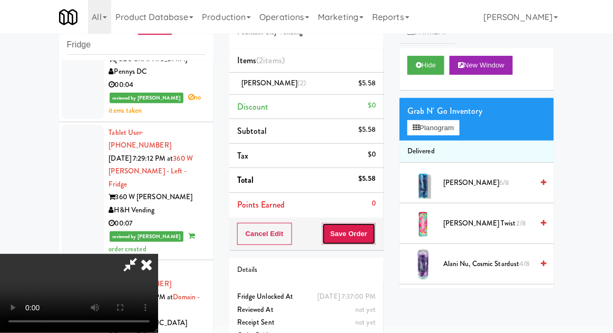
click at [375, 230] on button "Save Order" at bounding box center [349, 234] width 54 height 22
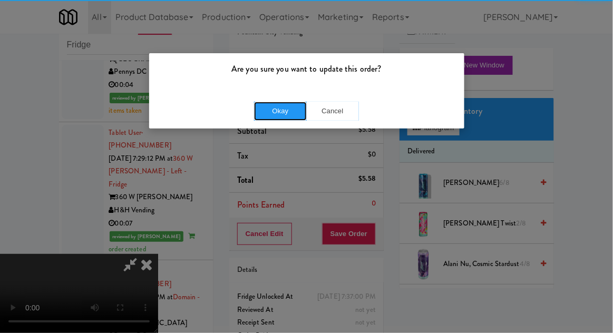
click at [295, 103] on button "Okay" at bounding box center [280, 111] width 53 height 19
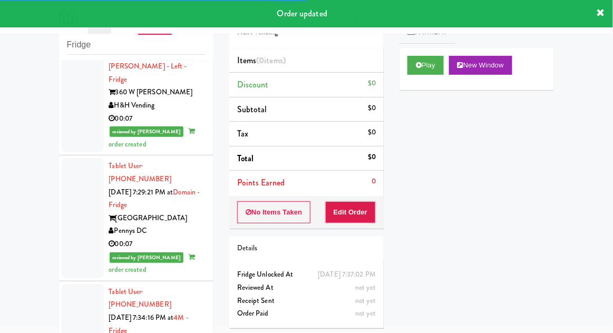
scroll to position [3604, 0]
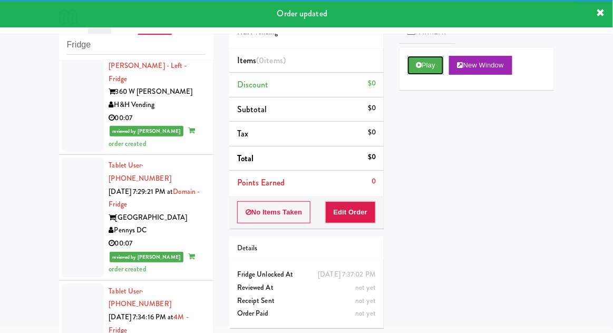
click at [429, 67] on button "Play" at bounding box center [425, 65] width 36 height 19
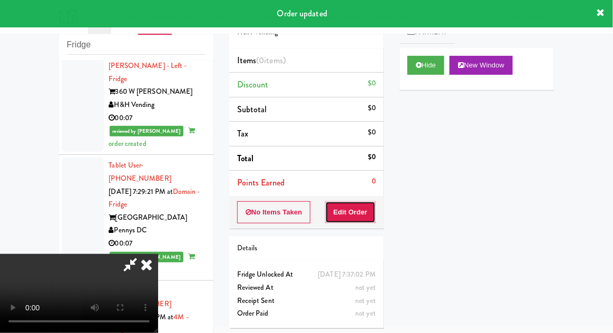
click at [359, 206] on button "Edit Order" at bounding box center [350, 212] width 51 height 22
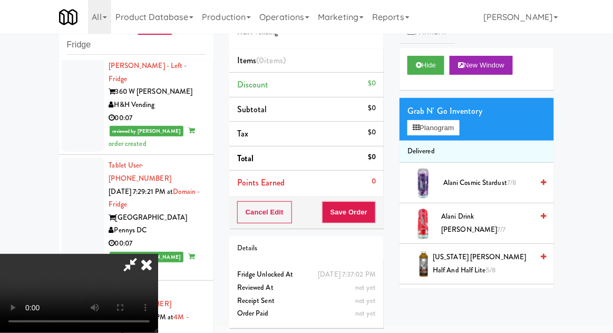
scroll to position [38, 0]
click at [459, 121] on button "Planogram" at bounding box center [433, 128] width 52 height 16
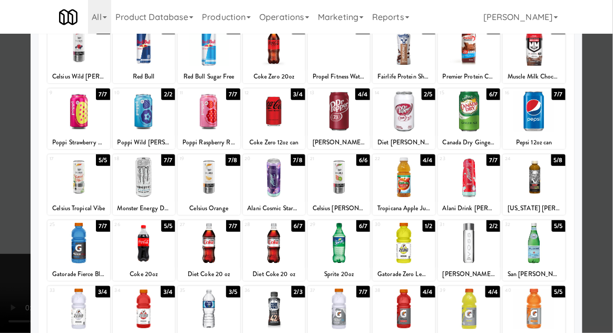
scroll to position [103, 0]
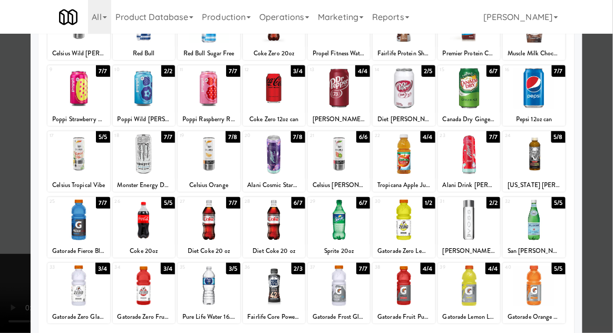
click at [533, 160] on div at bounding box center [534, 154] width 62 height 41
click at [608, 80] on div at bounding box center [306, 166] width 613 height 333
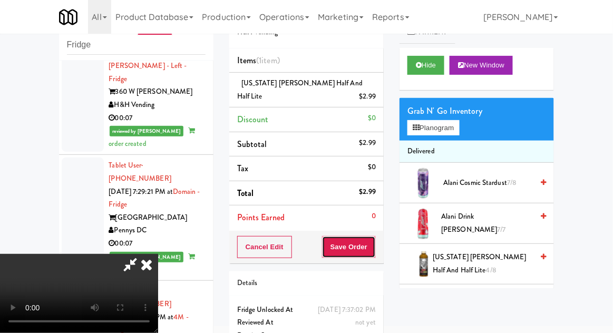
click at [374, 242] on button "Save Order" at bounding box center [349, 247] width 54 height 22
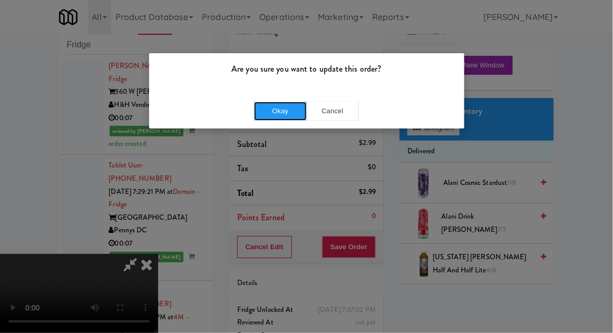
click at [283, 114] on button "Okay" at bounding box center [280, 111] width 53 height 19
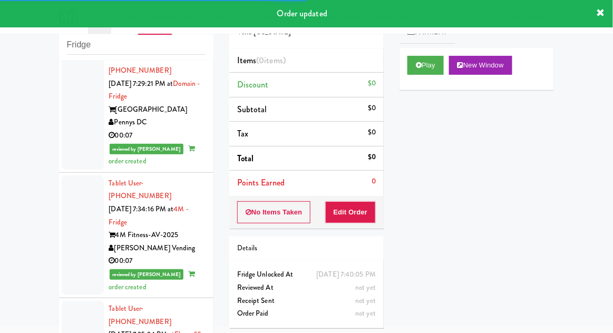
scroll to position [3712, 0]
click at [417, 69] on button "Play" at bounding box center [425, 65] width 36 height 19
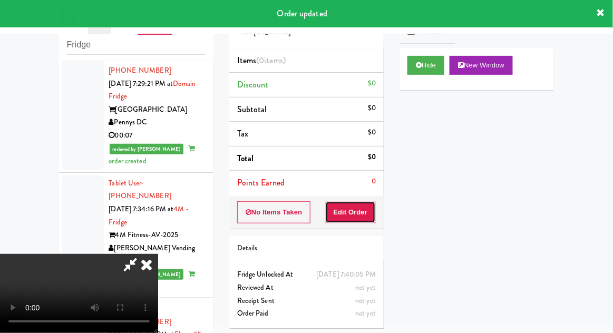
click at [354, 221] on button "Edit Order" at bounding box center [350, 212] width 51 height 22
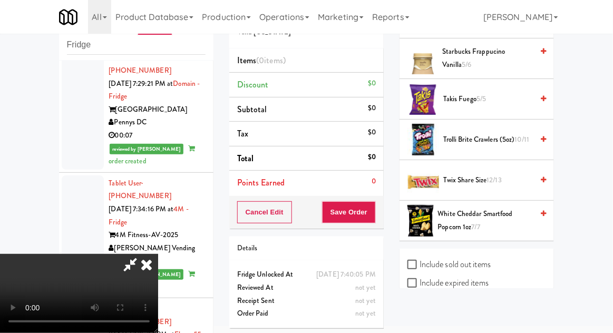
scroll to position [1423, 0]
click at [487, 174] on span "Twix Share Size 12/13" at bounding box center [488, 180] width 90 height 13
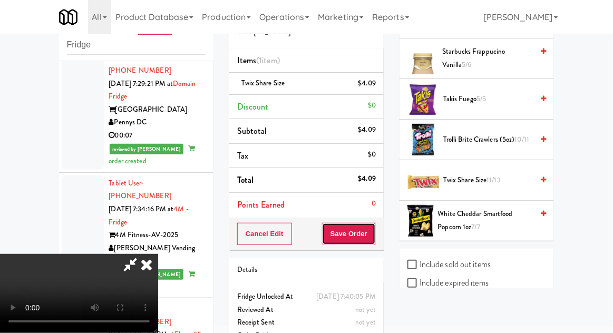
click at [372, 235] on button "Save Order" at bounding box center [349, 234] width 54 height 22
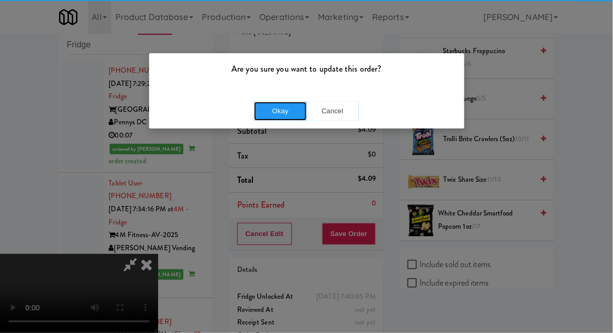
click at [278, 108] on button "Okay" at bounding box center [280, 111] width 53 height 19
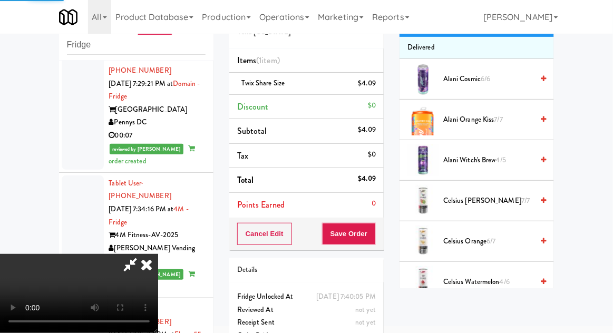
scroll to position [0, 0]
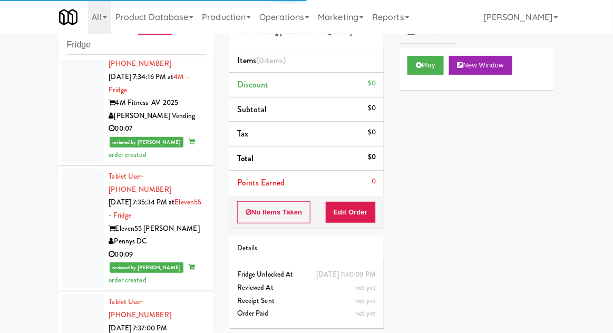
scroll to position [3845, 0]
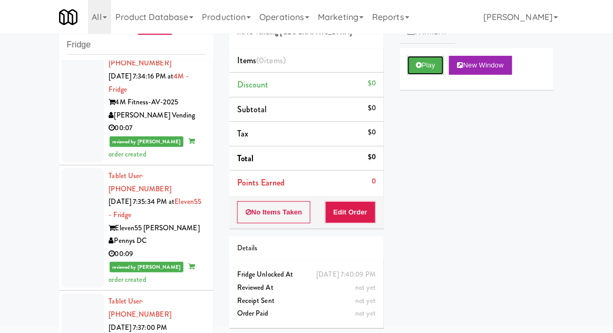
click at [435, 64] on button "Play" at bounding box center [425, 65] width 36 height 19
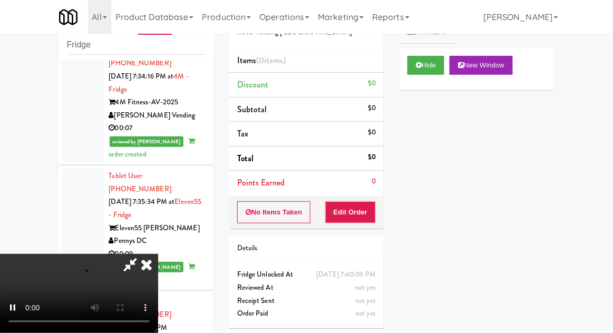
click at [354, 231] on div "Order # 690396 MAC Vending USA Items (0 items ) Discount $0 Subtotal $0 Tax $0 …" at bounding box center [306, 166] width 170 height 339
click at [344, 218] on button "Edit Order" at bounding box center [350, 212] width 51 height 22
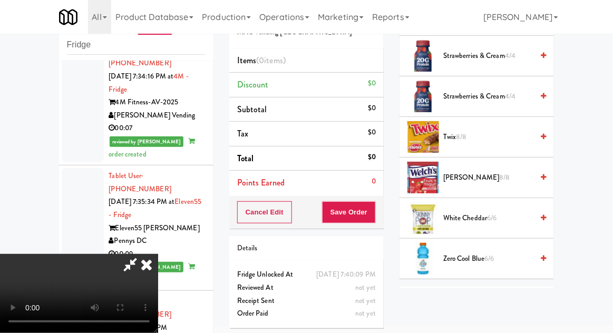
scroll to position [1200, 0]
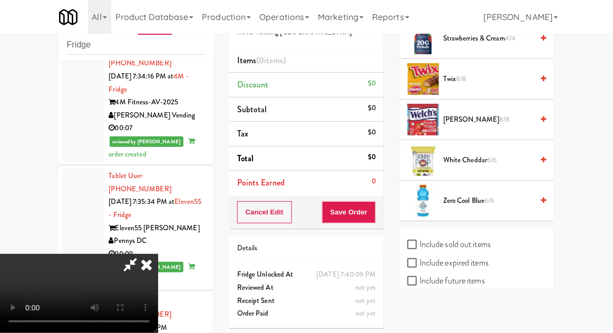
click at [499, 194] on span "Zero Cool Blue 6/6" at bounding box center [488, 200] width 90 height 13
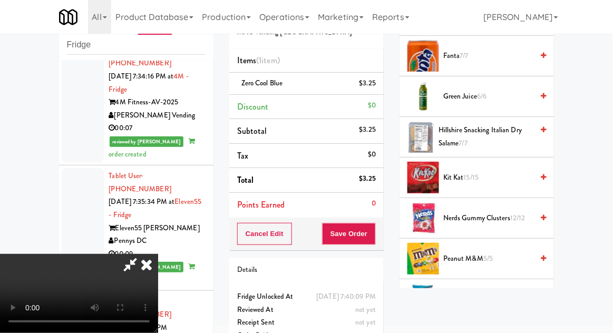
scroll to position [0, 0]
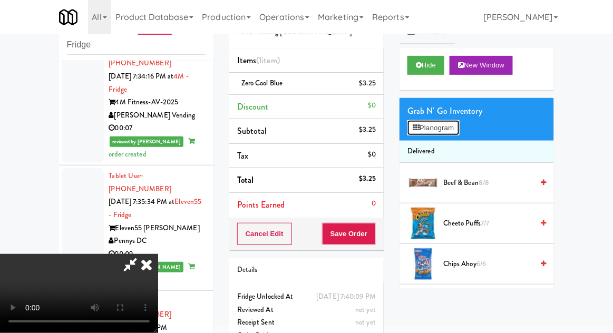
click at [459, 129] on button "Planogram" at bounding box center [433, 128] width 52 height 16
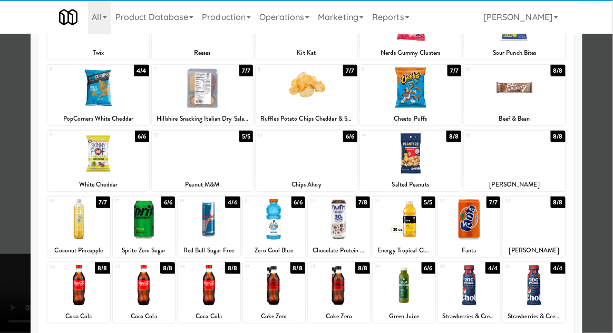
scroll to position [111, 0]
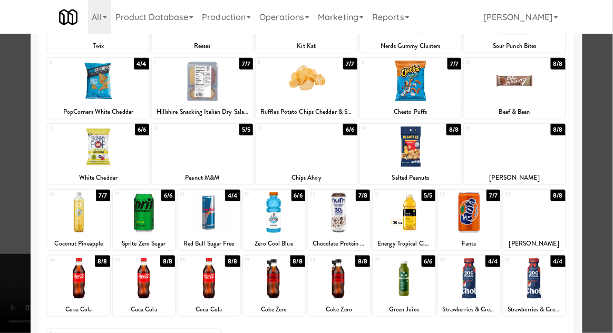
click at [549, 221] on div at bounding box center [534, 212] width 62 height 41
click at [596, 195] on div at bounding box center [306, 166] width 613 height 333
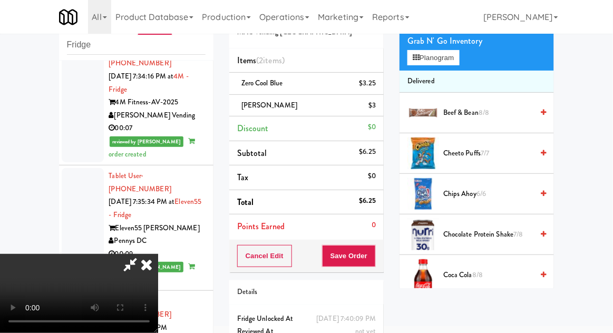
scroll to position [52, 0]
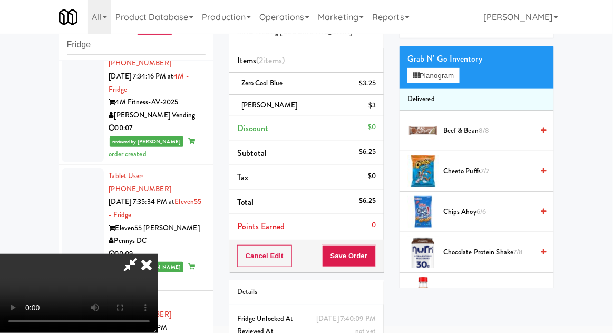
click at [489, 170] on span "7/7" at bounding box center [485, 171] width 8 height 10
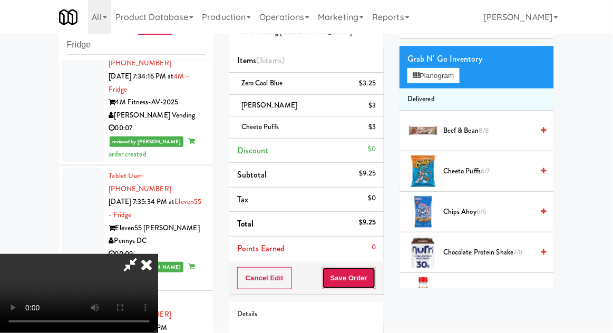
click at [376, 280] on button "Save Order" at bounding box center [349, 278] width 54 height 22
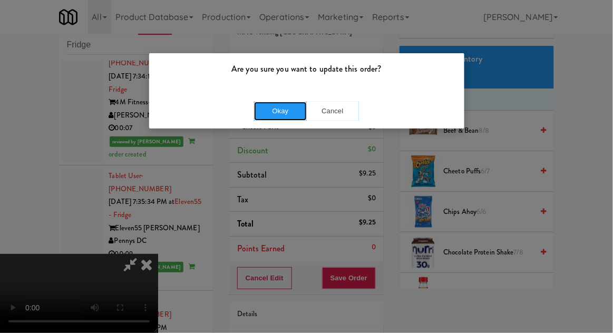
click at [268, 115] on button "Okay" at bounding box center [280, 111] width 53 height 19
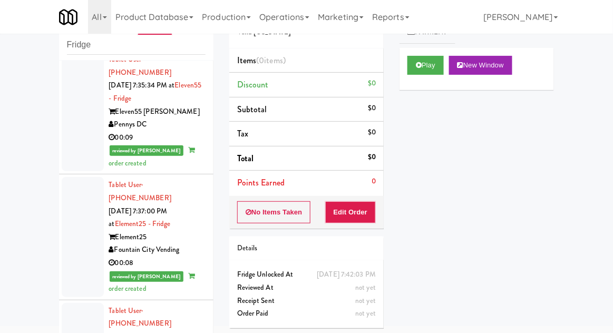
scroll to position [3966, 0]
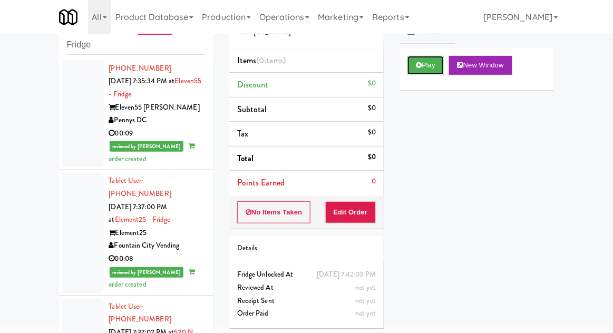
click at [439, 72] on button "Play" at bounding box center [425, 65] width 36 height 19
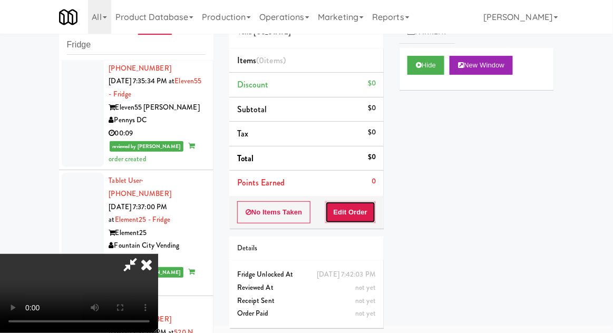
click at [365, 209] on button "Edit Order" at bounding box center [350, 212] width 51 height 22
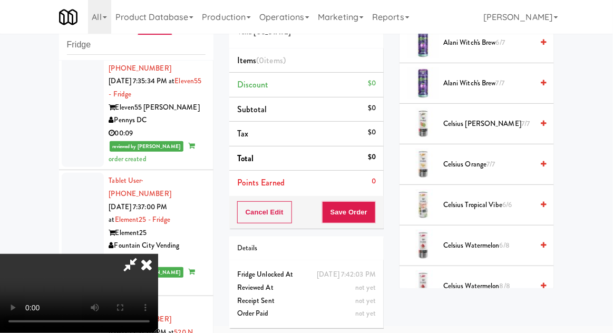
scroll to position [0, 0]
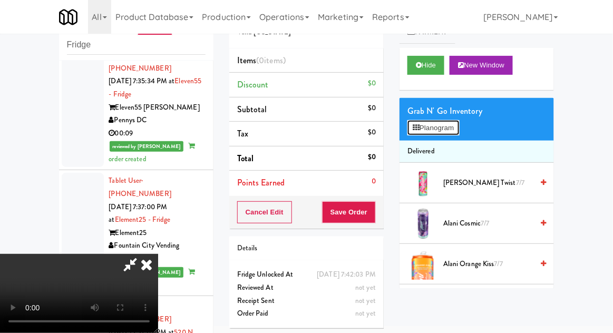
click at [459, 129] on button "Planogram" at bounding box center [433, 128] width 52 height 16
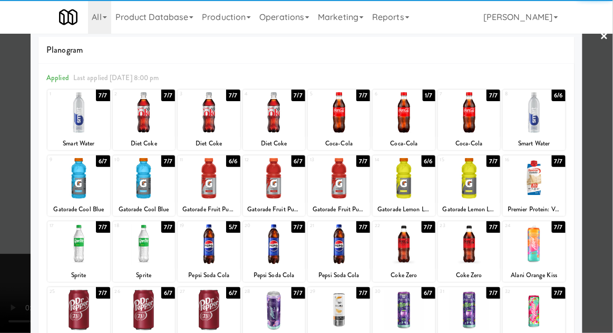
scroll to position [35, 0]
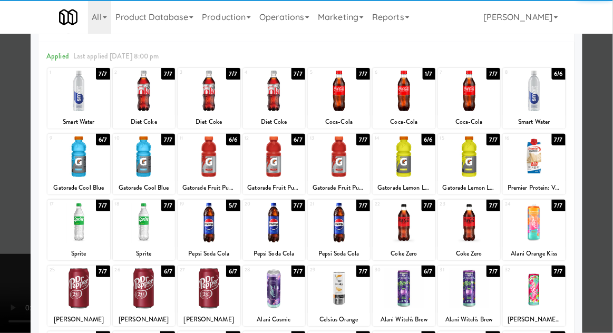
click at [206, 287] on div at bounding box center [209, 288] width 62 height 41
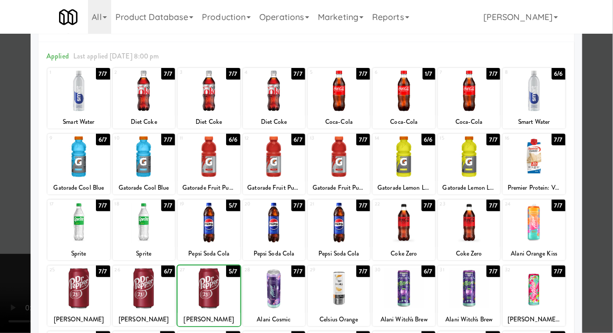
click at [599, 141] on div at bounding box center [306, 166] width 613 height 333
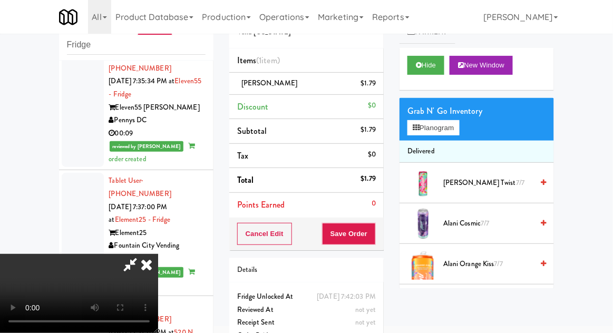
scroll to position [38, 0]
click at [462, 141] on li "Delivered" at bounding box center [477, 152] width 154 height 22
click at [459, 130] on button "Planogram" at bounding box center [433, 128] width 52 height 16
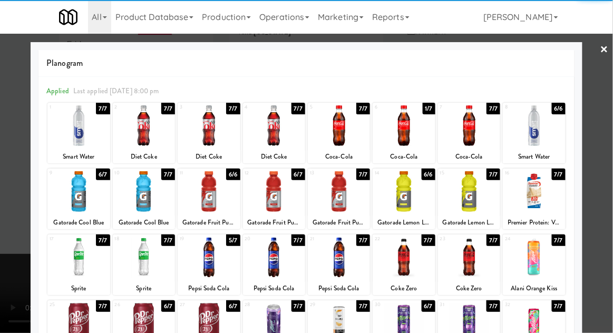
click at [207, 314] on div at bounding box center [209, 323] width 62 height 41
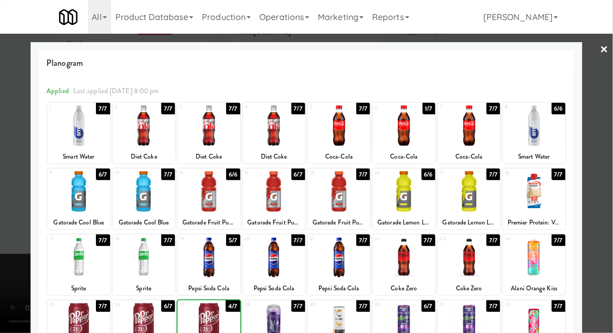
click at [604, 133] on div at bounding box center [306, 166] width 613 height 333
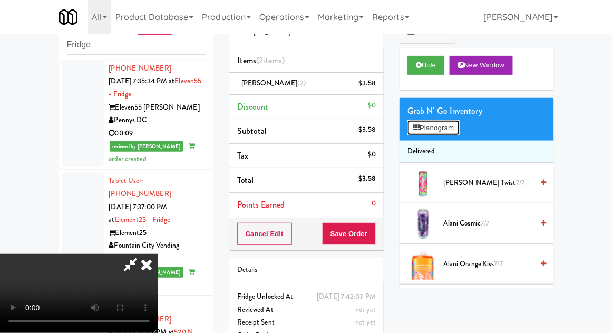
click at [459, 120] on button "Planogram" at bounding box center [433, 128] width 52 height 16
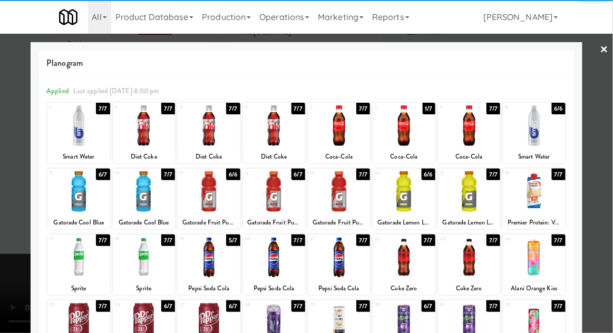
scroll to position [57, 0]
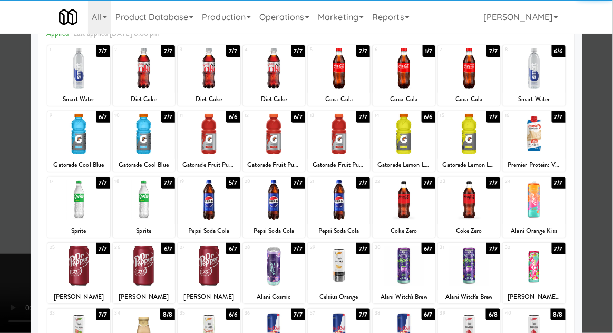
click at [201, 259] on div at bounding box center [209, 266] width 62 height 41
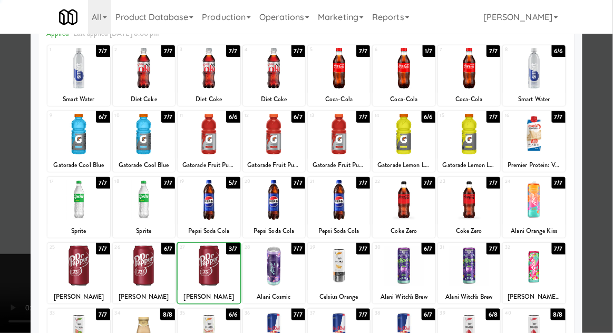
click at [597, 113] on div at bounding box center [306, 166] width 613 height 333
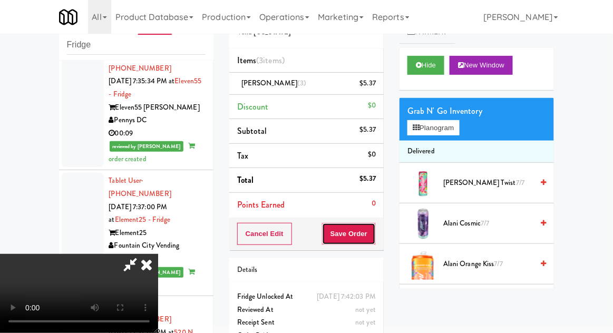
click at [375, 235] on button "Save Order" at bounding box center [349, 234] width 54 height 22
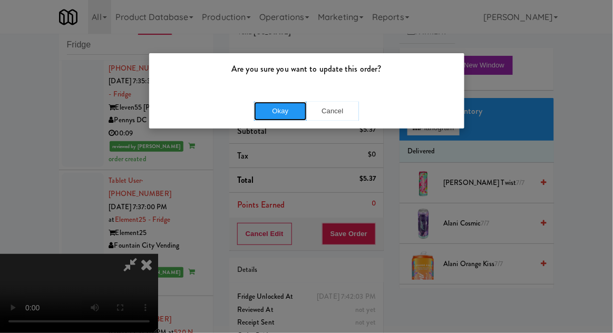
click at [267, 116] on button "Okay" at bounding box center [280, 111] width 53 height 19
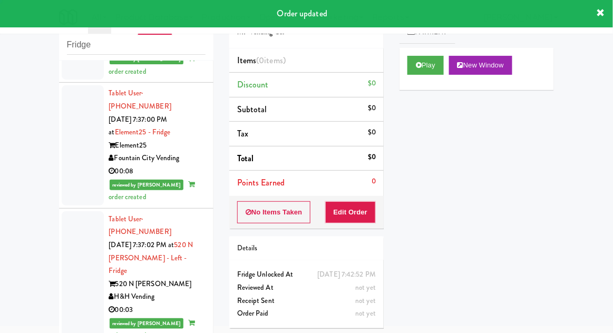
scroll to position [4058, 0]
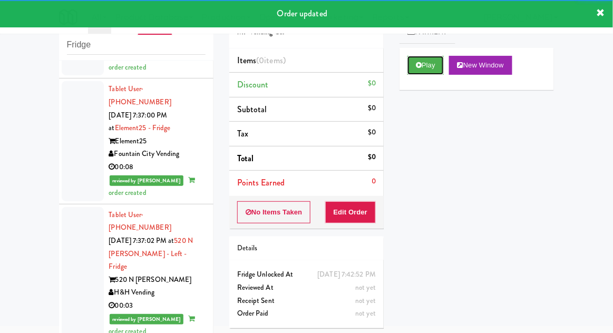
click at [440, 69] on button "Play" at bounding box center [425, 65] width 36 height 19
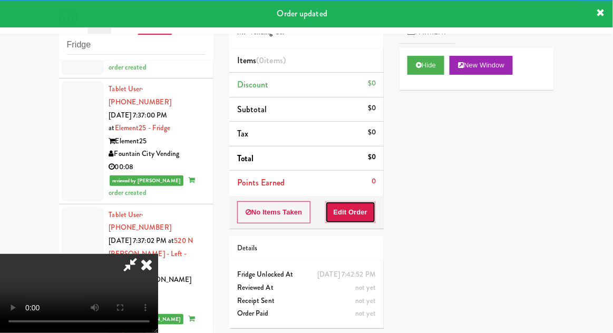
click at [367, 216] on button "Edit Order" at bounding box center [350, 212] width 51 height 22
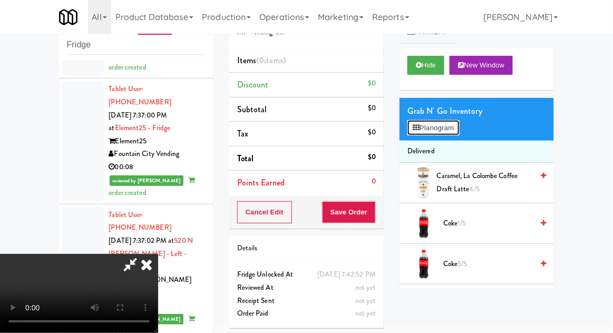
click at [448, 133] on button "Planogram" at bounding box center [433, 128] width 52 height 16
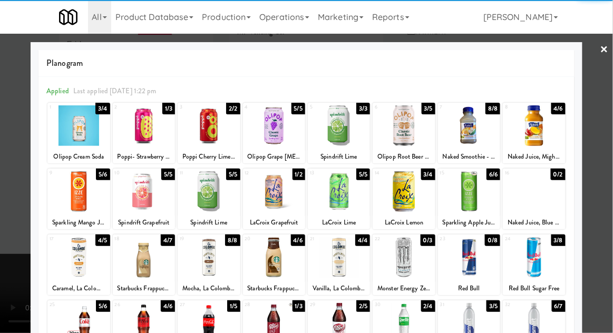
click at [143, 319] on div at bounding box center [144, 323] width 62 height 41
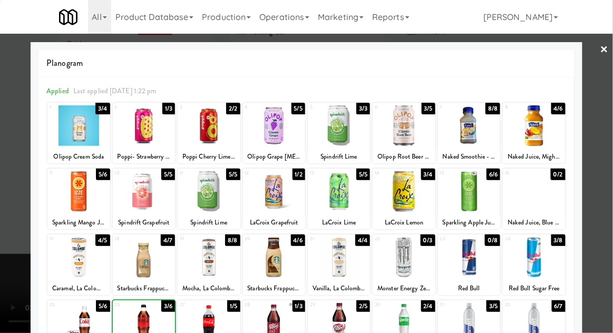
click at [596, 190] on div at bounding box center [306, 166] width 613 height 333
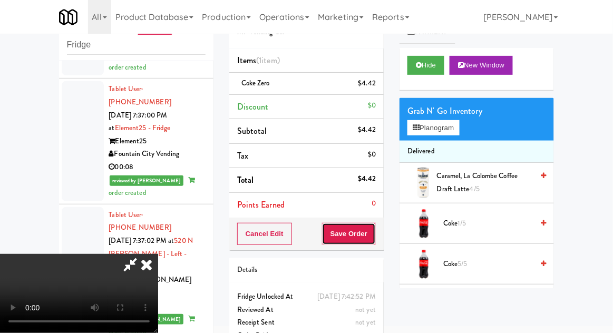
click at [374, 239] on button "Save Order" at bounding box center [349, 234] width 54 height 22
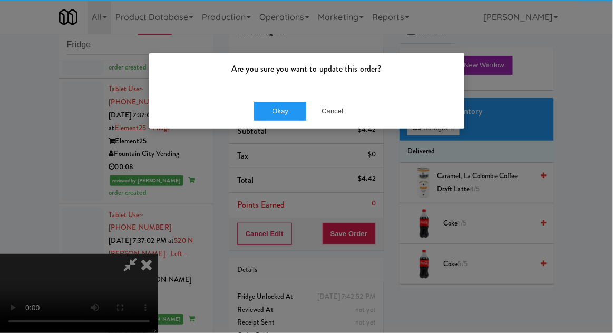
click at [264, 127] on div "Okay Cancel" at bounding box center [306, 110] width 315 height 35
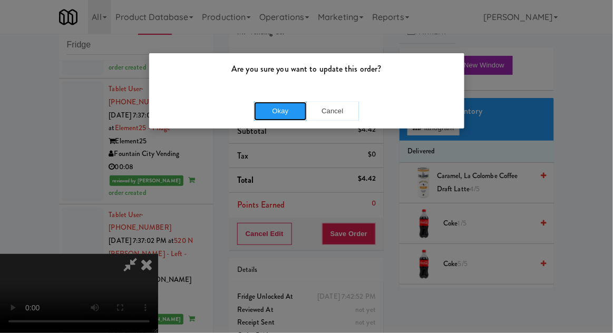
click at [279, 115] on button "Okay" at bounding box center [280, 111] width 53 height 19
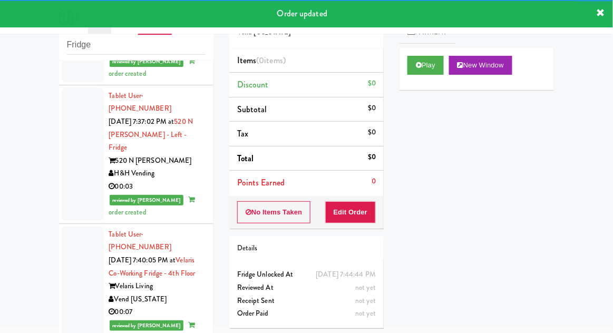
scroll to position [4177, 0]
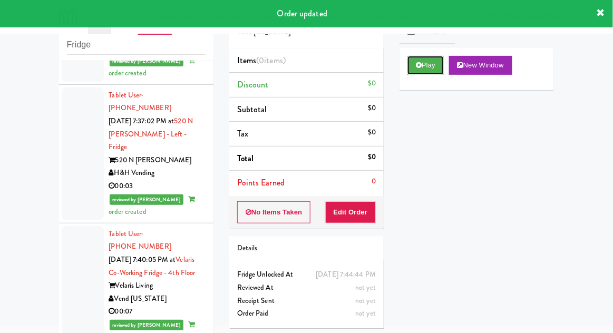
click at [435, 63] on button "Play" at bounding box center [425, 65] width 36 height 19
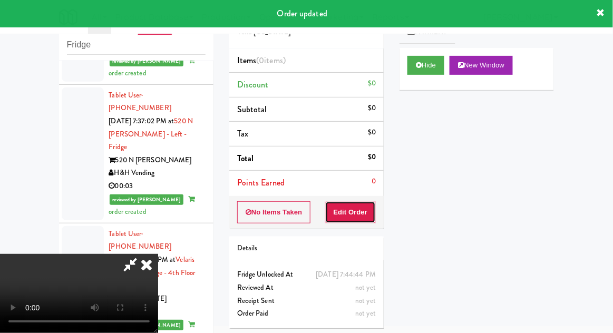
click at [361, 207] on button "Edit Order" at bounding box center [350, 212] width 51 height 22
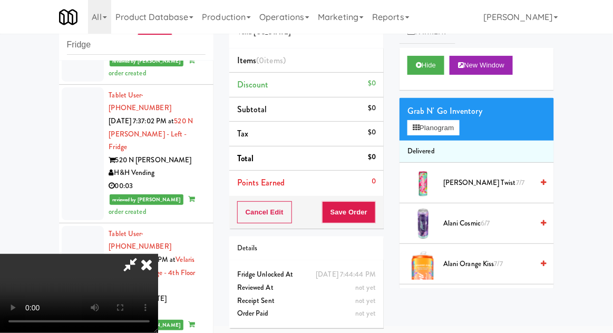
scroll to position [0, 0]
click at [452, 129] on button "Planogram" at bounding box center [433, 128] width 52 height 16
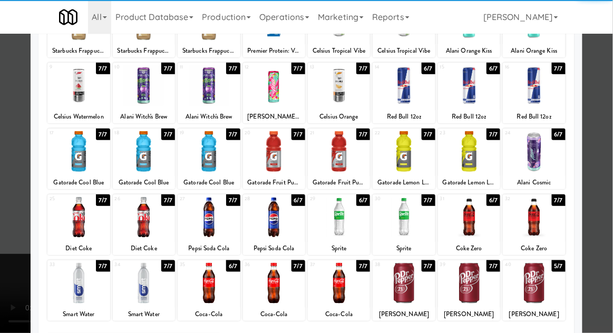
scroll to position [106, 0]
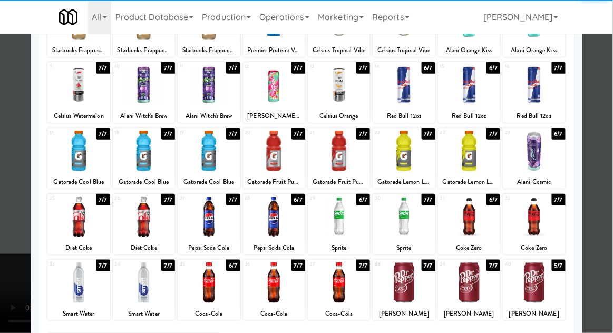
click at [482, 223] on div at bounding box center [469, 217] width 62 height 41
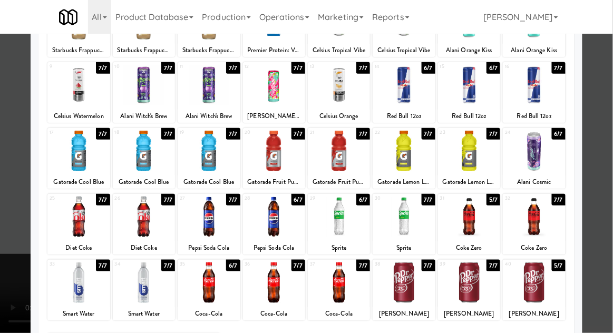
click at [605, 195] on div at bounding box center [306, 166] width 613 height 333
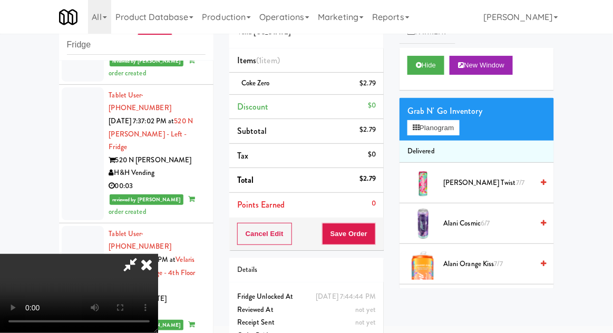
scroll to position [38, 0]
click at [372, 236] on button "Save Order" at bounding box center [349, 234] width 54 height 22
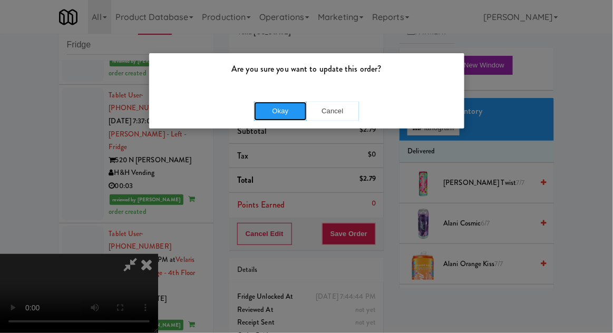
click at [277, 113] on button "Okay" at bounding box center [280, 111] width 53 height 19
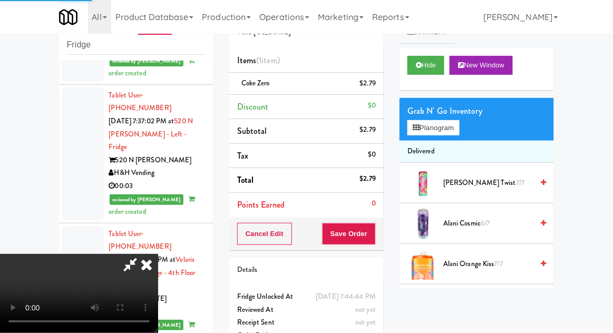
scroll to position [0, 0]
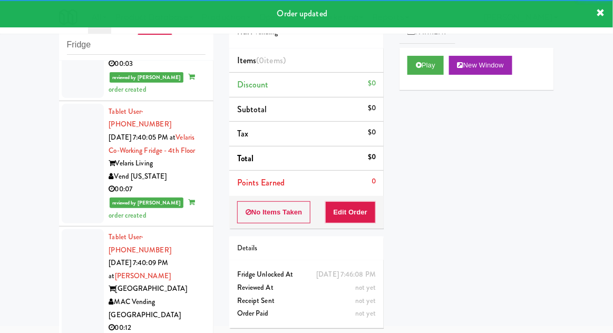
scroll to position [4299, 0]
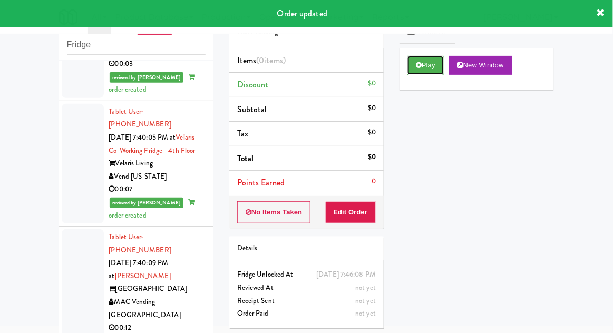
click at [435, 69] on button "Play" at bounding box center [425, 65] width 36 height 19
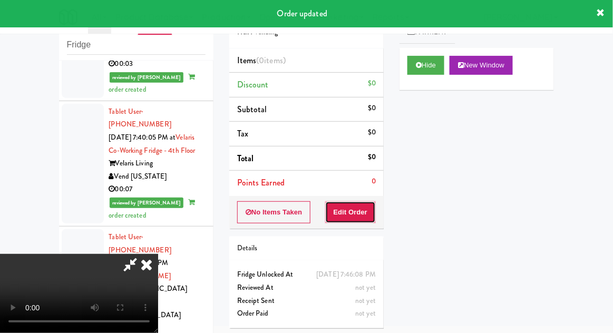
click at [367, 220] on button "Edit Order" at bounding box center [350, 212] width 51 height 22
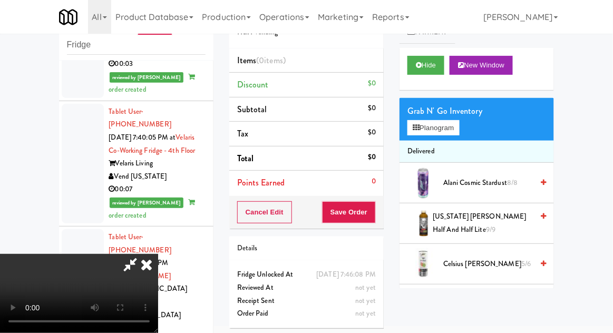
scroll to position [0, 0]
click at [459, 130] on button "Planogram" at bounding box center [433, 128] width 52 height 16
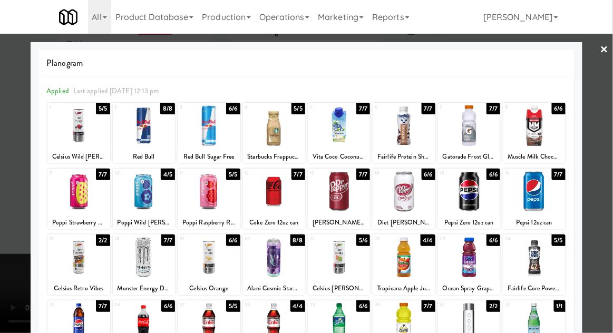
click at [81, 315] on div at bounding box center [78, 323] width 62 height 41
click at [598, 162] on div at bounding box center [306, 166] width 613 height 333
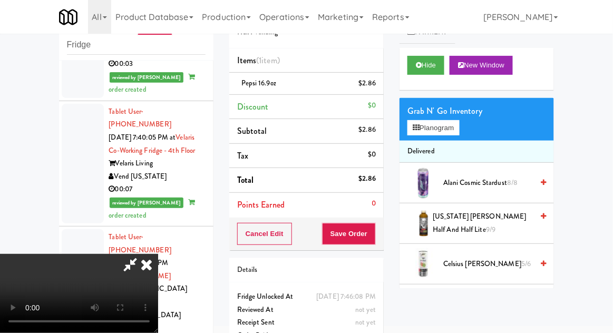
scroll to position [38, 0]
click at [375, 238] on button "Save Order" at bounding box center [349, 234] width 54 height 22
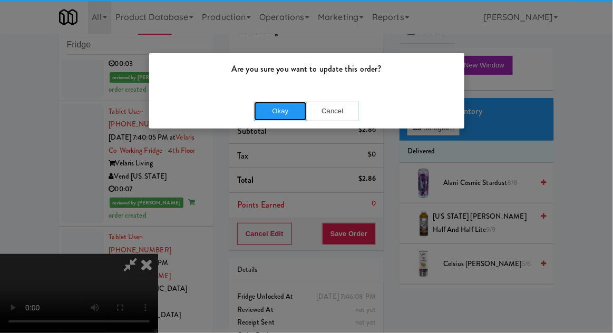
click at [273, 108] on button "Okay" at bounding box center [280, 111] width 53 height 19
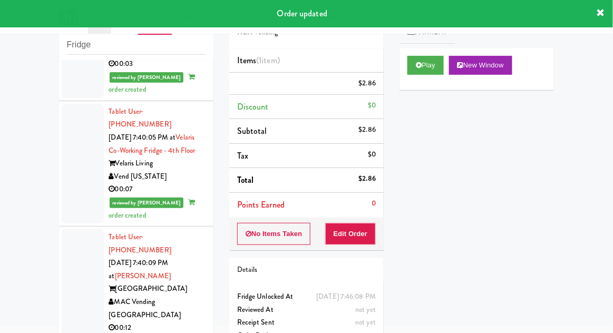
scroll to position [0, 0]
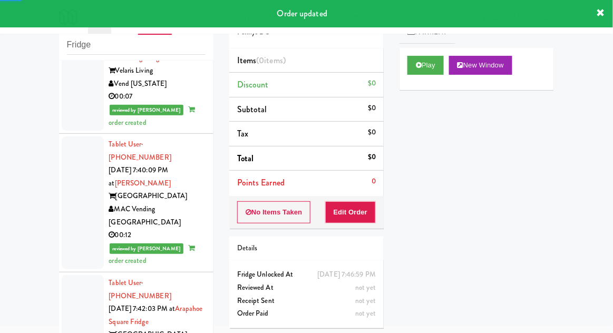
scroll to position [4396, 0]
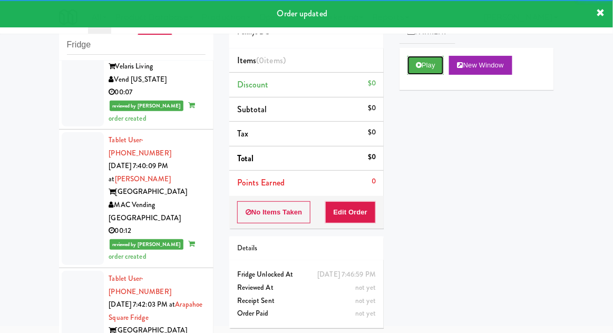
click at [433, 64] on button "Play" at bounding box center [425, 65] width 36 height 19
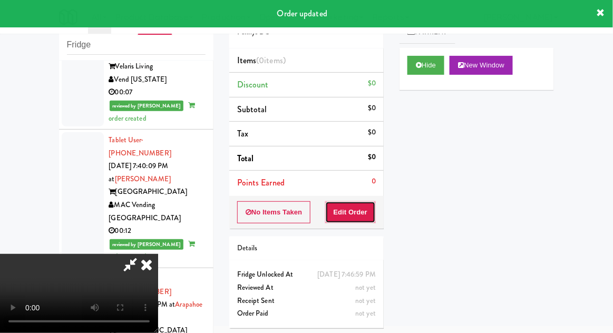
click at [364, 218] on button "Edit Order" at bounding box center [350, 212] width 51 height 22
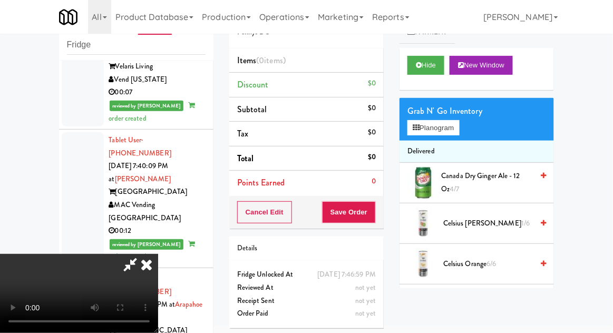
scroll to position [0, 0]
click at [448, 131] on button "Planogram" at bounding box center [433, 128] width 52 height 16
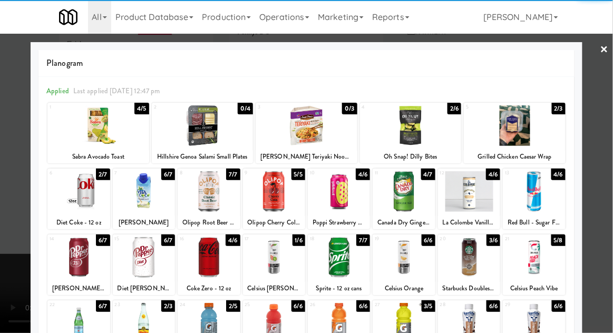
click at [76, 257] on div at bounding box center [78, 257] width 62 height 41
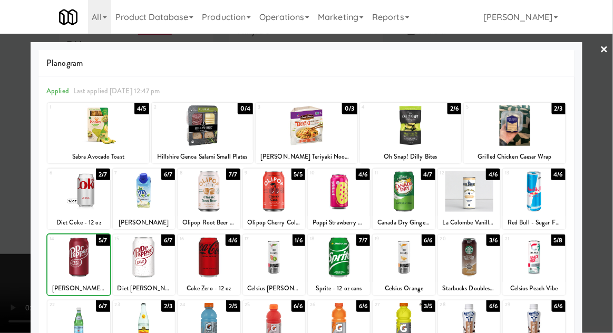
click at [597, 178] on div at bounding box center [306, 166] width 613 height 333
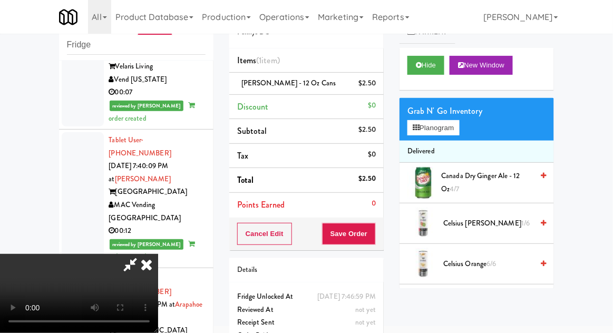
scroll to position [38, 0]
click at [375, 231] on button "Save Order" at bounding box center [349, 234] width 54 height 22
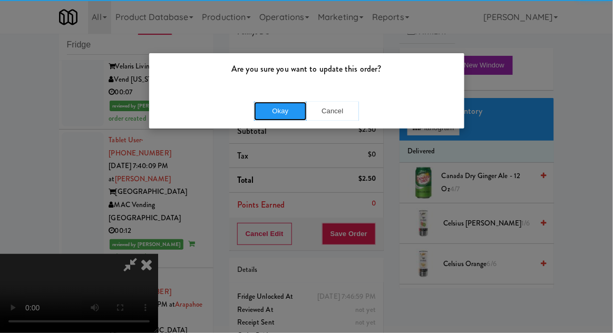
click at [279, 118] on button "Okay" at bounding box center [280, 111] width 53 height 19
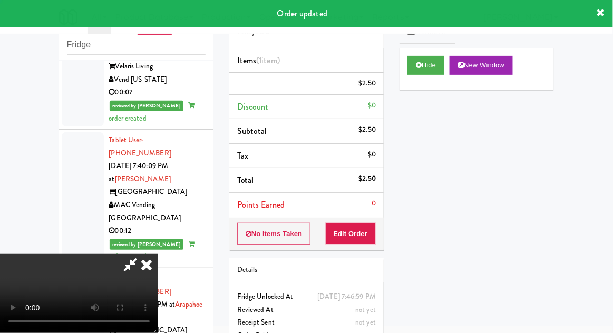
scroll to position [0, 0]
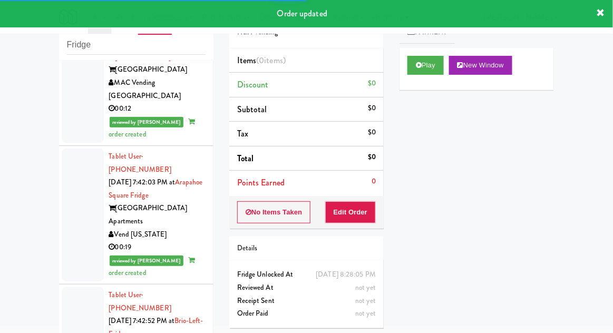
scroll to position [4527, 0]
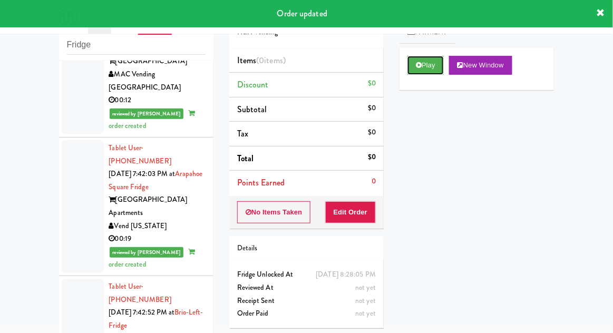
click at [439, 72] on button "Play" at bounding box center [425, 65] width 36 height 19
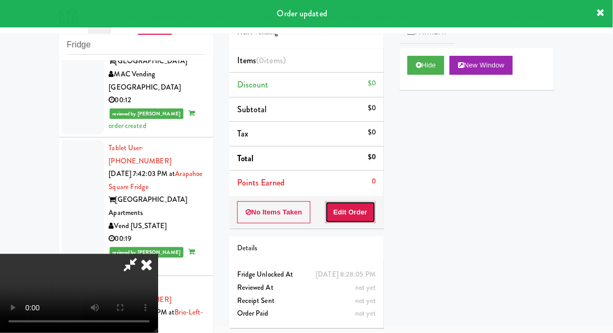
click at [363, 207] on button "Edit Order" at bounding box center [350, 212] width 51 height 22
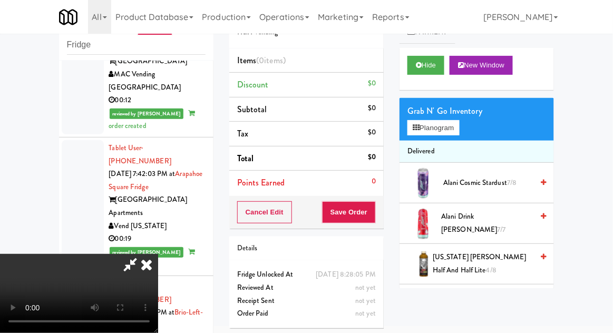
scroll to position [0, 0]
click at [446, 134] on button "Planogram" at bounding box center [433, 128] width 52 height 16
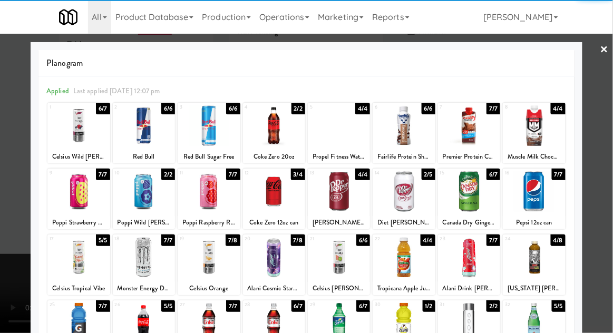
click at [270, 131] on div at bounding box center [274, 125] width 62 height 41
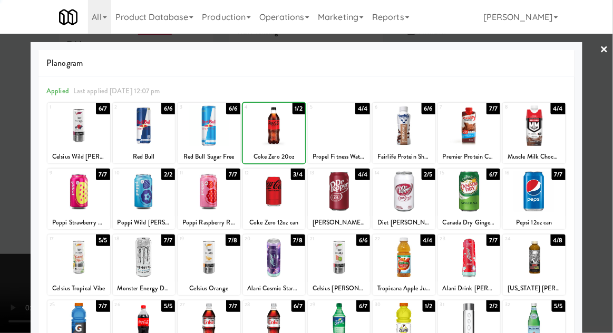
click at [608, 136] on div at bounding box center [306, 166] width 613 height 333
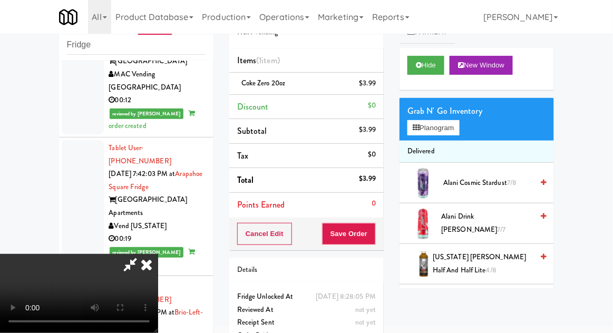
scroll to position [38, 0]
click at [373, 239] on button "Save Order" at bounding box center [349, 234] width 54 height 22
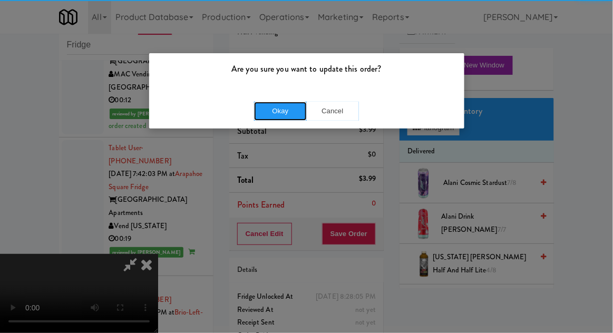
click at [289, 115] on button "Okay" at bounding box center [280, 111] width 53 height 19
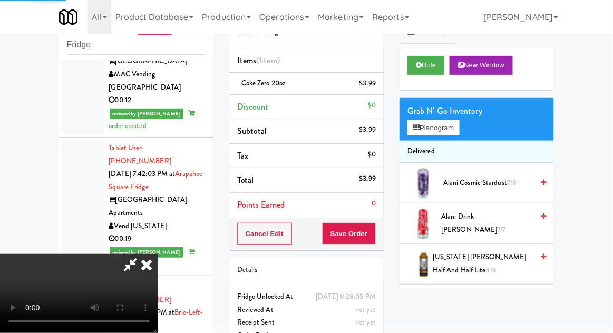
scroll to position [0, 0]
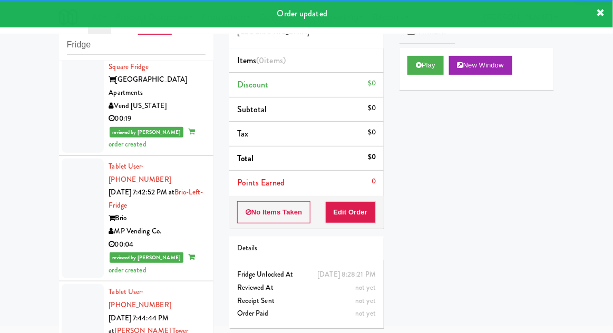
scroll to position [4649, 0]
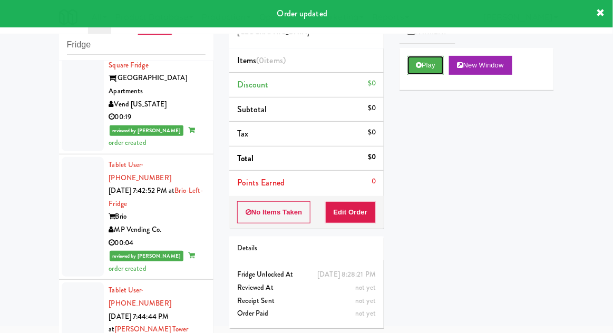
click at [437, 63] on button "Play" at bounding box center [425, 65] width 36 height 19
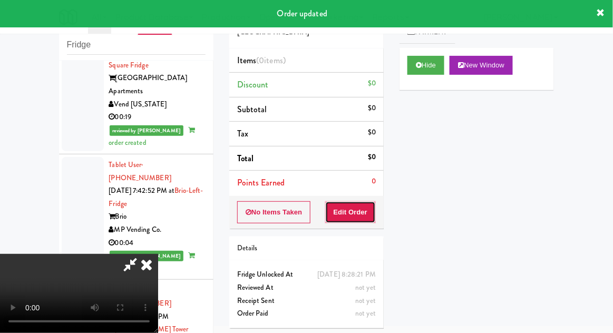
click at [361, 208] on button "Edit Order" at bounding box center [350, 212] width 51 height 22
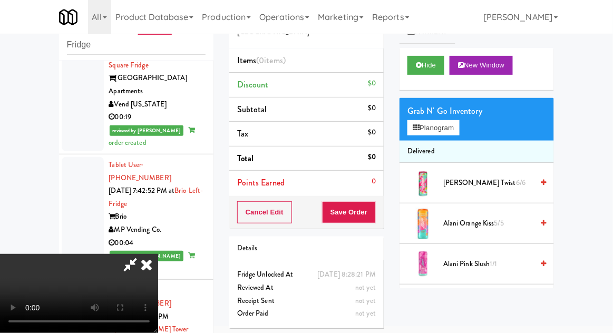
scroll to position [0, 0]
click at [454, 133] on button "Planogram" at bounding box center [433, 128] width 52 height 16
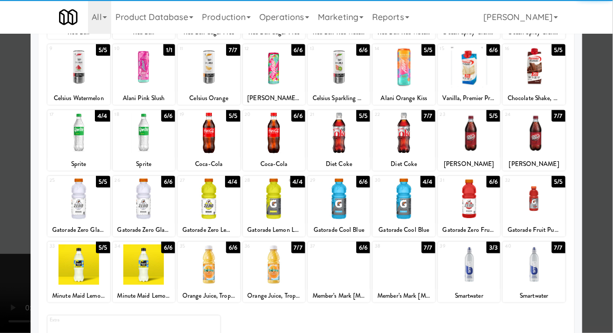
scroll to position [123, 0]
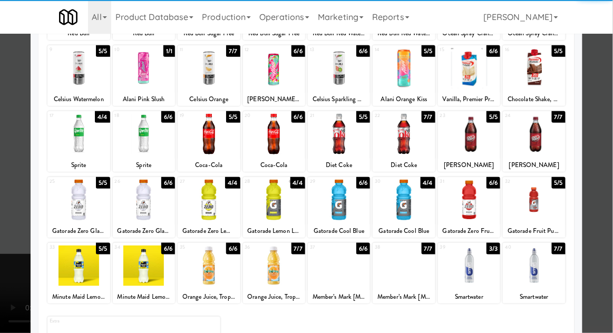
click at [137, 203] on div at bounding box center [144, 200] width 62 height 41
click at [601, 144] on div at bounding box center [306, 166] width 613 height 333
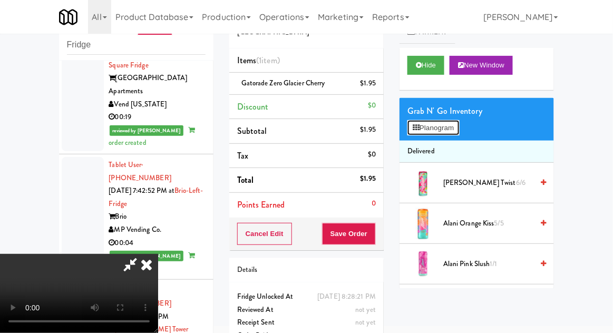
click at [452, 131] on button "Planogram" at bounding box center [433, 128] width 52 height 16
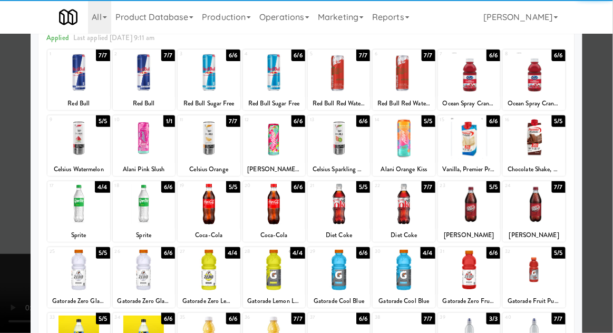
scroll to position [53, 0]
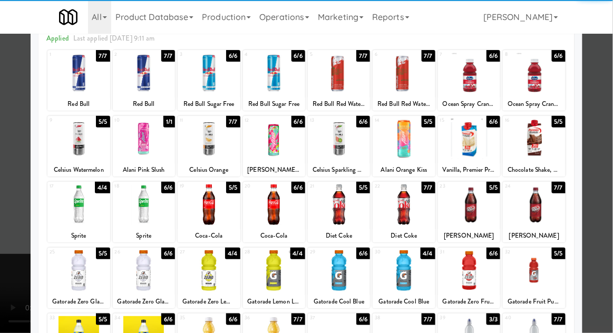
click at [152, 268] on div at bounding box center [144, 270] width 62 height 41
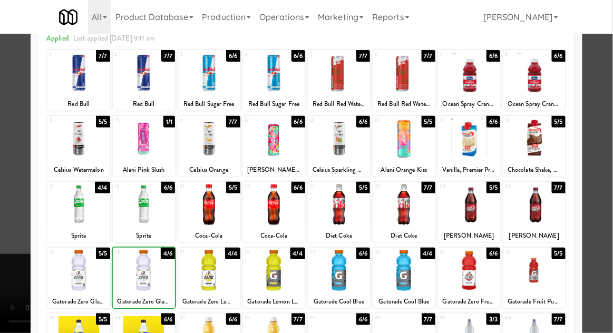
click at [607, 153] on div at bounding box center [306, 166] width 613 height 333
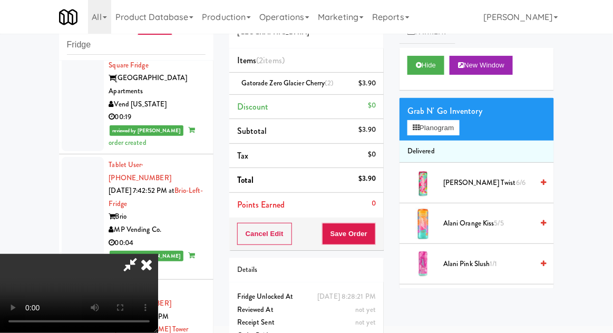
scroll to position [38, 0]
click at [374, 232] on button "Save Order" at bounding box center [349, 234] width 54 height 22
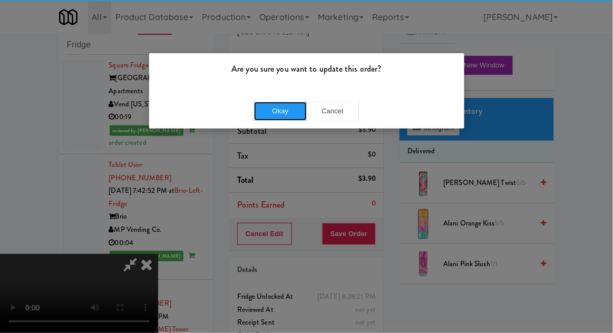
click at [271, 106] on button "Okay" at bounding box center [280, 111] width 53 height 19
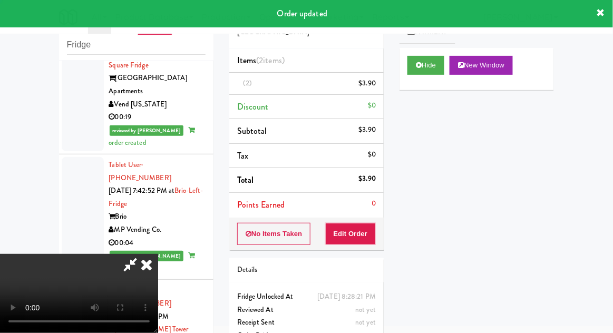
scroll to position [0, 0]
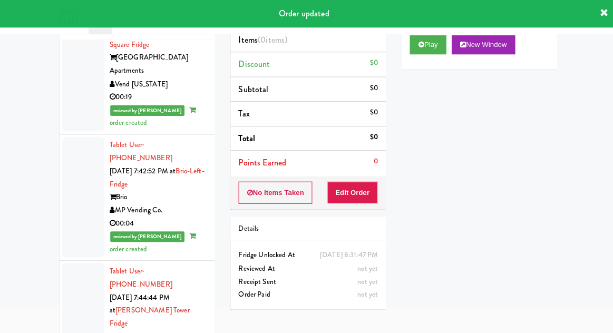
scroll to position [41, 0]
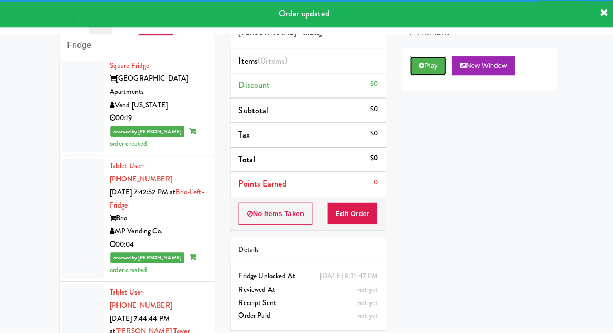
click at [440, 71] on button "Play" at bounding box center [425, 65] width 36 height 19
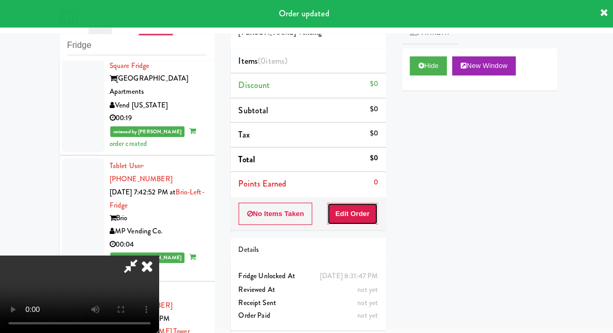
click at [364, 221] on button "Edit Order" at bounding box center [350, 212] width 51 height 22
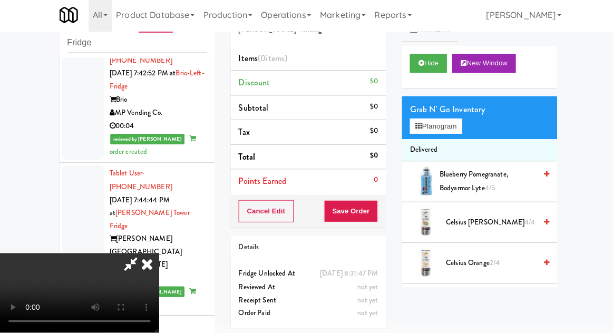
scroll to position [0, 0]
click at [459, 132] on button "Planogram" at bounding box center [433, 128] width 52 height 16
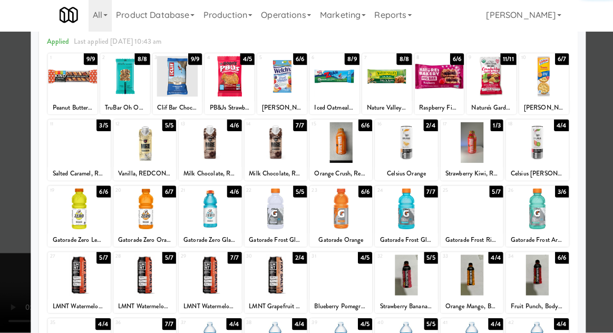
scroll to position [49, 0]
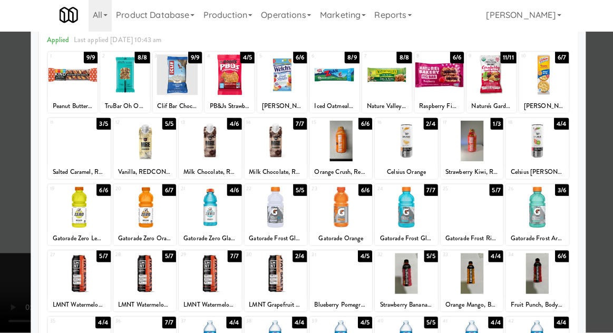
click at [359, 270] on div at bounding box center [339, 274] width 62 height 41
click at [601, 180] on div at bounding box center [306, 166] width 613 height 333
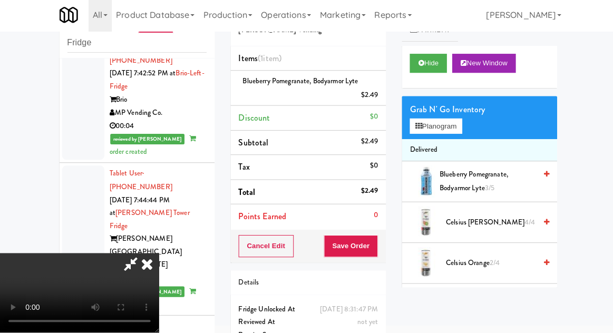
scroll to position [38, 0]
click at [374, 247] on button "Save Order" at bounding box center [349, 247] width 54 height 22
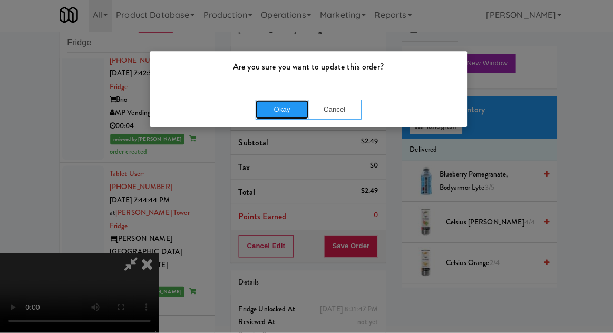
click at [270, 106] on button "Okay" at bounding box center [280, 111] width 53 height 19
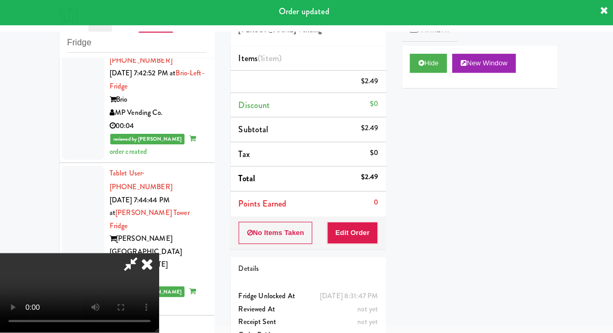
scroll to position [0, 0]
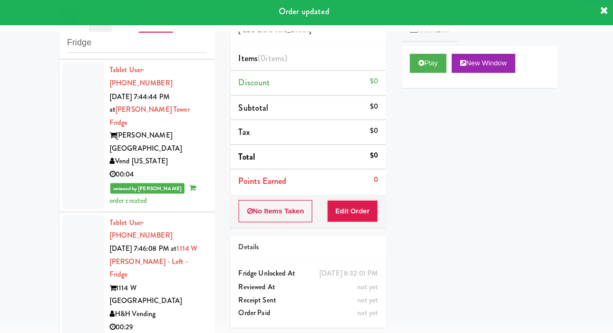
scroll to position [4867, 0]
click at [435, 68] on button "Play" at bounding box center [425, 65] width 36 height 19
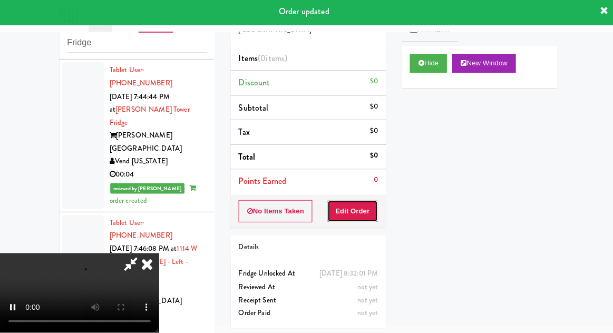
click at [363, 201] on button "Edit Order" at bounding box center [350, 212] width 51 height 22
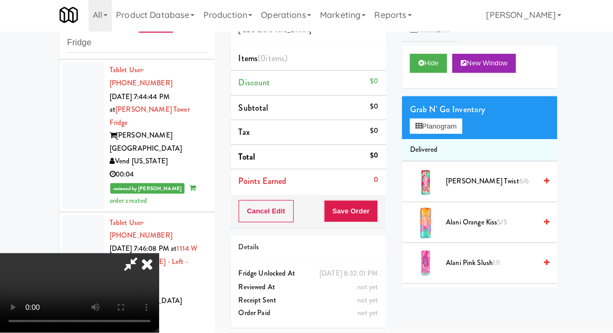
scroll to position [0, 0]
click at [452, 127] on button "Planogram" at bounding box center [433, 128] width 52 height 16
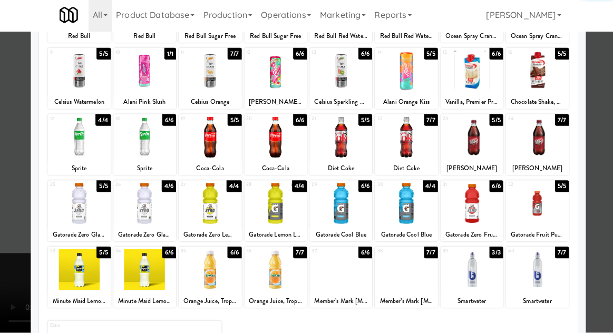
scroll to position [133, 0]
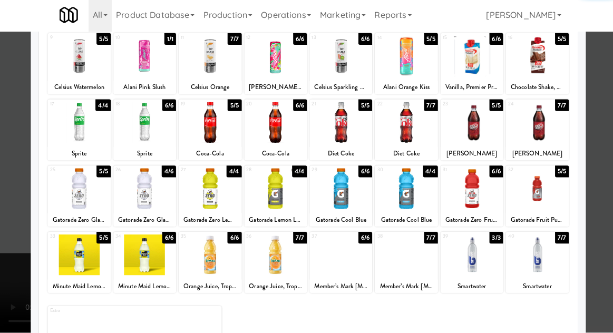
click at [280, 273] on div at bounding box center [274, 256] width 62 height 41
click at [602, 184] on div at bounding box center [306, 166] width 613 height 333
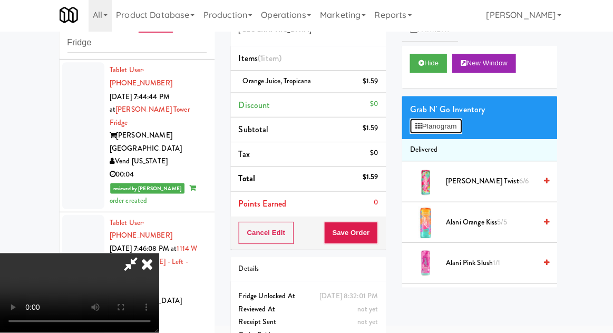
click at [452, 130] on button "Planogram" at bounding box center [433, 128] width 52 height 16
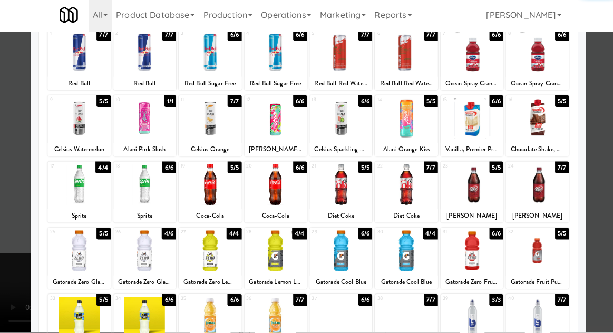
scroll to position [83, 0]
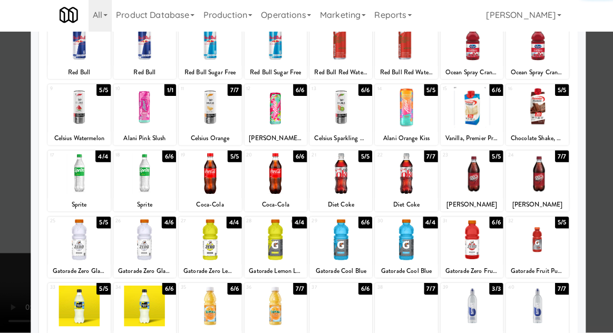
click at [270, 312] on div at bounding box center [274, 306] width 62 height 41
click at [606, 173] on div at bounding box center [306, 166] width 613 height 333
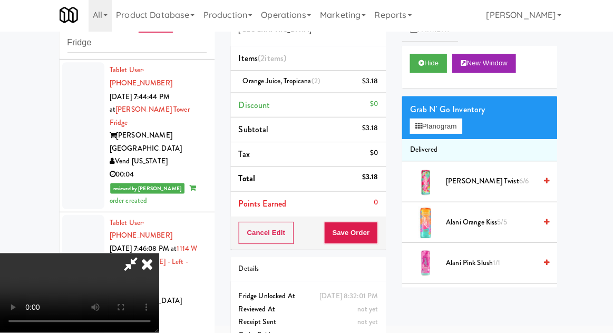
scroll to position [38, 0]
click at [374, 231] on button "Save Order" at bounding box center [349, 234] width 54 height 22
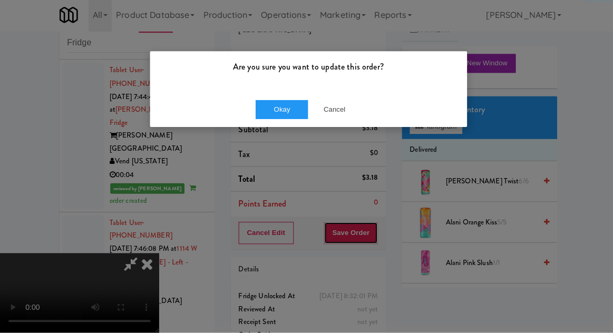
scroll to position [41, 0]
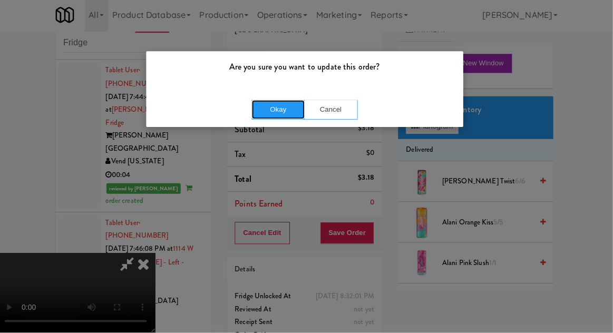
click at [268, 110] on button "Okay" at bounding box center [280, 111] width 53 height 19
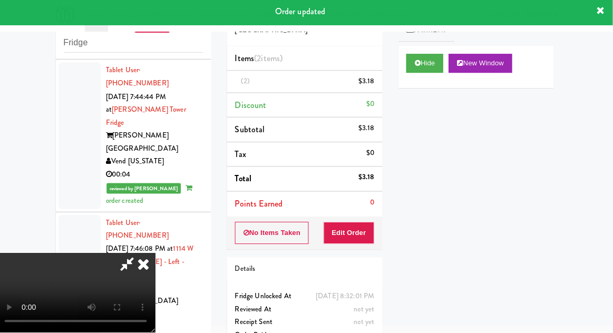
scroll to position [0, 0]
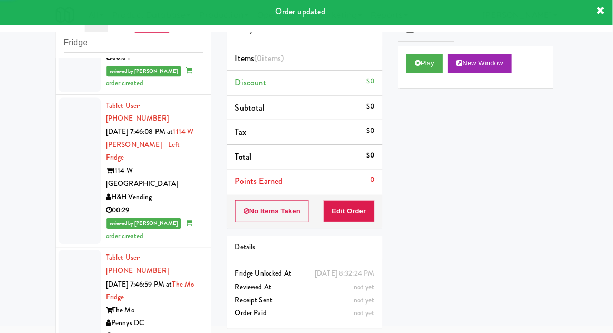
scroll to position [4985, 0]
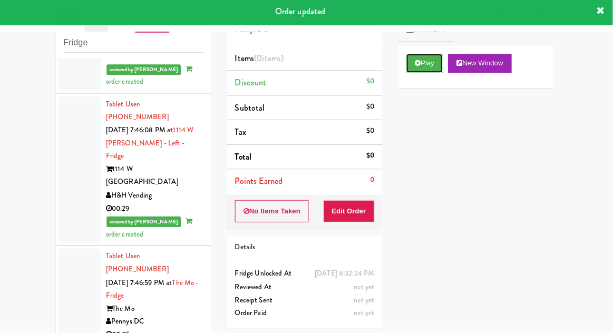
click at [408, 60] on button "Play" at bounding box center [425, 65] width 36 height 19
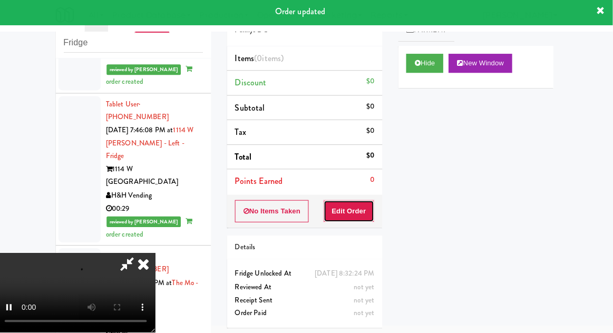
click at [354, 203] on button "Edit Order" at bounding box center [350, 212] width 51 height 22
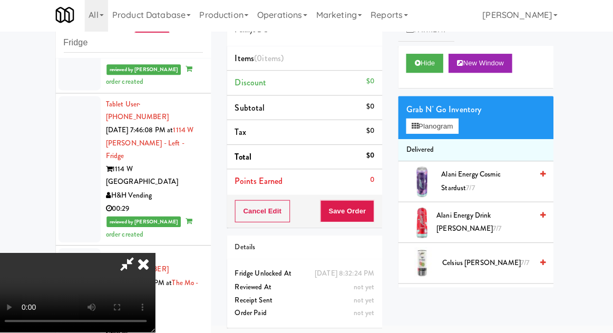
scroll to position [38, 0]
click at [448, 134] on button "Planogram" at bounding box center [433, 128] width 52 height 16
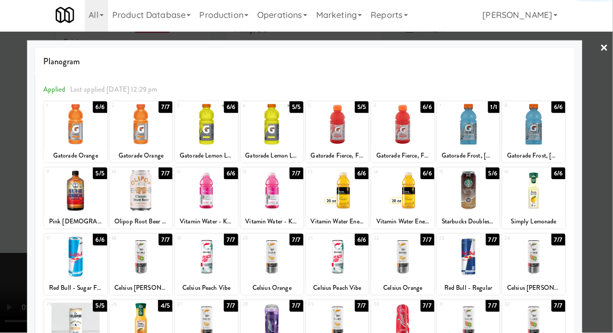
click at [191, 197] on div at bounding box center [209, 191] width 62 height 41
click at [601, 160] on div at bounding box center [306, 166] width 613 height 333
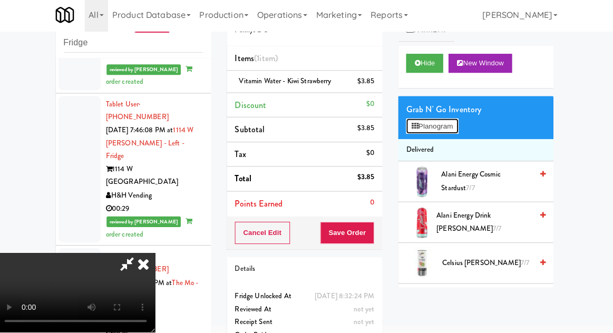
click at [454, 132] on button "Planogram" at bounding box center [433, 128] width 52 height 16
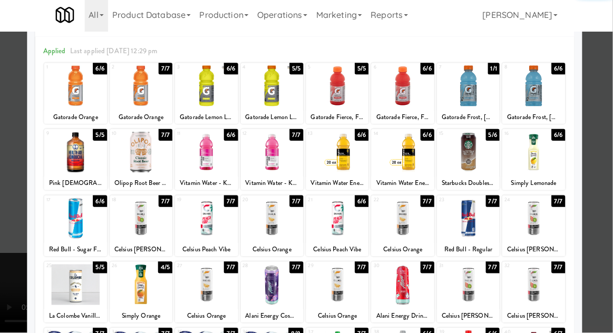
scroll to position [64, 0]
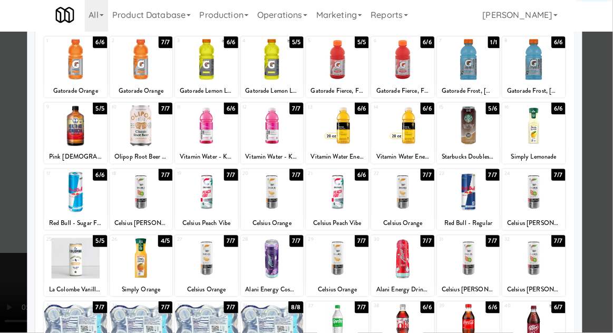
click at [206, 333] on div at bounding box center [209, 325] width 62 height 41
click at [599, 103] on div at bounding box center [306, 166] width 613 height 333
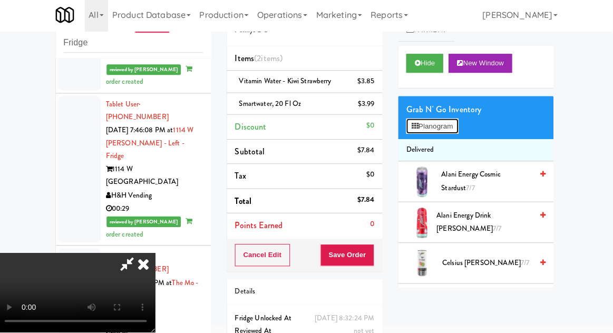
click at [456, 128] on button "Planogram" at bounding box center [433, 128] width 52 height 16
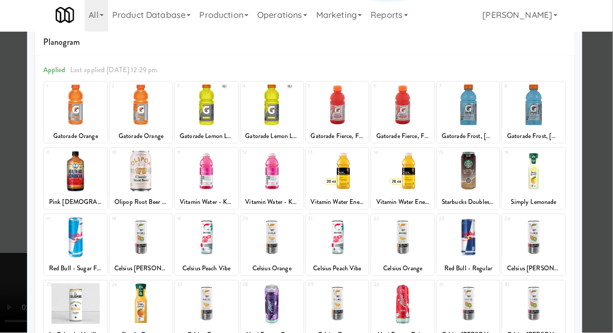
scroll to position [61, 0]
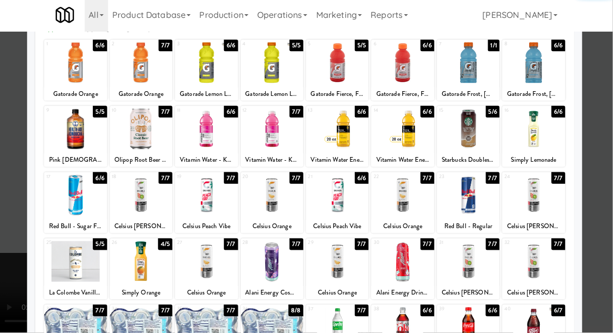
click at [205, 333] on div at bounding box center [209, 328] width 62 height 41
click at [604, 104] on div at bounding box center [306, 166] width 613 height 333
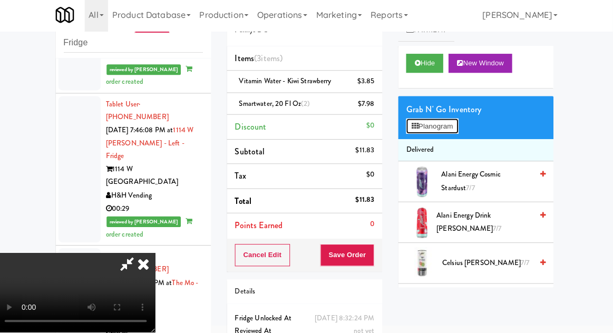
click at [459, 133] on button "Planogram" at bounding box center [433, 128] width 52 height 16
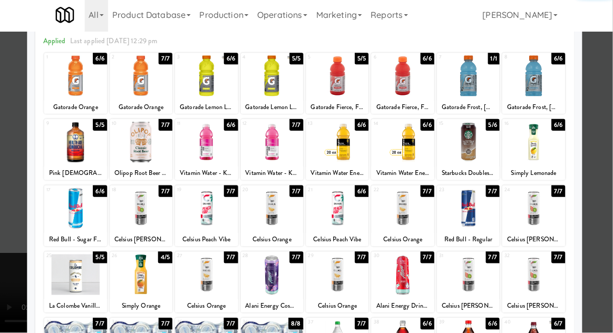
scroll to position [133, 0]
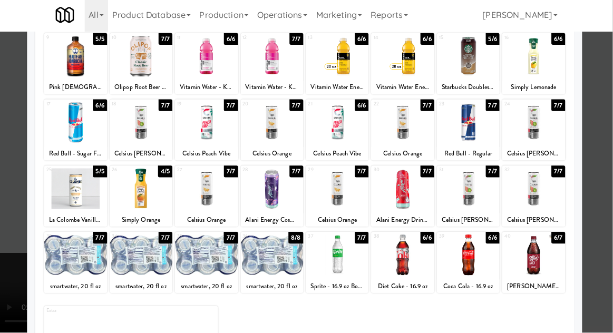
click at [401, 266] on div at bounding box center [404, 256] width 62 height 41
click at [605, 100] on div at bounding box center [306, 166] width 613 height 333
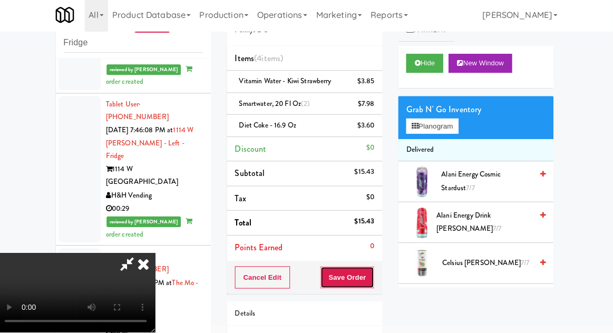
click at [372, 277] on button "Save Order" at bounding box center [349, 278] width 54 height 22
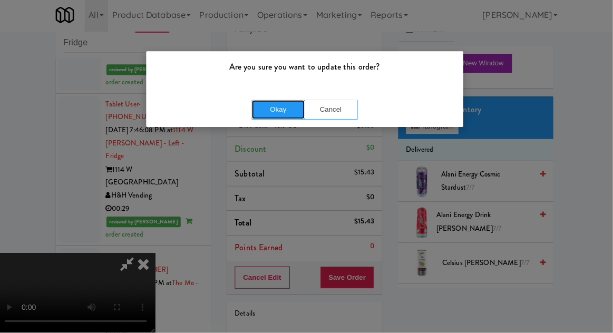
click at [274, 109] on button "Okay" at bounding box center [280, 111] width 53 height 19
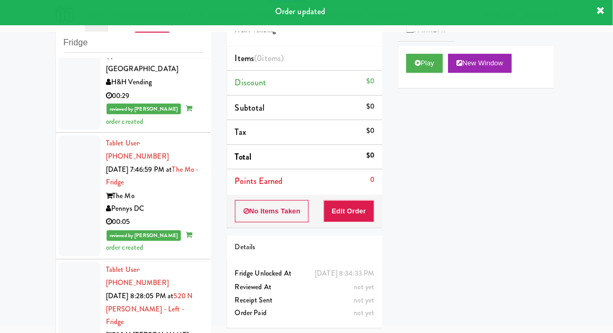
scroll to position [5105, 0]
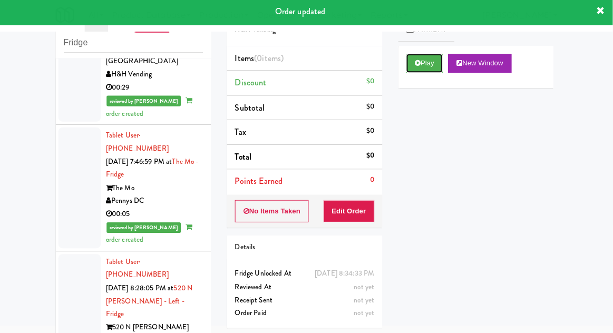
click at [422, 66] on button "Play" at bounding box center [425, 65] width 36 height 19
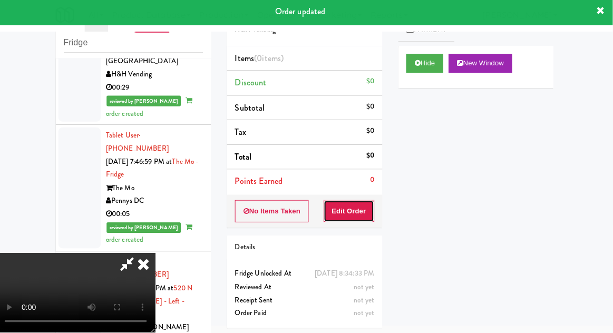
click at [350, 213] on button "Edit Order" at bounding box center [350, 212] width 51 height 22
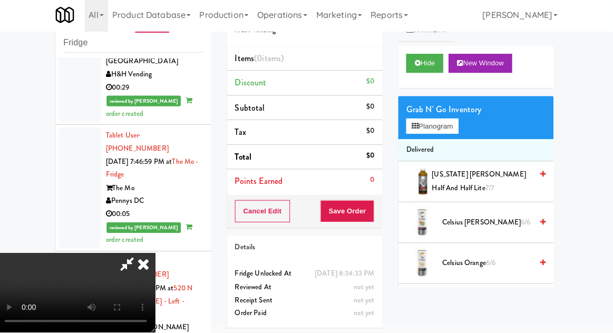
scroll to position [38, 0]
click at [470, 131] on div "Grab N' Go Inventory Planogram" at bounding box center [477, 119] width 154 height 43
click at [459, 129] on button "Planogram" at bounding box center [433, 128] width 52 height 16
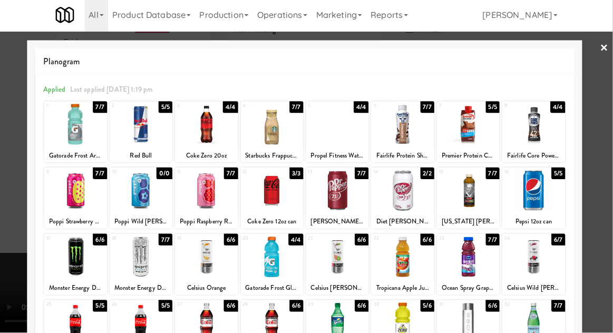
click at [202, 137] on div at bounding box center [209, 125] width 62 height 41
click at [610, 83] on div at bounding box center [306, 166] width 613 height 333
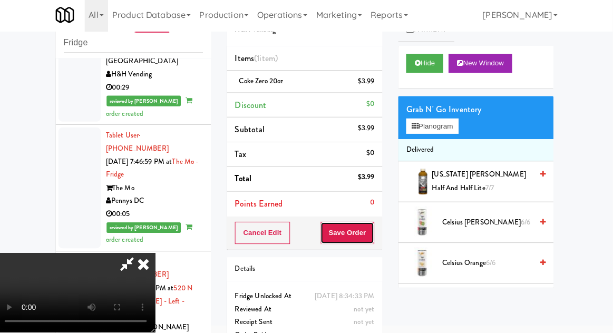
click at [373, 234] on button "Save Order" at bounding box center [349, 234] width 54 height 22
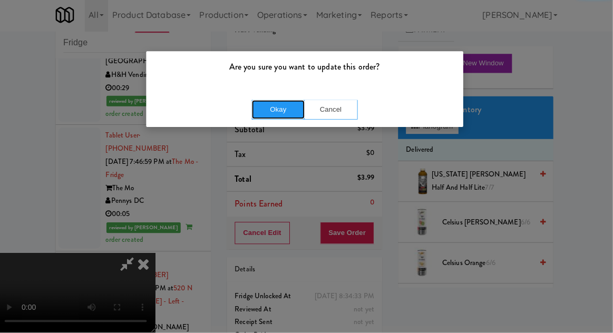
click at [284, 114] on button "Okay" at bounding box center [280, 111] width 53 height 19
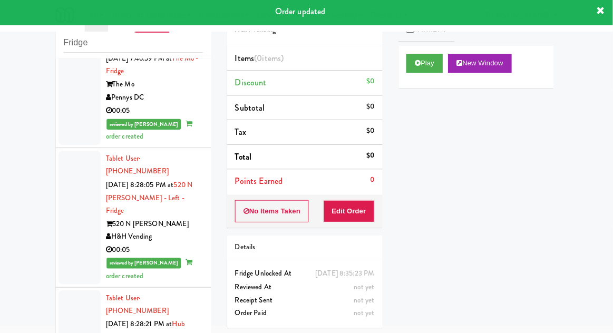
scroll to position [5211, 0]
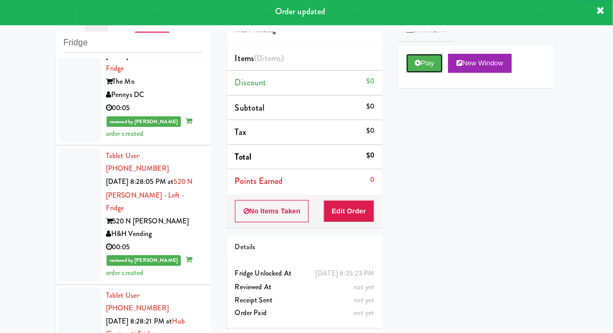
click at [410, 65] on button "Play" at bounding box center [425, 65] width 36 height 19
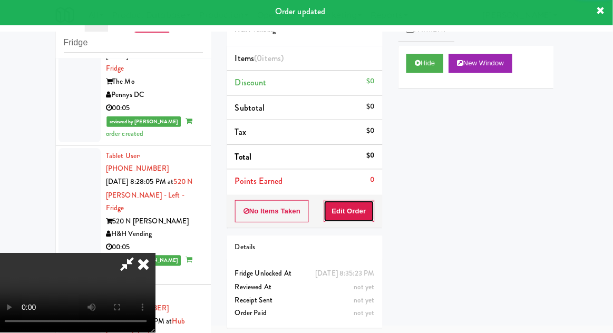
click at [353, 215] on button "Edit Order" at bounding box center [350, 212] width 51 height 22
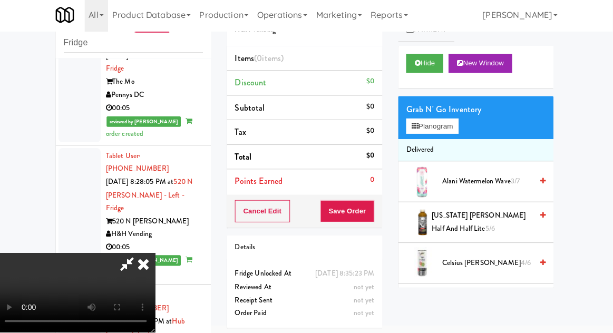
scroll to position [38, 0]
click at [447, 132] on button "Planogram" at bounding box center [433, 128] width 52 height 16
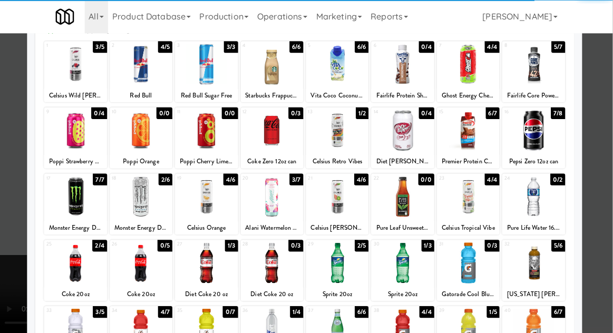
scroll to position [61, 0]
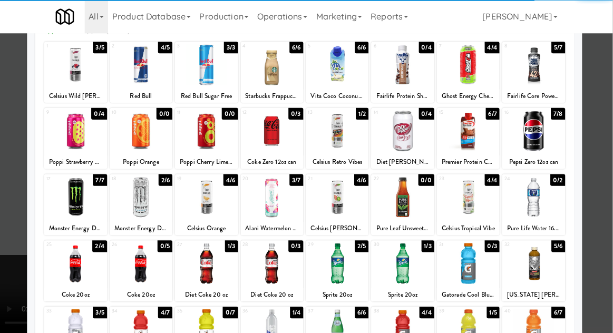
click at [143, 332] on div at bounding box center [144, 328] width 62 height 41
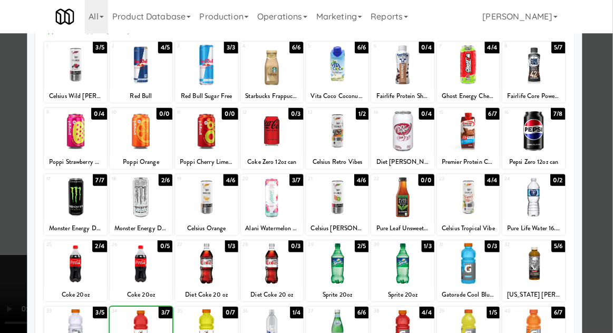
click at [602, 101] on div at bounding box center [306, 166] width 613 height 333
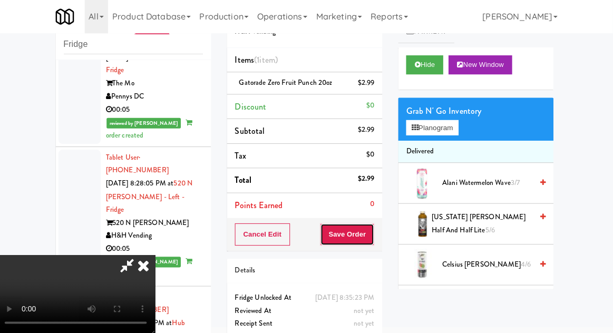
click at [373, 228] on button "Save Order" at bounding box center [349, 234] width 54 height 22
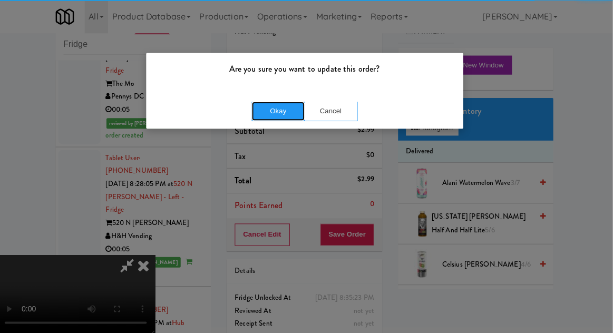
click at [270, 103] on button "Okay" at bounding box center [280, 111] width 53 height 19
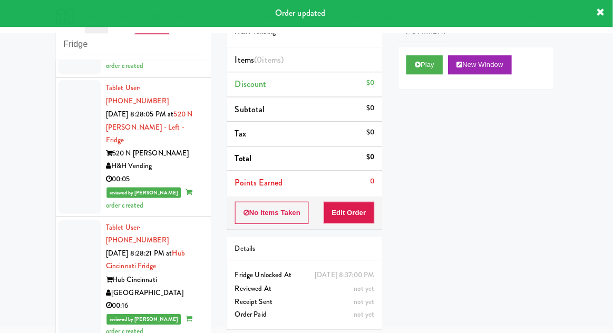
scroll to position [5317, 0]
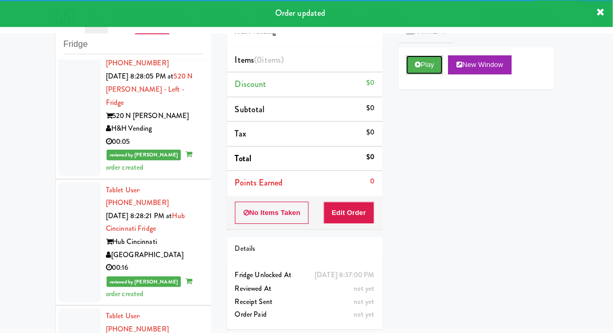
click at [412, 69] on button "Play" at bounding box center [425, 65] width 36 height 19
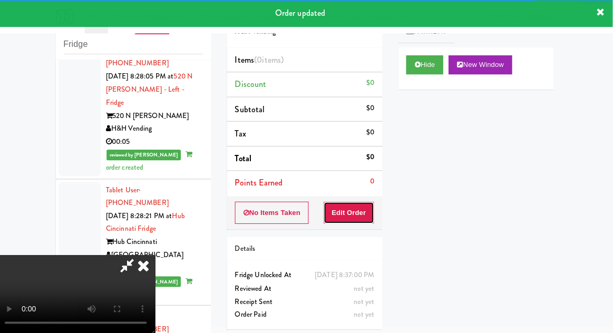
click at [353, 219] on button "Edit Order" at bounding box center [350, 212] width 51 height 22
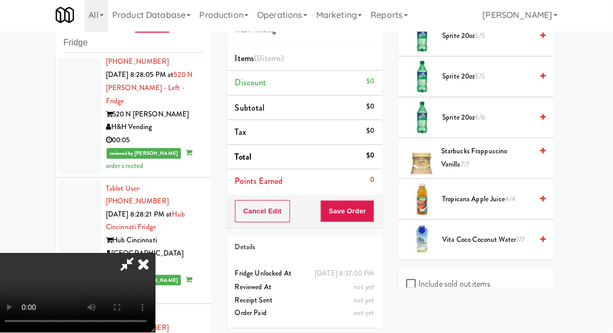
scroll to position [1563, 0]
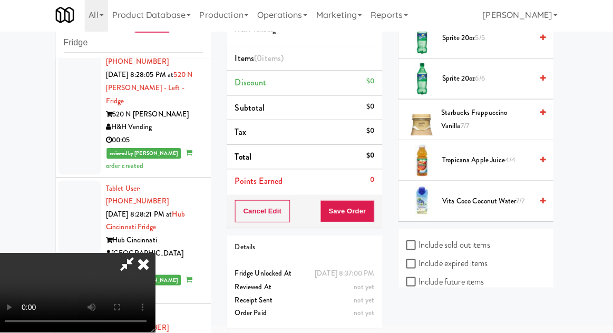
click at [501, 196] on span "Vita Coco Coconut Water 7/7" at bounding box center [488, 202] width 90 height 13
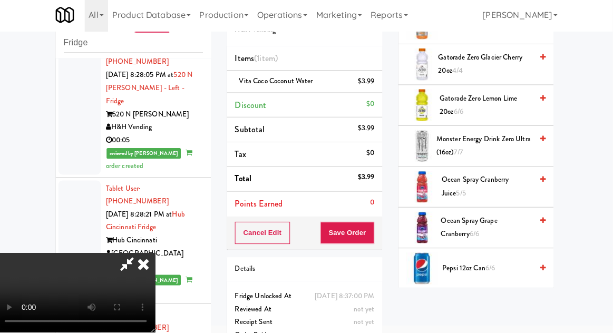
scroll to position [921, 0]
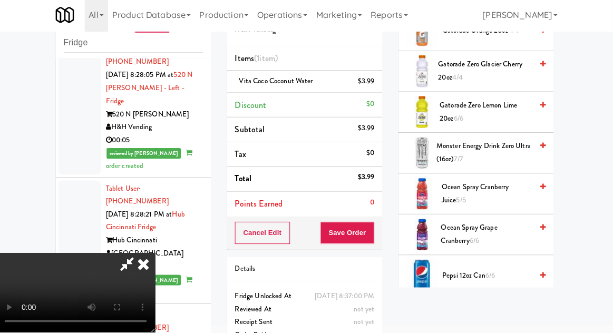
click at [515, 115] on span "Gatorade Zero Lemon Lime 20oz 6/6" at bounding box center [487, 114] width 92 height 26
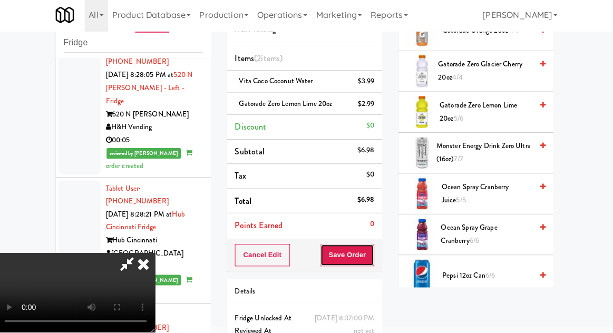
click at [376, 254] on button "Save Order" at bounding box center [349, 256] width 54 height 22
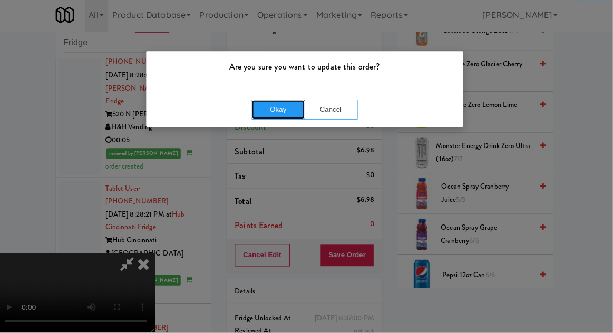
click at [278, 119] on button "Okay" at bounding box center [280, 111] width 53 height 19
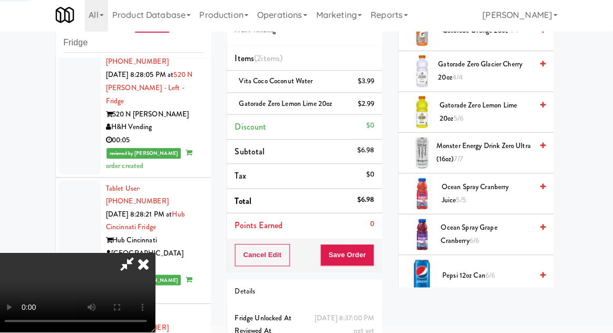
scroll to position [104, 0]
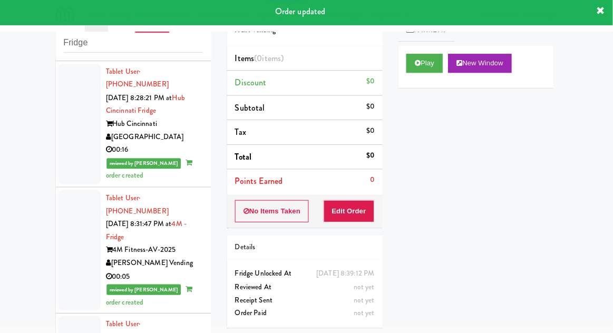
scroll to position [5434, 0]
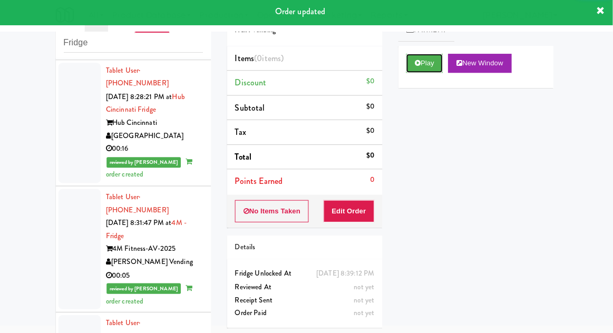
click at [414, 67] on button "Play" at bounding box center [425, 65] width 36 height 19
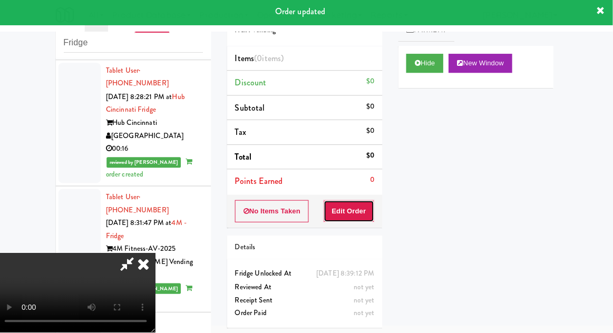
click at [351, 211] on button "Edit Order" at bounding box center [350, 212] width 51 height 22
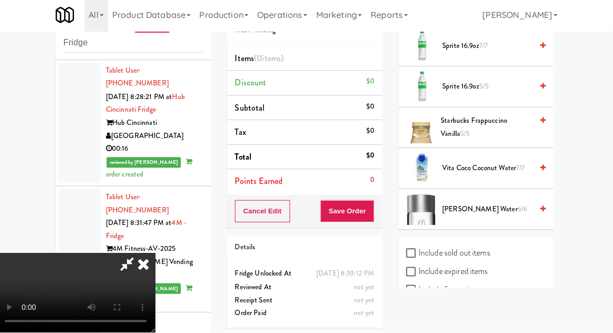
scroll to position [1483, 0]
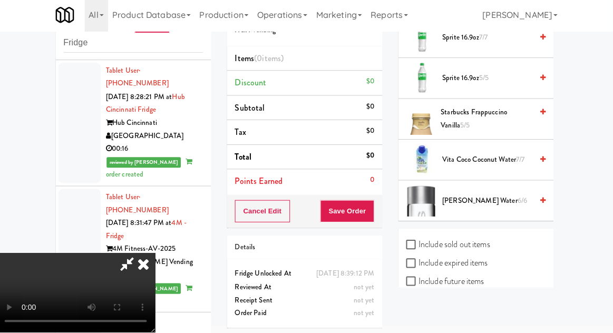
click at [506, 157] on span "Vita Coco Coconut Water 7/7" at bounding box center [488, 161] width 90 height 13
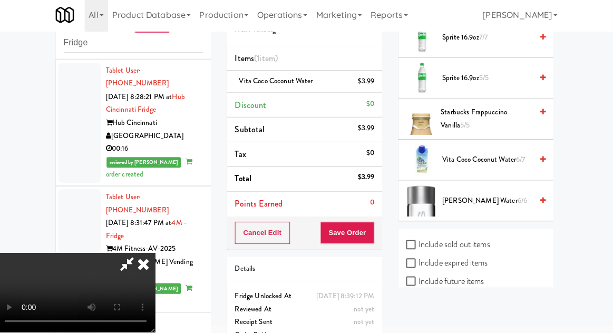
scroll to position [38, 0]
click at [375, 237] on button "Save Order" at bounding box center [349, 234] width 54 height 22
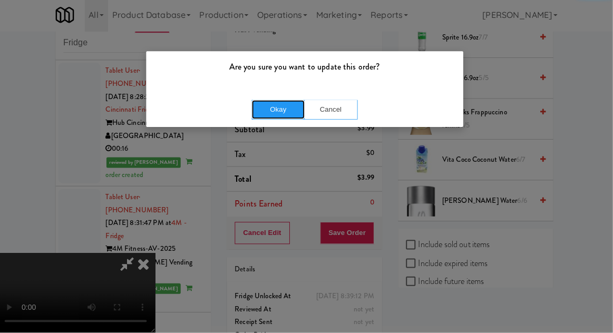
click at [287, 115] on button "Okay" at bounding box center [280, 111] width 53 height 19
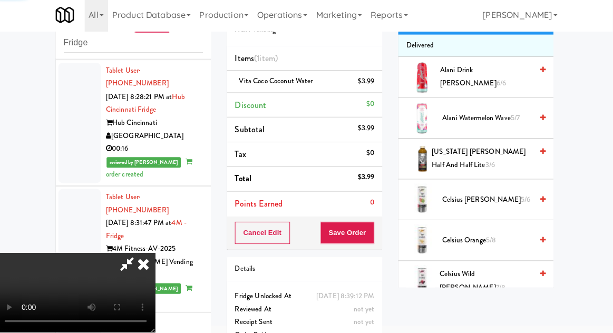
scroll to position [0, 0]
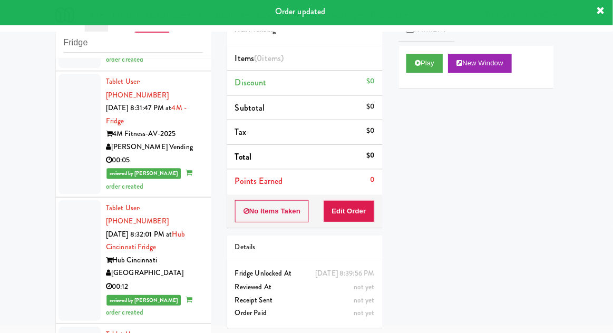
scroll to position [5551, 0]
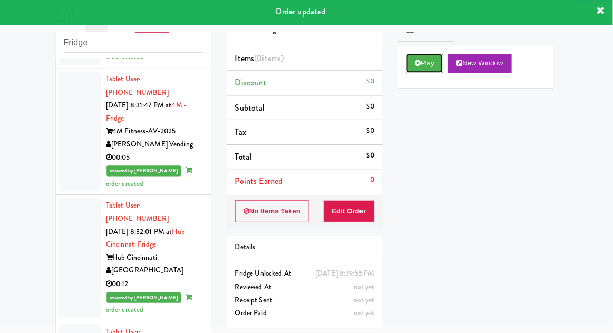
click at [413, 69] on button "Play" at bounding box center [425, 65] width 36 height 19
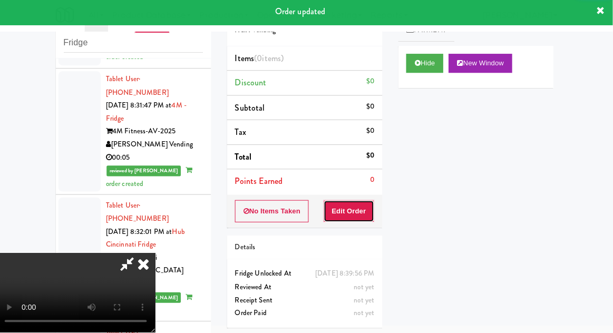
click at [345, 219] on button "Edit Order" at bounding box center [350, 212] width 51 height 22
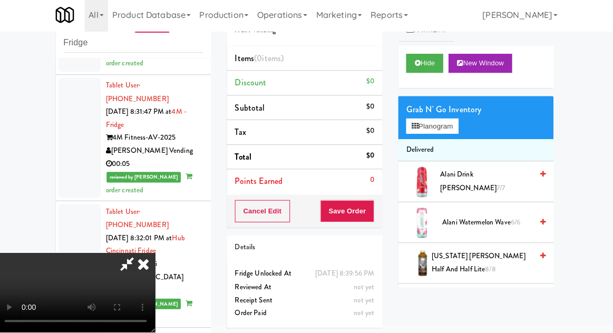
scroll to position [38, 0]
click at [471, 132] on div "Grab N' Go Inventory Planogram" at bounding box center [477, 119] width 154 height 43
click at [459, 129] on button "Planogram" at bounding box center [433, 128] width 52 height 16
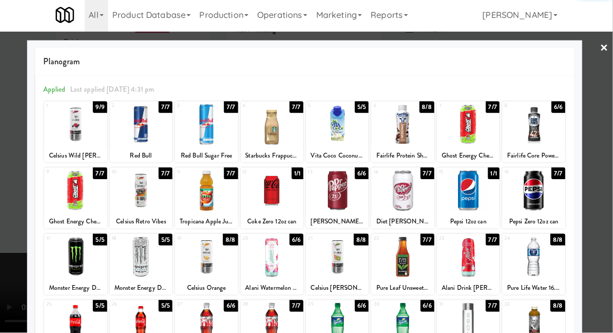
click at [413, 260] on div at bounding box center [404, 257] width 62 height 41
click at [605, 112] on div at bounding box center [306, 166] width 613 height 333
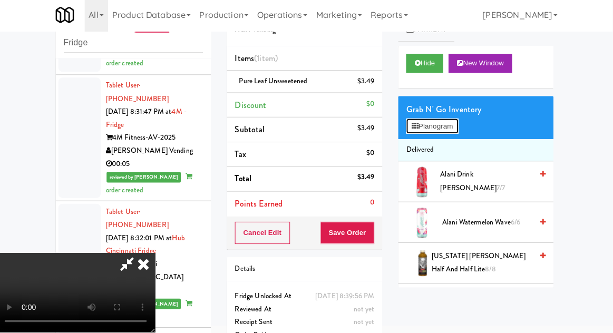
click at [459, 130] on button "Planogram" at bounding box center [433, 128] width 52 height 16
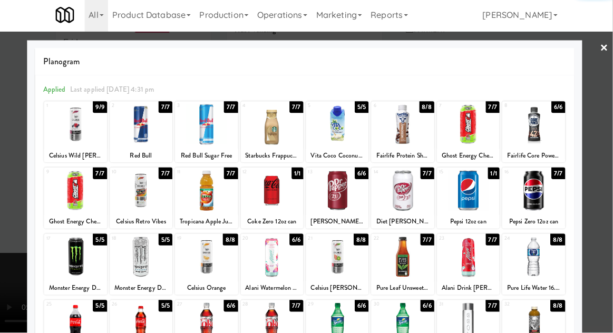
click at [408, 264] on div at bounding box center [404, 257] width 62 height 41
click at [612, 94] on div at bounding box center [306, 166] width 613 height 333
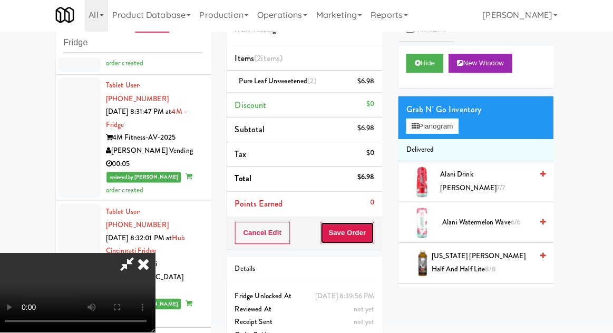
click at [375, 236] on button "Save Order" at bounding box center [349, 234] width 54 height 22
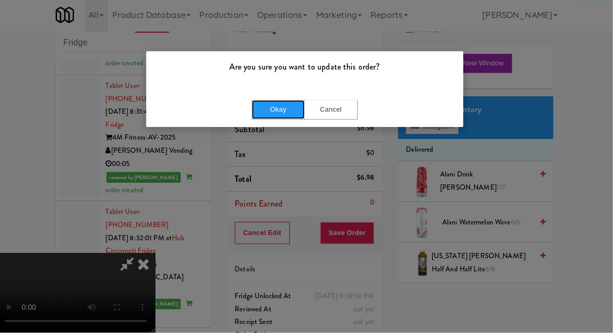
click at [286, 110] on button "Okay" at bounding box center [280, 111] width 53 height 19
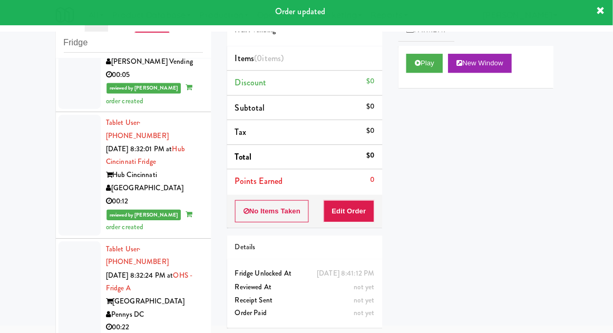
scroll to position [5656, 0]
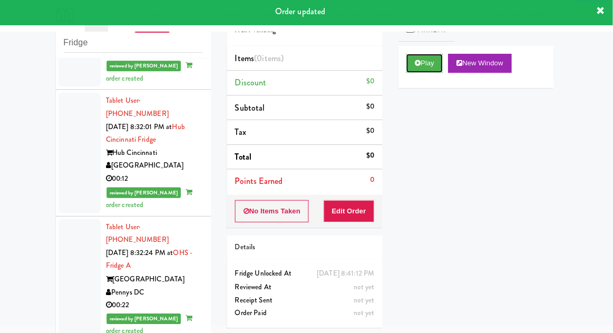
click at [420, 64] on icon at bounding box center [419, 65] width 6 height 7
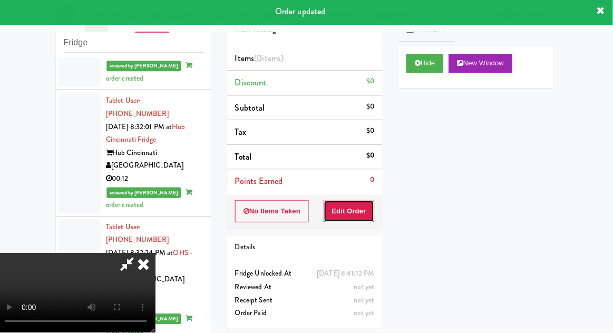
click at [350, 208] on button "Edit Order" at bounding box center [350, 212] width 51 height 22
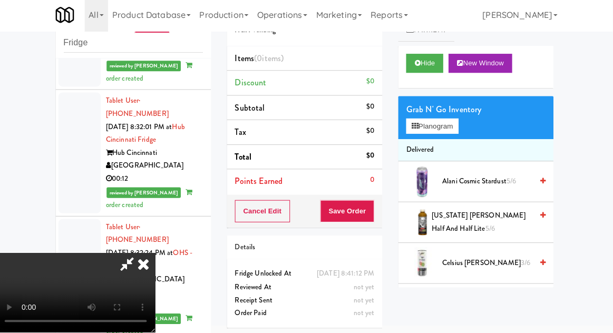
scroll to position [38, 0]
click at [459, 133] on button "Planogram" at bounding box center [433, 128] width 52 height 16
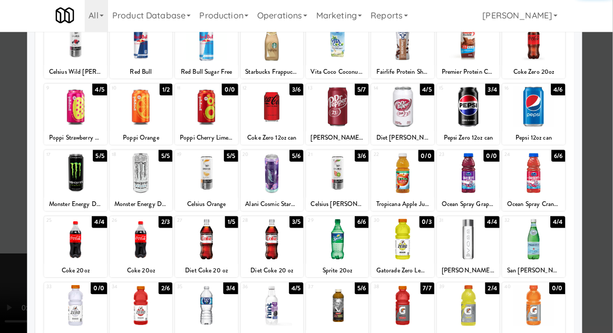
scroll to position [41, 0]
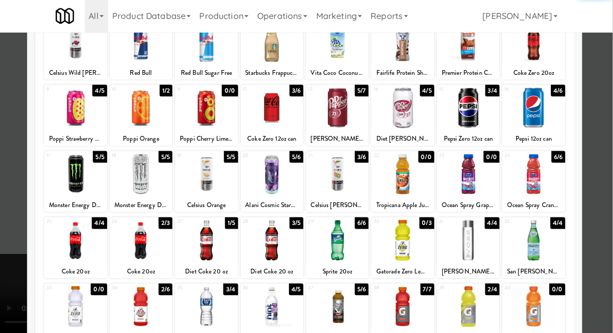
click at [343, 312] on div at bounding box center [339, 306] width 62 height 41
click at [605, 102] on div at bounding box center [306, 166] width 613 height 333
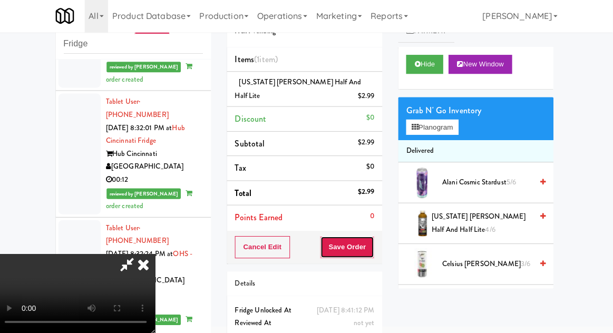
click at [371, 247] on button "Save Order" at bounding box center [349, 247] width 54 height 22
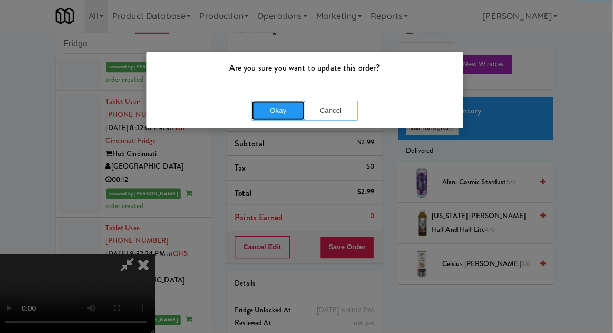
click at [271, 118] on button "Okay" at bounding box center [280, 111] width 53 height 19
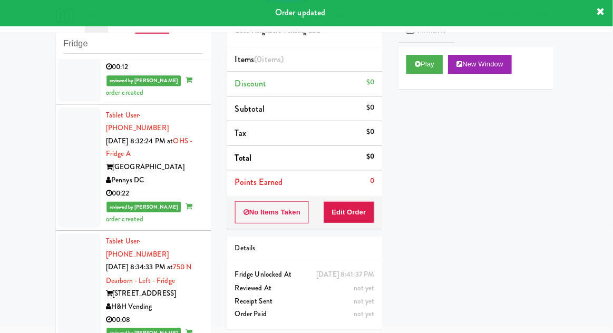
scroll to position [5799, 0]
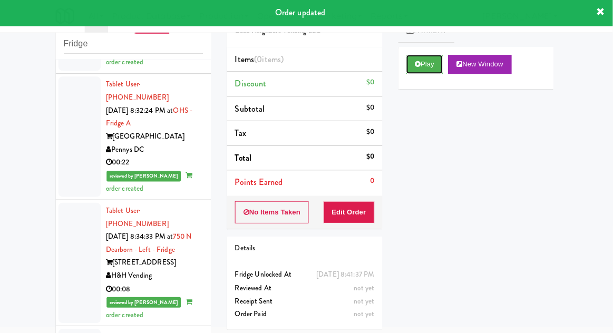
click at [421, 60] on button "Play" at bounding box center [425, 65] width 36 height 19
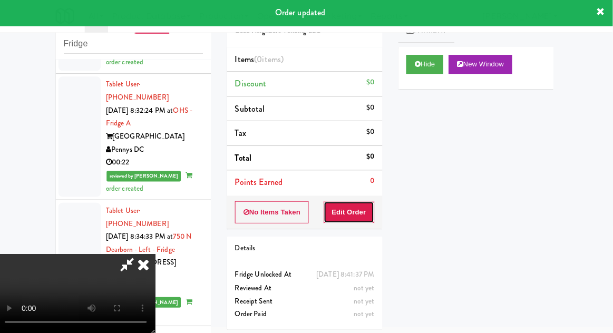
click at [359, 219] on button "Edit Order" at bounding box center [350, 212] width 51 height 22
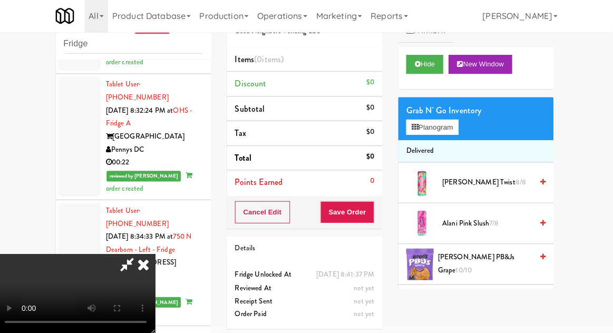
scroll to position [41, 0]
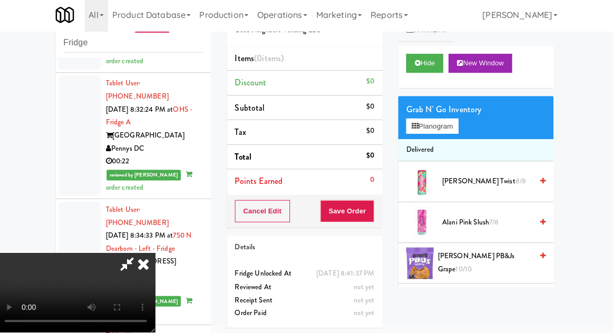
click at [447, 142] on li "Delivered" at bounding box center [477, 152] width 154 height 22
click at [452, 130] on button "Planogram" at bounding box center [433, 128] width 52 height 16
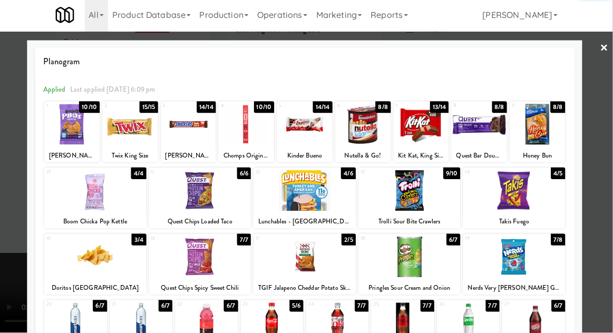
click at [543, 140] on div at bounding box center [537, 125] width 55 height 41
click at [598, 157] on div at bounding box center [306, 166] width 613 height 333
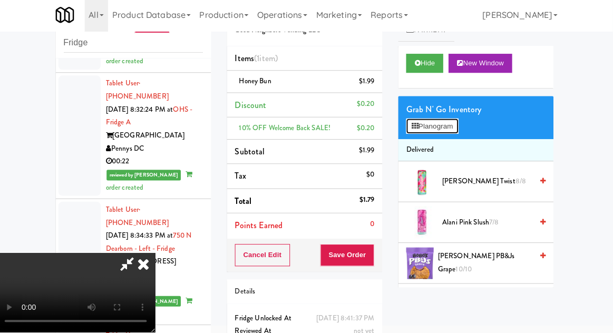
click at [456, 127] on button "Planogram" at bounding box center [433, 128] width 52 height 16
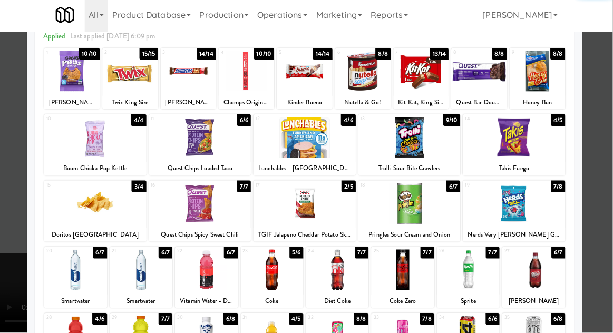
scroll to position [54, 0]
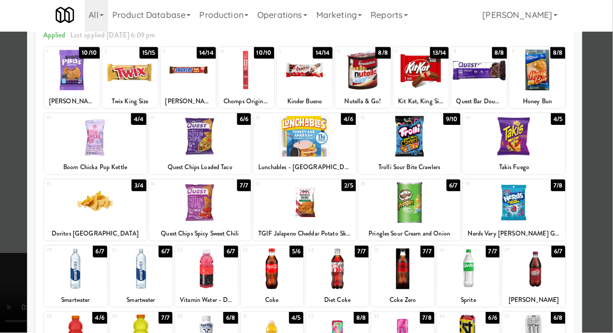
click at [74, 333] on div at bounding box center [78, 335] width 62 height 41
click at [601, 153] on div at bounding box center [306, 166] width 613 height 333
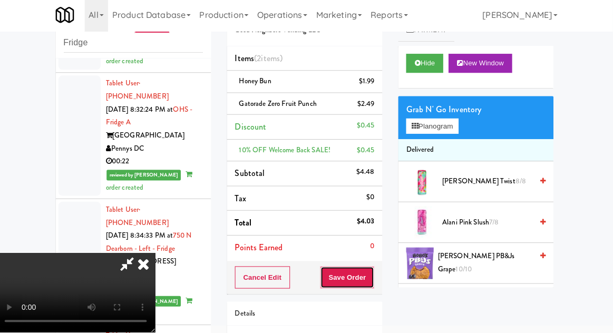
click at [375, 277] on button "Save Order" at bounding box center [349, 278] width 54 height 22
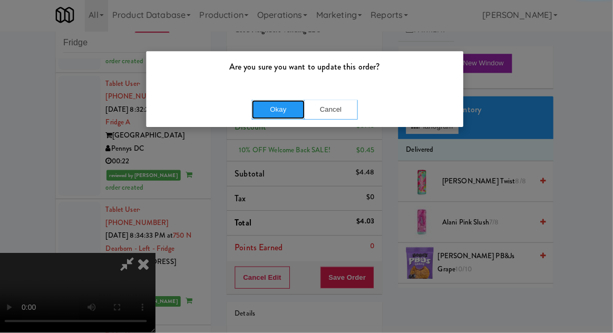
click at [281, 114] on button "Okay" at bounding box center [280, 111] width 53 height 19
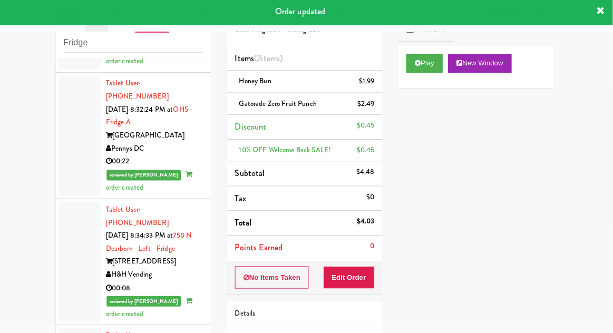
scroll to position [5824, 0]
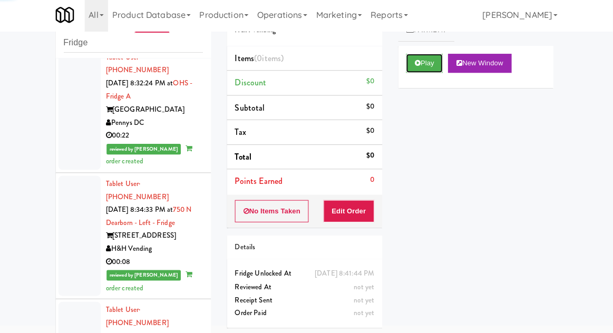
click at [427, 68] on button "Play" at bounding box center [425, 65] width 36 height 19
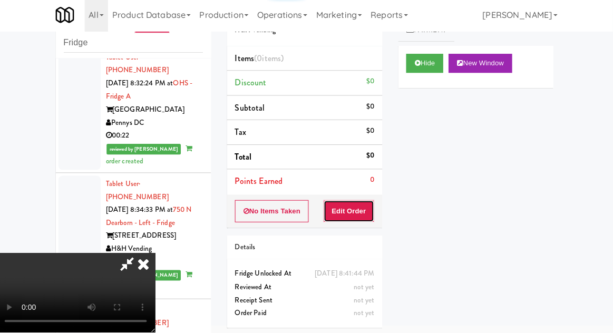
click at [348, 213] on button "Edit Order" at bounding box center [350, 212] width 51 height 22
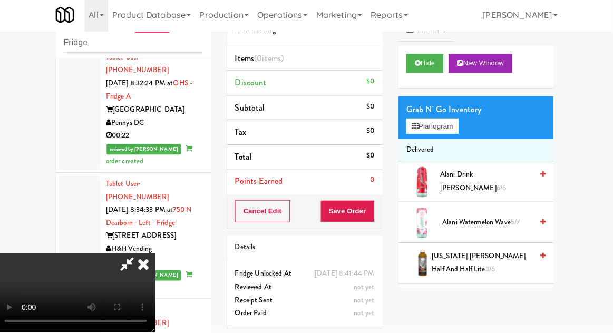
scroll to position [38, 0]
click at [456, 131] on button "Planogram" at bounding box center [433, 128] width 52 height 16
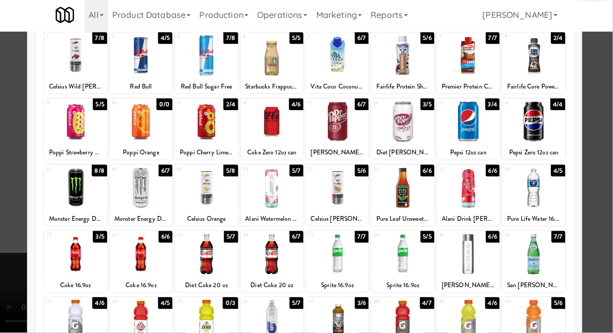
scroll to position [133, 0]
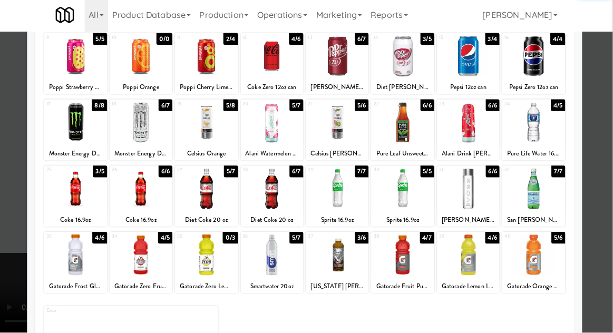
click at [135, 264] on div at bounding box center [144, 256] width 62 height 41
click at [599, 148] on div at bounding box center [306, 166] width 613 height 333
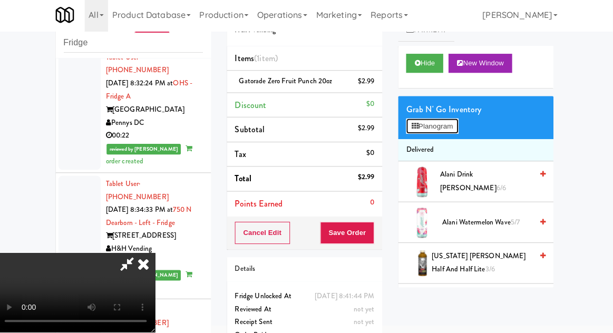
click at [450, 127] on button "Planogram" at bounding box center [433, 128] width 52 height 16
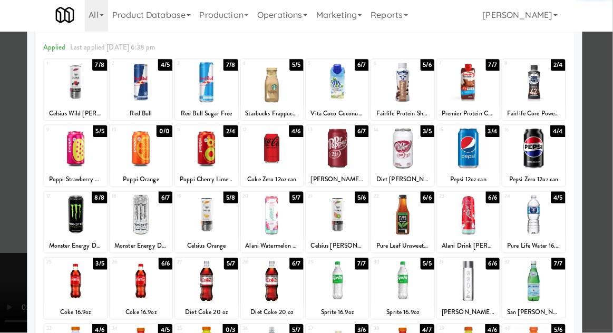
scroll to position [49, 0]
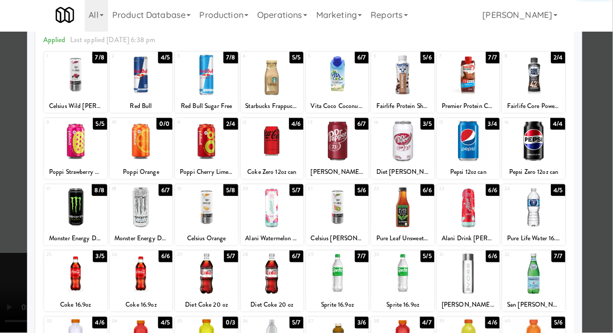
click at [147, 283] on div at bounding box center [144, 274] width 62 height 41
click at [597, 152] on div at bounding box center [306, 166] width 613 height 333
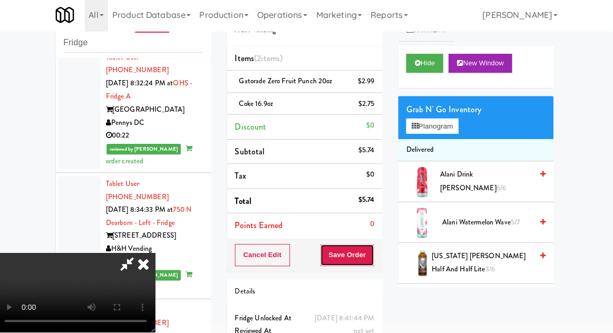
click at [372, 255] on button "Save Order" at bounding box center [349, 256] width 54 height 22
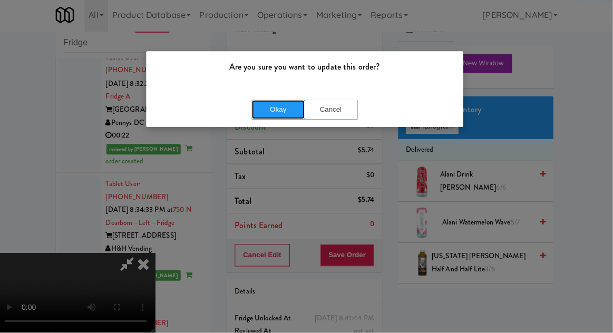
click at [284, 108] on button "Okay" at bounding box center [280, 111] width 53 height 19
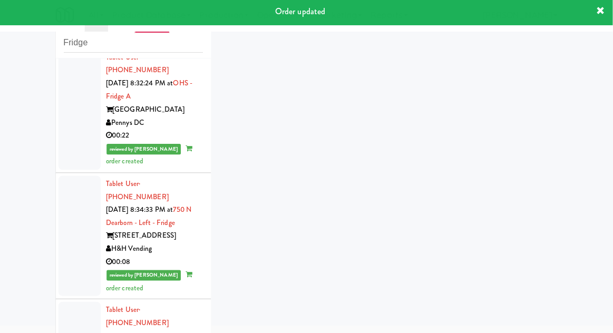
scroll to position [5851, 0]
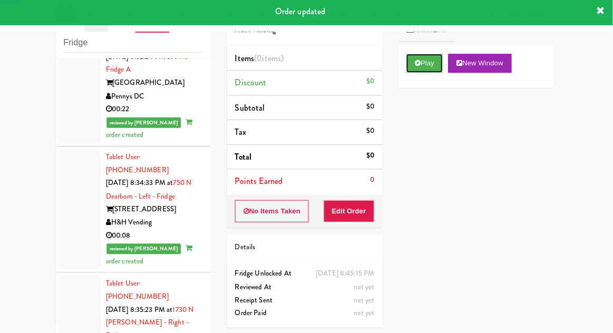
click at [418, 69] on button "Play" at bounding box center [425, 65] width 36 height 19
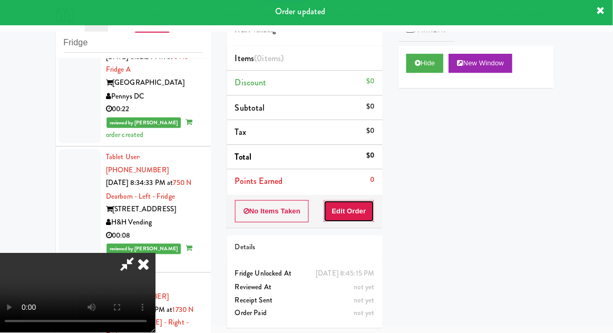
click at [353, 209] on button "Edit Order" at bounding box center [350, 212] width 51 height 22
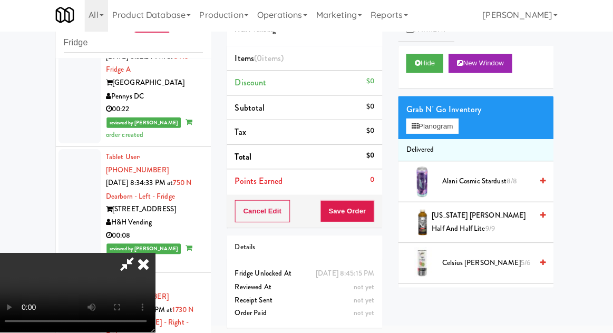
scroll to position [38, 0]
click at [455, 129] on button "Planogram" at bounding box center [433, 128] width 52 height 16
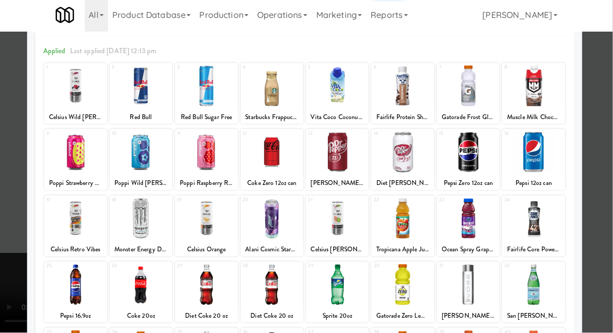
scroll to position [41, 0]
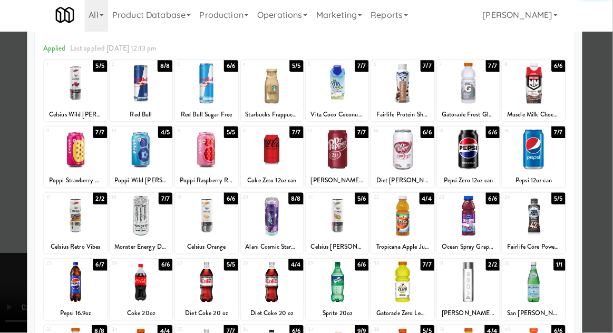
click at [593, 164] on div at bounding box center [306, 166] width 613 height 333
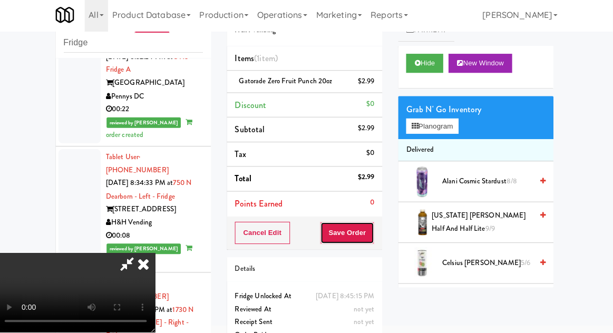
click at [372, 230] on button "Save Order" at bounding box center [349, 234] width 54 height 22
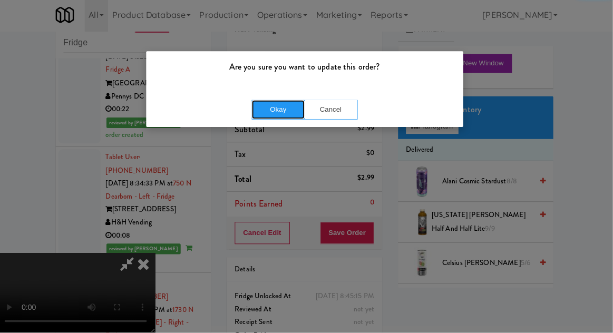
click at [272, 111] on button "Okay" at bounding box center [280, 111] width 53 height 19
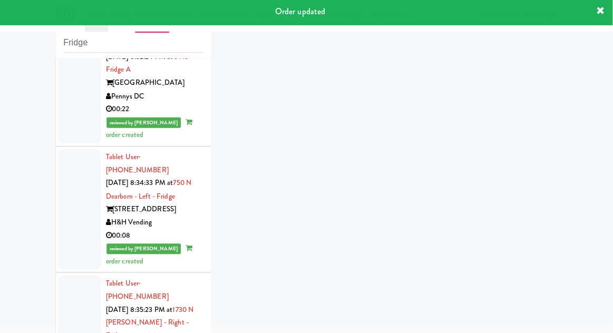
scroll to position [5877, 0]
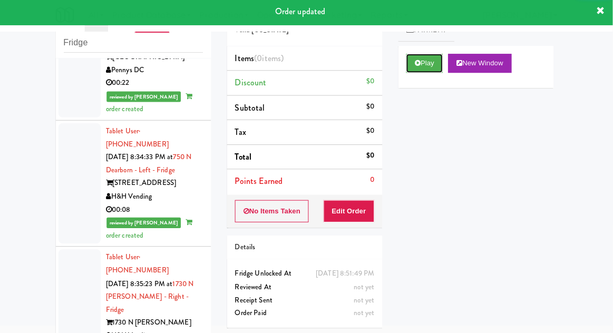
click at [415, 67] on button "Play" at bounding box center [425, 65] width 36 height 19
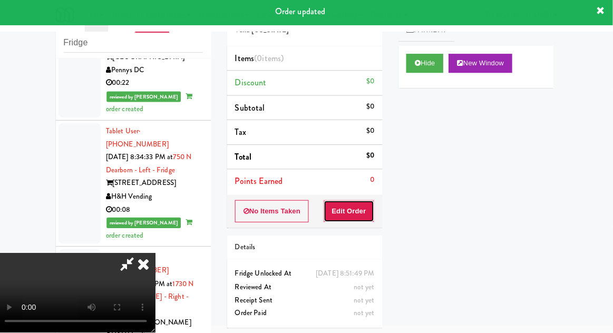
click at [345, 216] on button "Edit Order" at bounding box center [350, 212] width 51 height 22
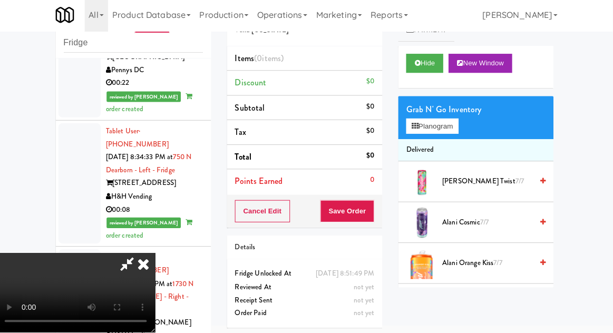
scroll to position [0, 0]
click at [454, 128] on button "Planogram" at bounding box center [433, 128] width 52 height 16
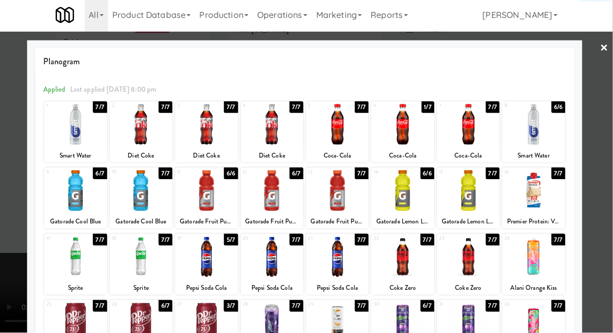
click at [271, 131] on div at bounding box center [274, 125] width 62 height 41
click at [598, 155] on div at bounding box center [306, 166] width 613 height 333
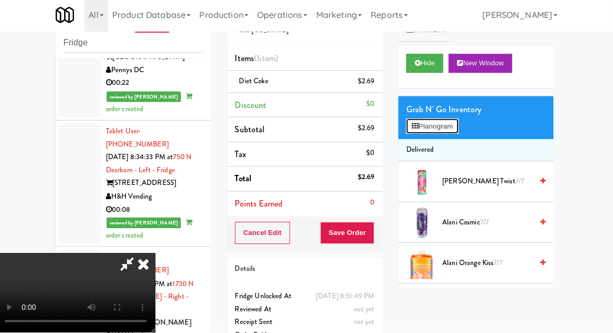
click at [455, 128] on button "Planogram" at bounding box center [433, 128] width 52 height 16
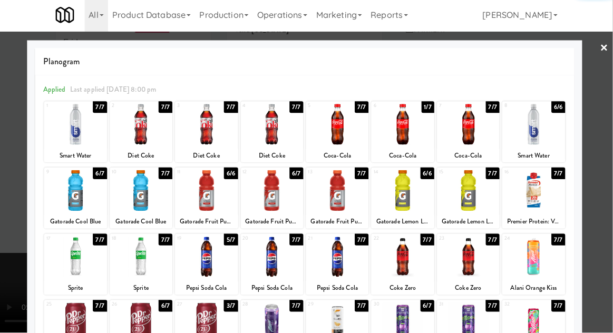
click at [148, 203] on div at bounding box center [144, 191] width 62 height 41
click at [596, 157] on div at bounding box center [306, 166] width 613 height 333
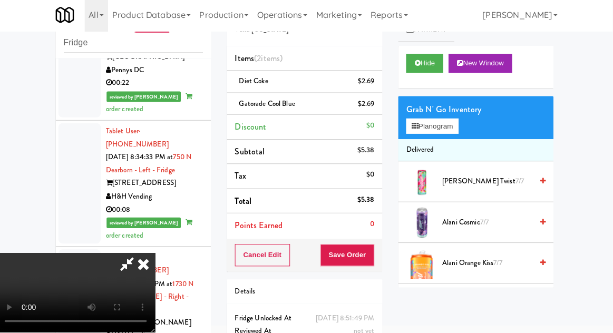
scroll to position [38, 0]
click at [376, 255] on button "Save Order" at bounding box center [349, 256] width 54 height 22
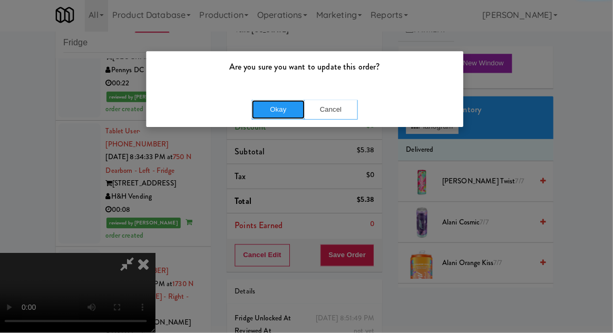
click at [277, 106] on button "Okay" at bounding box center [280, 111] width 53 height 19
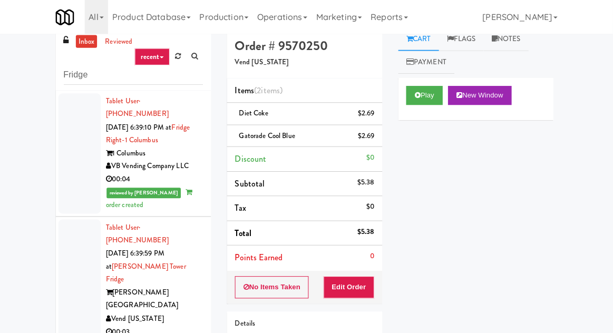
scroll to position [0, 0]
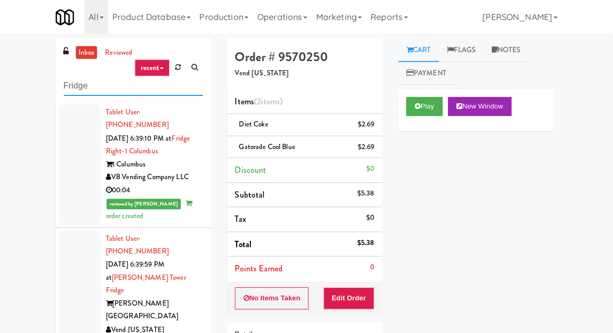
click at [74, 85] on input "Fridge" at bounding box center [136, 86] width 139 height 20
click at [70, 85] on input "Fridge" at bounding box center [136, 86] width 139 height 20
type input "Pantry"
click at [30, 88] on div "inbox reviewed recent all unclear take inventory issue suspicious failed recent…" at bounding box center [306, 231] width 613 height 387
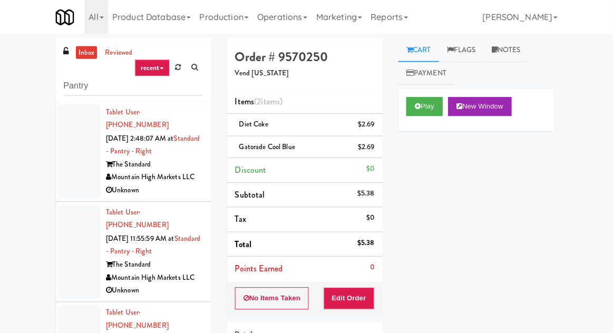
click at [89, 51] on link "inbox" at bounding box center [90, 52] width 22 height 13
click at [76, 166] on div at bounding box center [83, 151] width 42 height 94
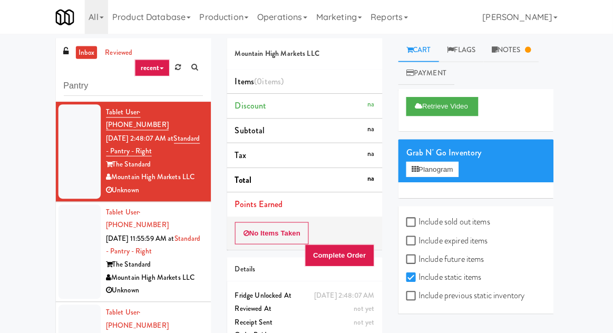
click at [69, 247] on div at bounding box center [83, 250] width 42 height 94
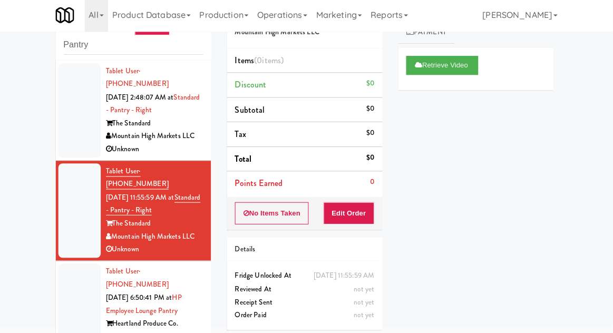
scroll to position [41, 0]
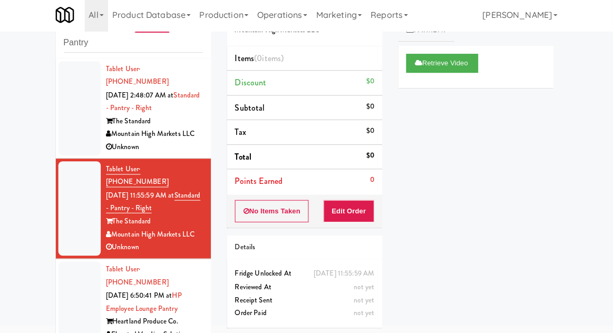
click at [74, 284] on div at bounding box center [83, 309] width 42 height 94
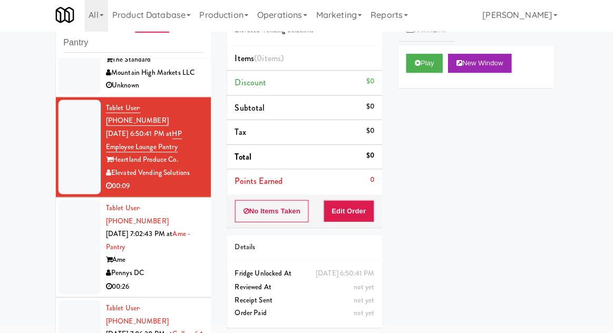
scroll to position [172, 0]
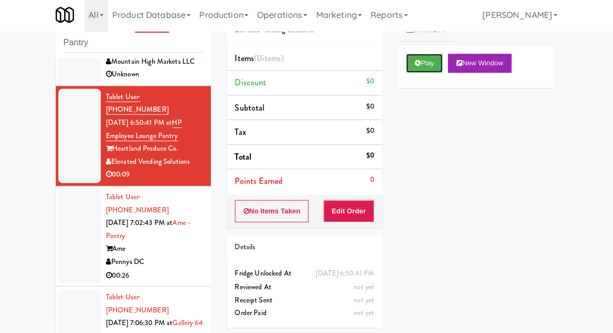
click at [415, 69] on button "Play" at bounding box center [425, 65] width 36 height 19
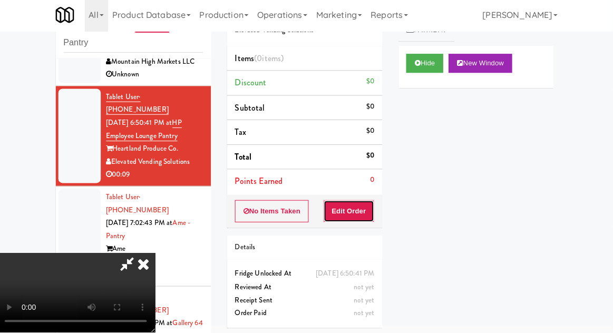
click at [352, 211] on button "Edit Order" at bounding box center [350, 212] width 51 height 22
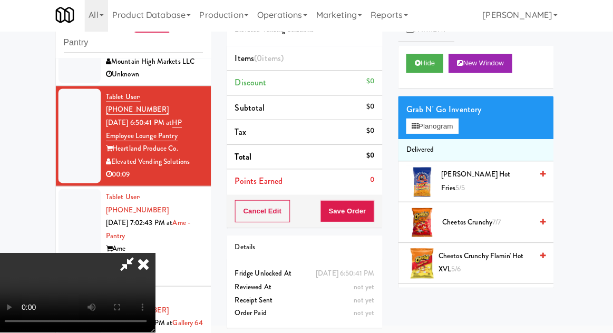
scroll to position [0, 0]
click at [459, 134] on button "Planogram" at bounding box center [433, 128] width 52 height 16
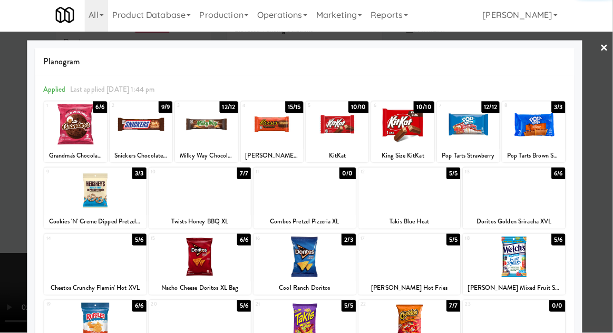
click at [478, 137] on div at bounding box center [469, 125] width 62 height 41
click at [603, 125] on div at bounding box center [306, 166] width 613 height 333
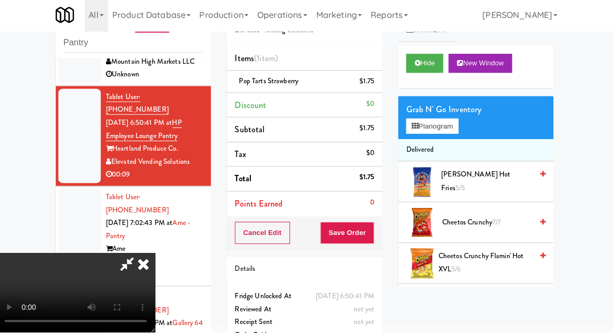
scroll to position [38, 0]
click at [374, 236] on button "Save Order" at bounding box center [349, 234] width 54 height 22
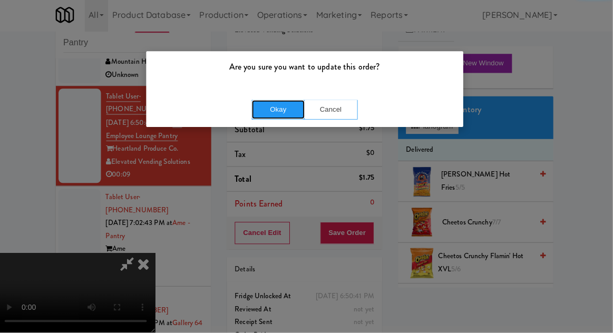
click at [282, 115] on button "Okay" at bounding box center [280, 111] width 53 height 19
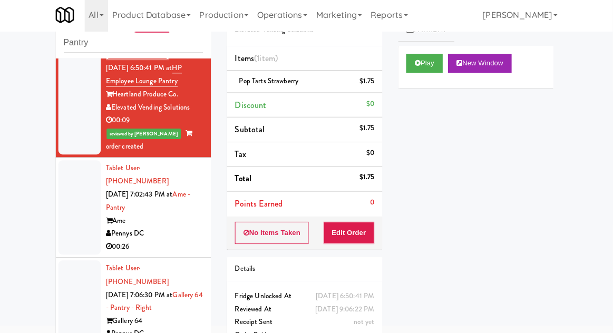
scroll to position [226, 0]
